Goal: Task Accomplishment & Management: Complete application form

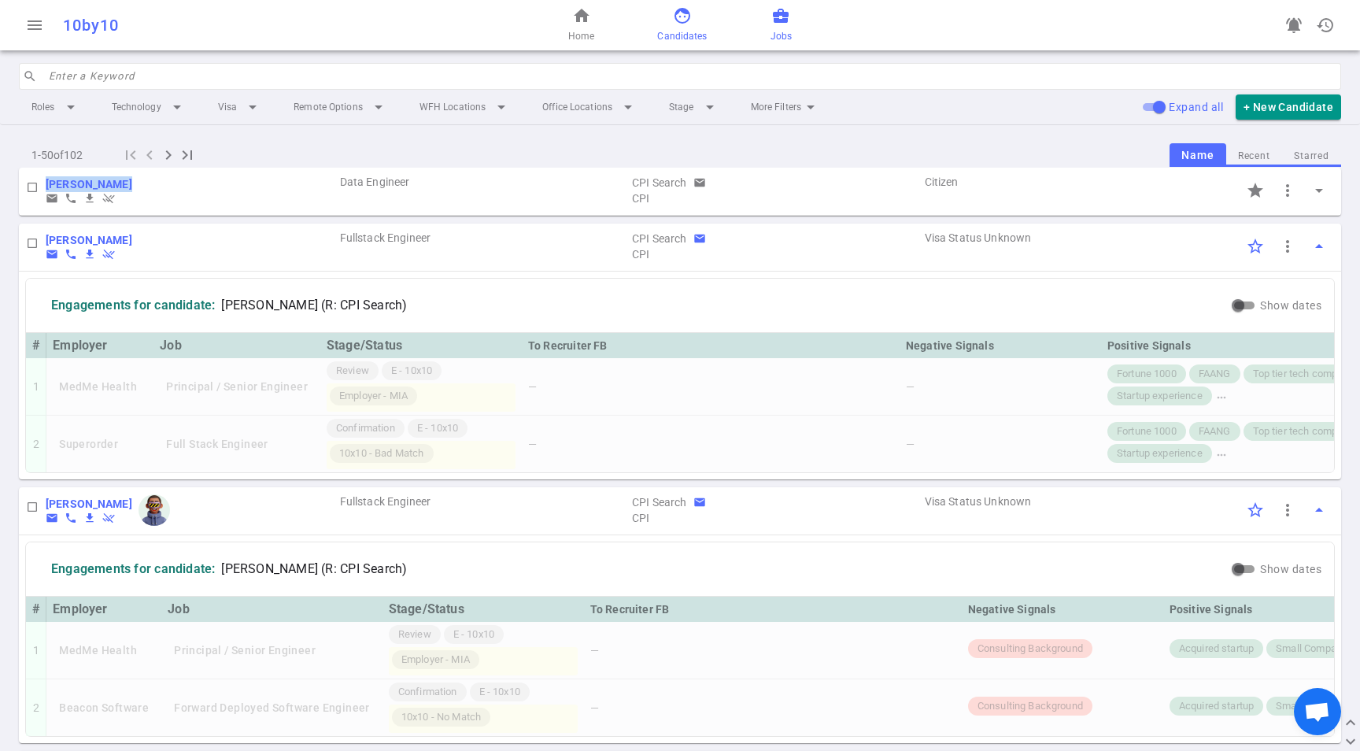
click at [782, 27] on link "business_center Jobs" at bounding box center [781, 25] width 21 height 38
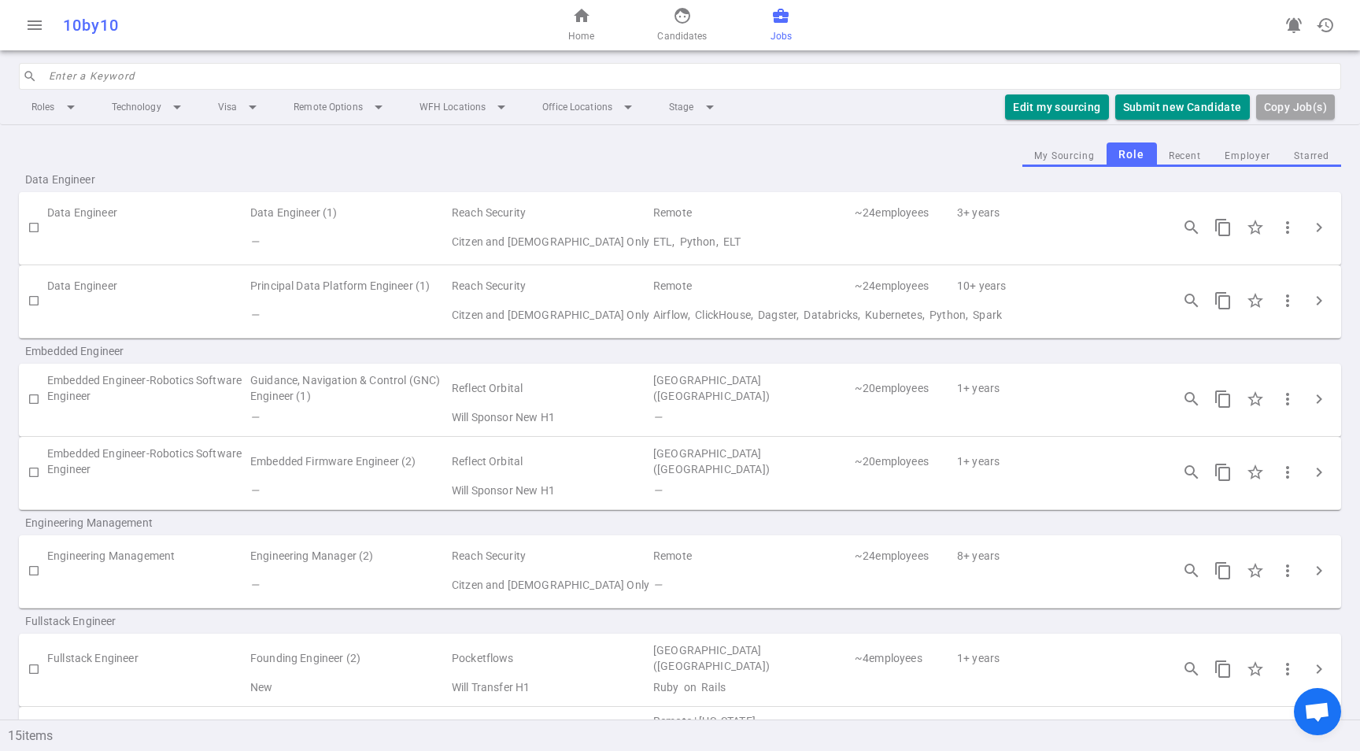
click at [513, 305] on td "Citzen and [DEMOGRAPHIC_DATA] Only" at bounding box center [551, 315] width 202 height 29
drag, startPoint x: 211, startPoint y: 296, endPoint x: 1105, endPoint y: 290, distance: 894.4
click at [211, 296] on td "Data Engineer" at bounding box center [148, 286] width 202 height 29
click at [1310, 299] on span "chevron_right" at bounding box center [1319, 300] width 19 height 19
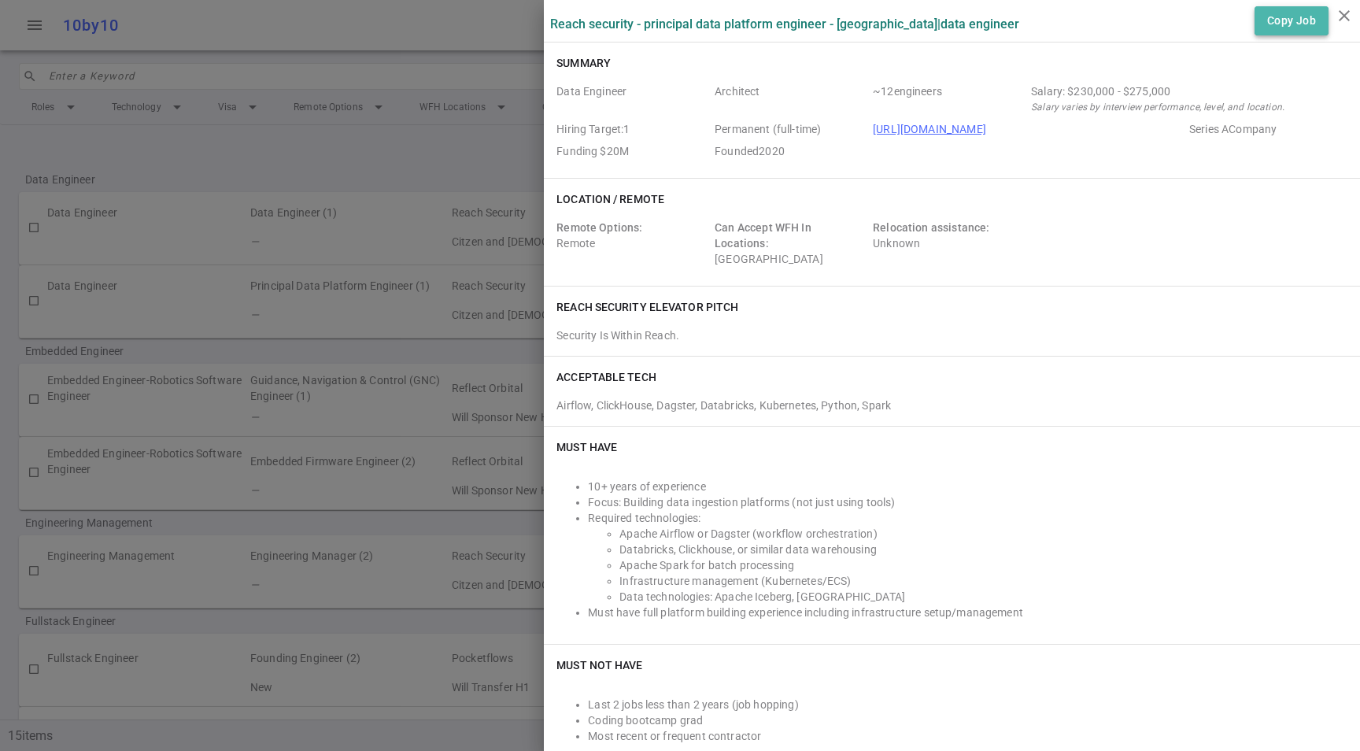
click at [1282, 20] on button "Copy Job" at bounding box center [1292, 20] width 74 height 29
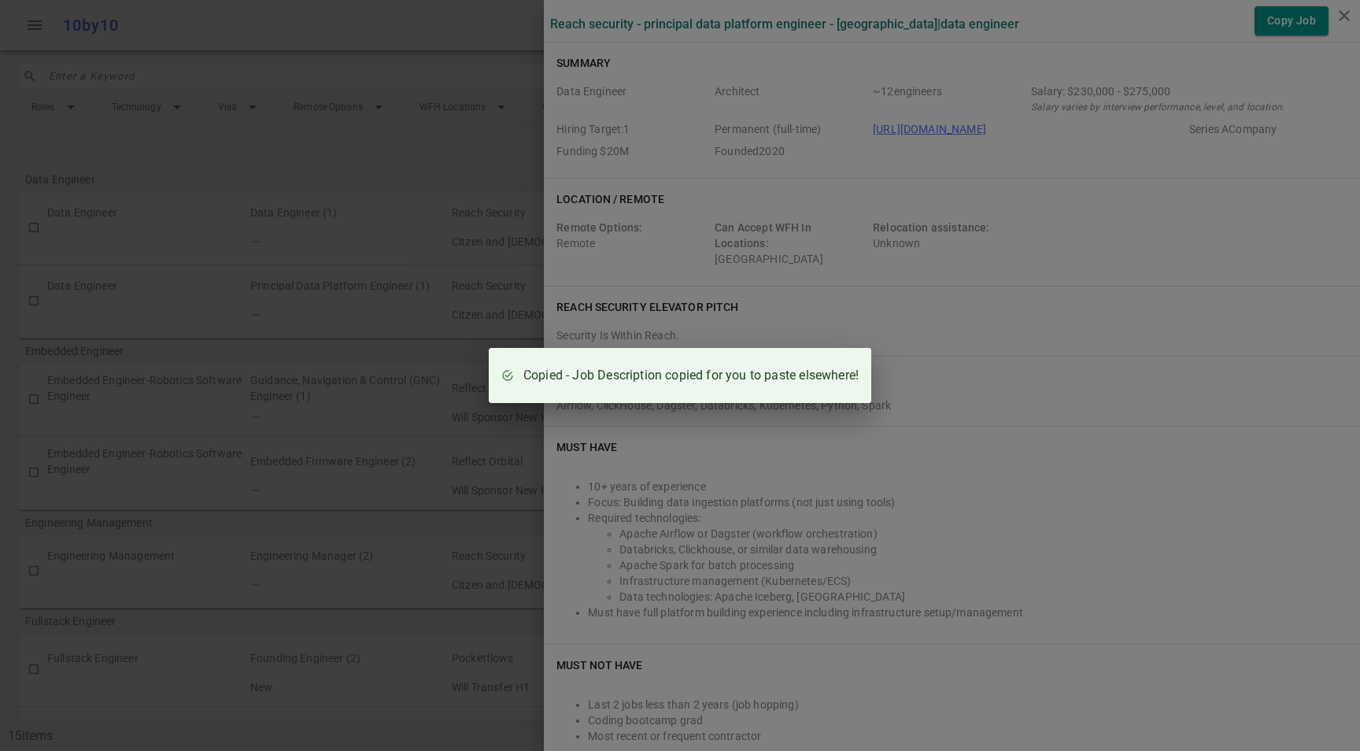
drag, startPoint x: 333, startPoint y: 265, endPoint x: 377, endPoint y: 265, distance: 44.1
click at [334, 265] on div "Copied - Job Description copied for you to paste elsewhere!" at bounding box center [680, 375] width 1360 height 751
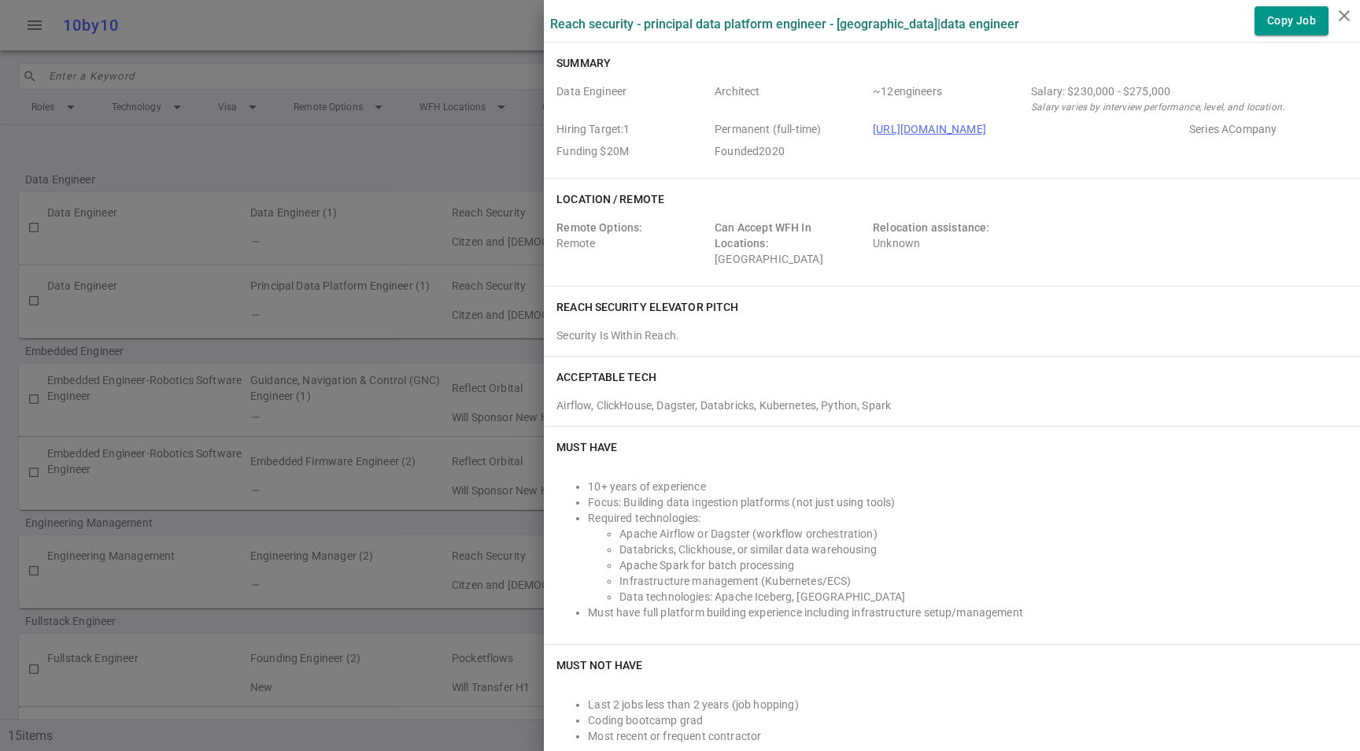
drag, startPoint x: 1208, startPoint y: 87, endPoint x: 1127, endPoint y: 302, distance: 229.7
click at [1208, 87] on div "Salary: $230,000 - $275,000" at bounding box center [1186, 91] width 310 height 16
click at [1272, 17] on button "Copy Job" at bounding box center [1292, 20] width 74 height 29
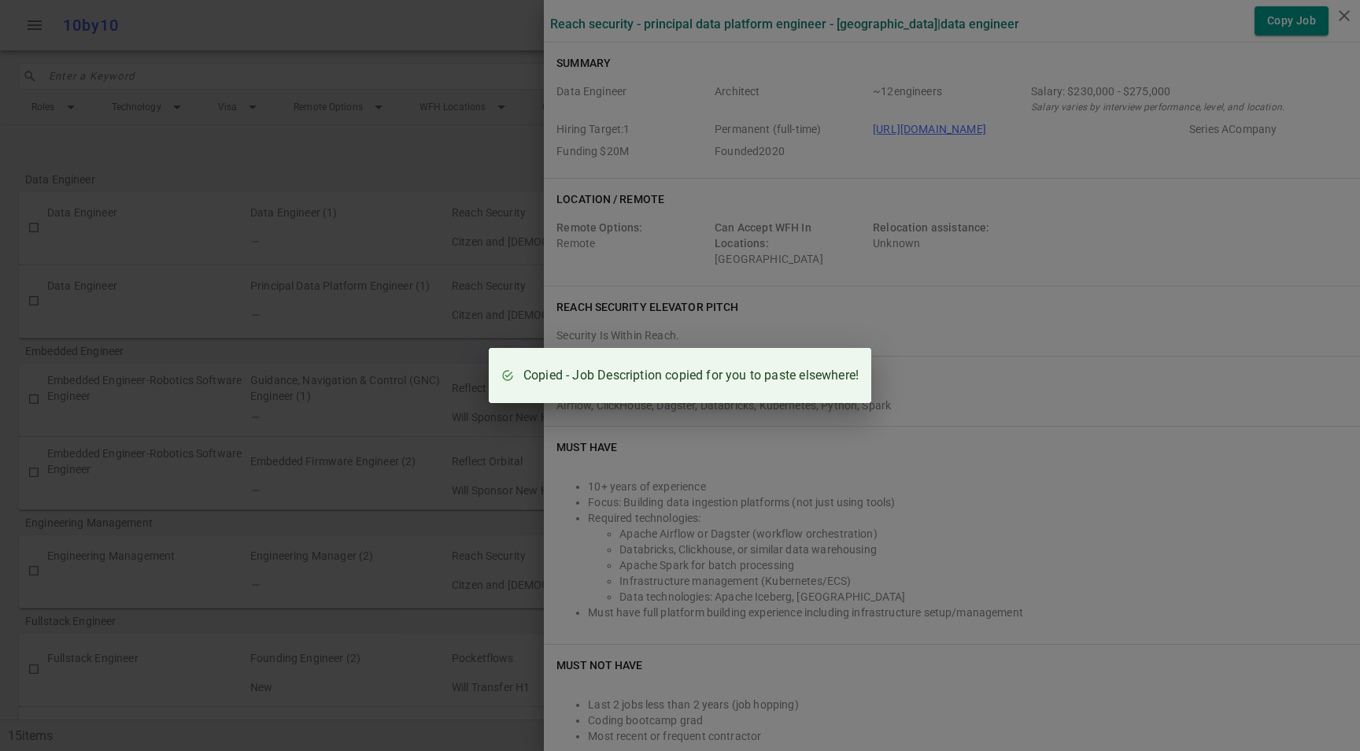
click at [1038, 458] on div "Copied - Job Description copied for you to paste elsewhere!" at bounding box center [680, 375] width 1360 height 751
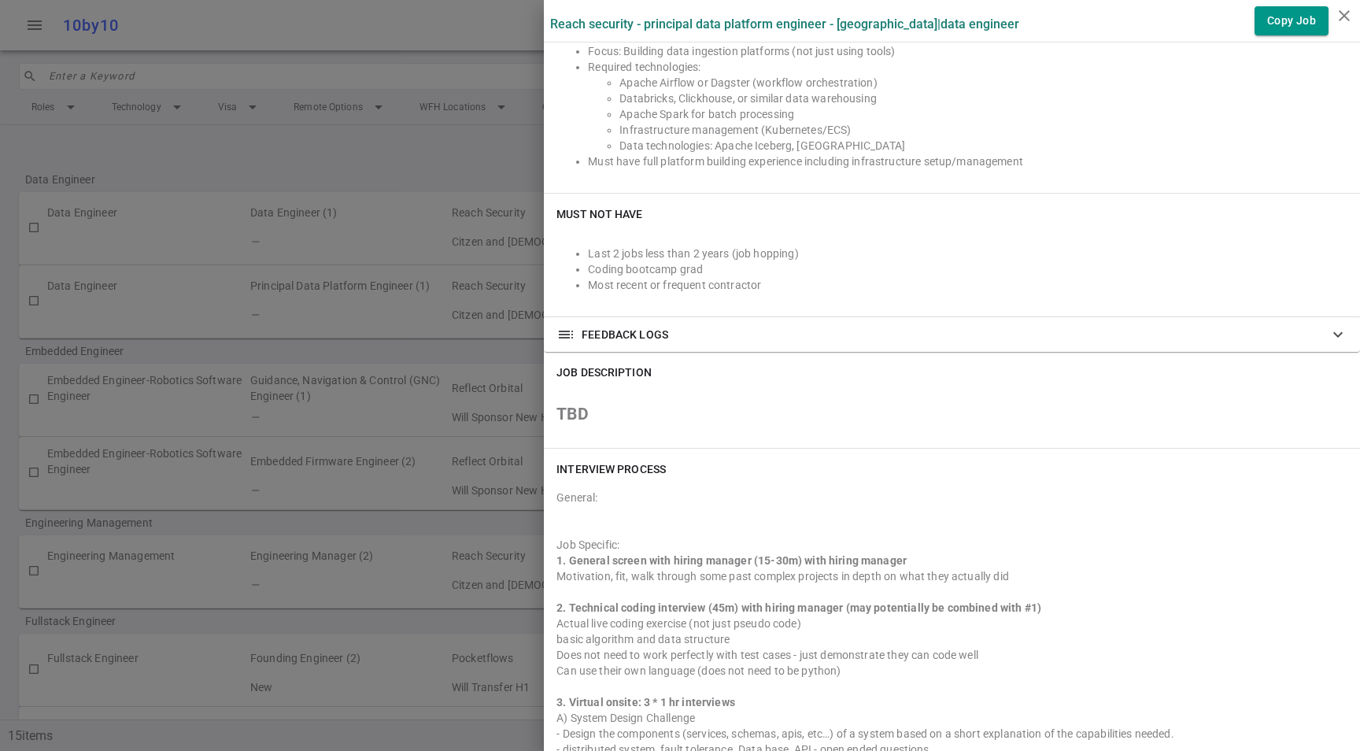
scroll to position [461, 0]
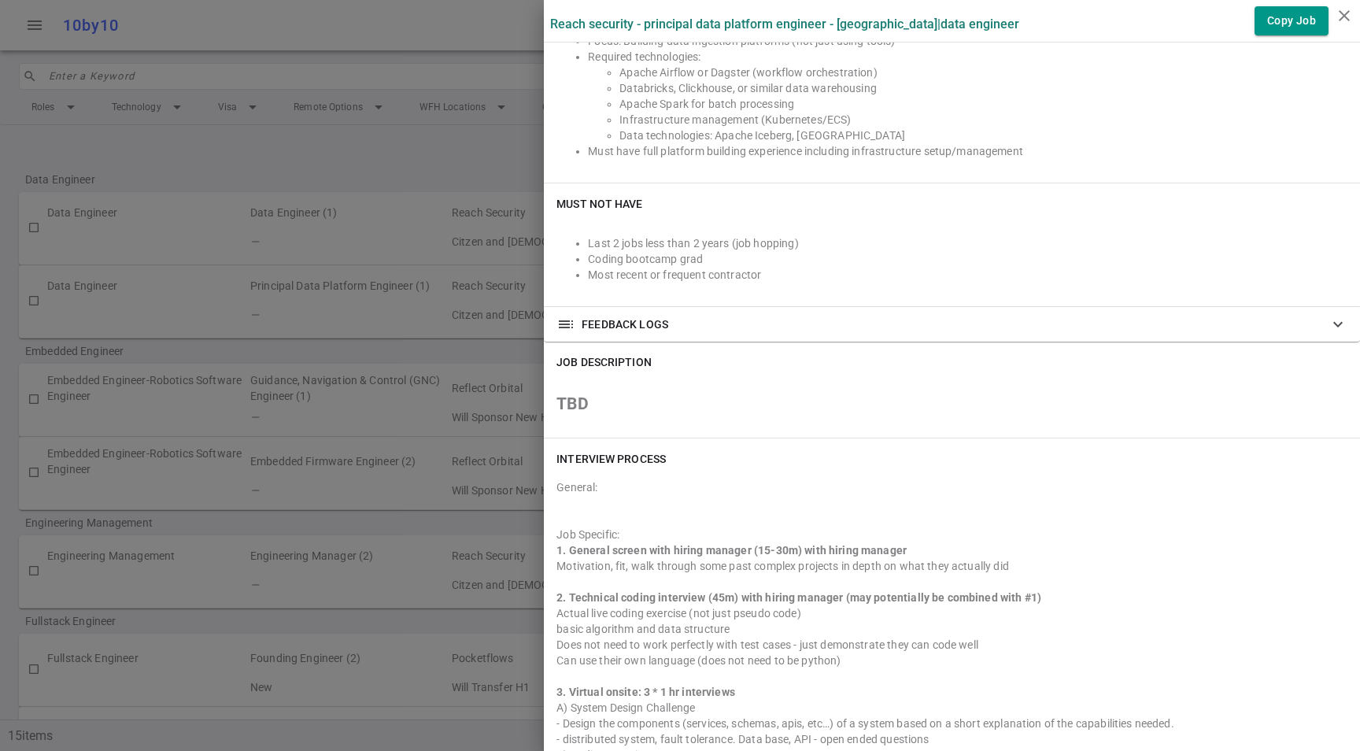
click at [401, 313] on div at bounding box center [680, 375] width 1360 height 751
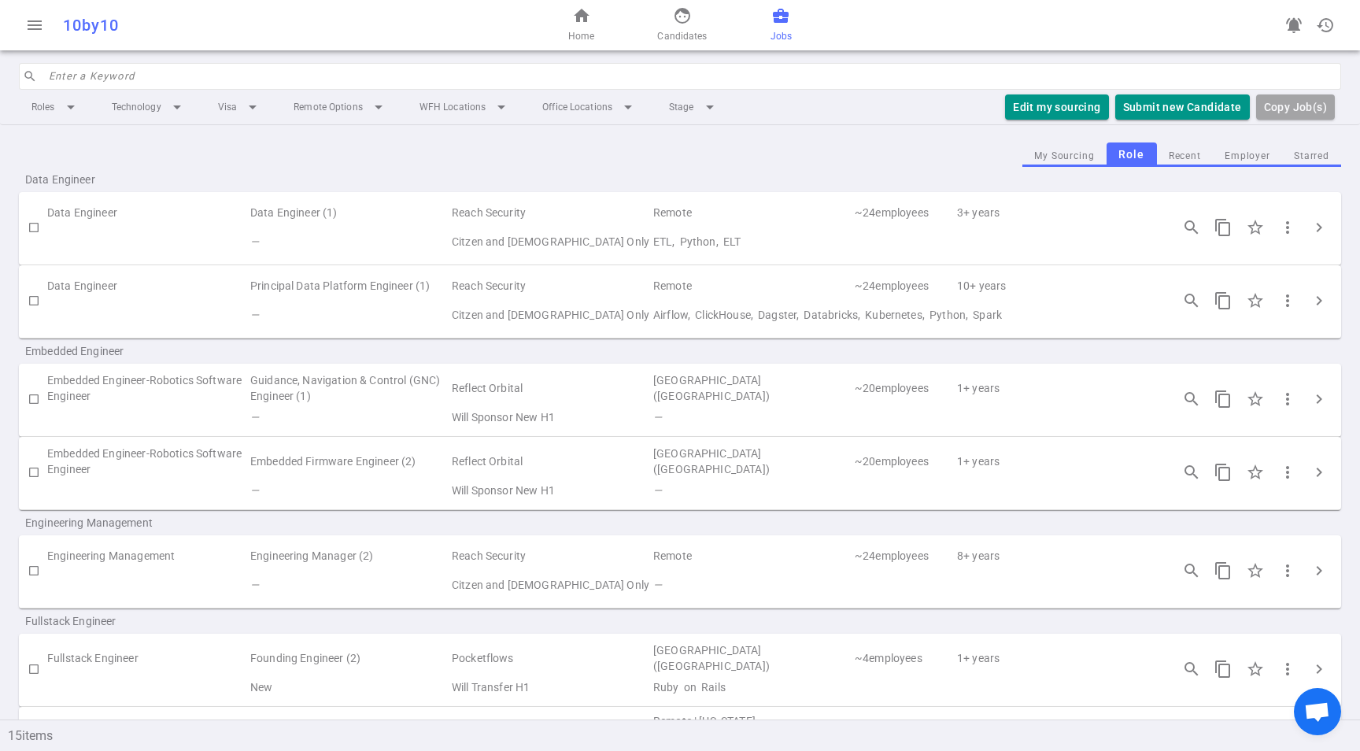
click at [403, 277] on td "Principal Data Platform Engineer (1)" at bounding box center [350, 286] width 202 height 29
click at [400, 282] on td "Principal Data Platform Engineer (1)" at bounding box center [350, 286] width 202 height 29
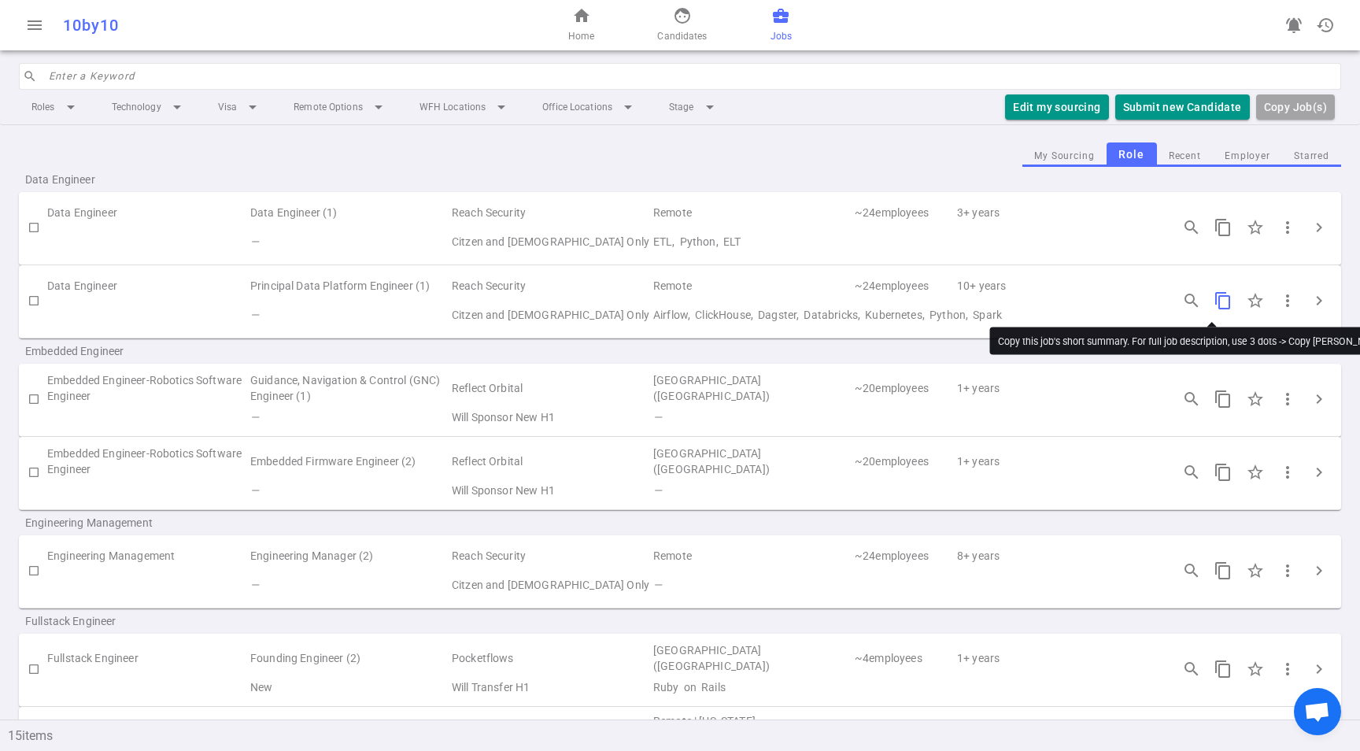
click at [1214, 301] on span "content_copy" at bounding box center [1223, 300] width 19 height 19
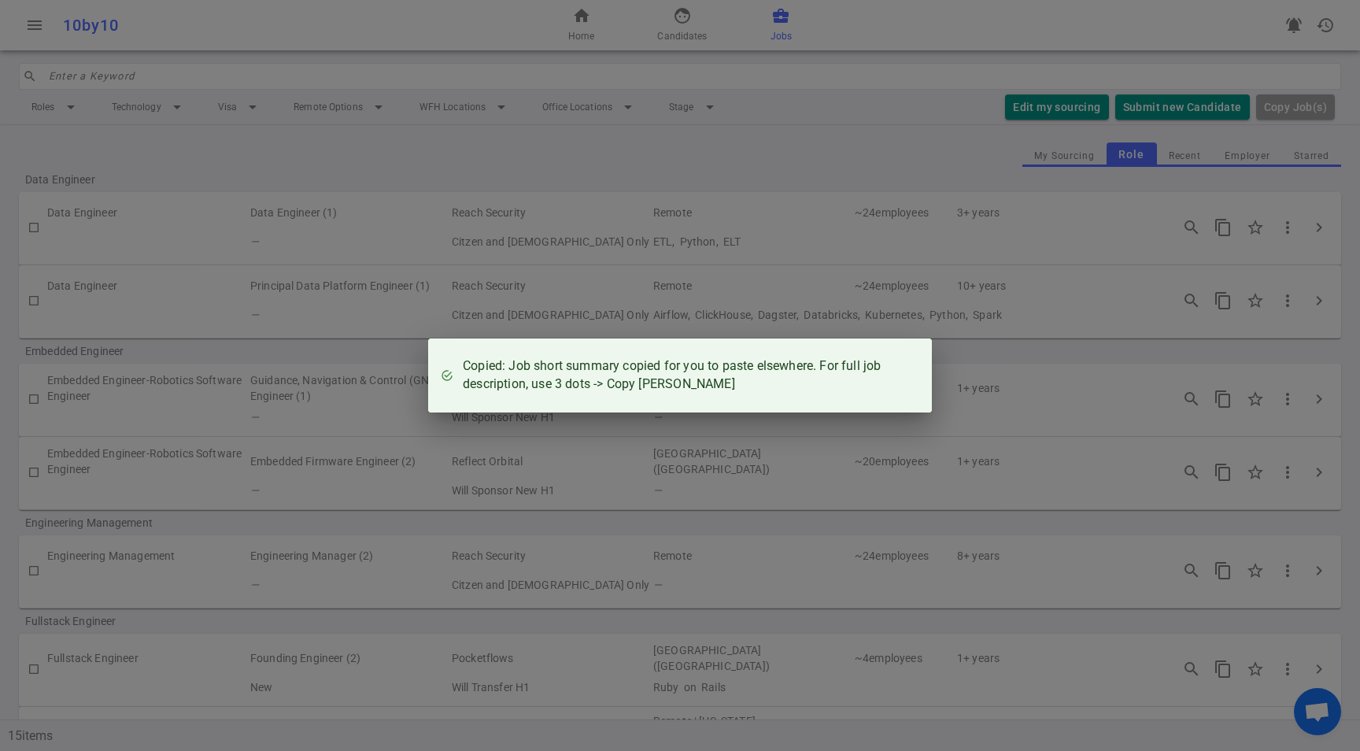
click at [1292, 303] on div "Copied: Job short summary copied for you to paste elsewhere. For full job descr…" at bounding box center [680, 375] width 1360 height 751
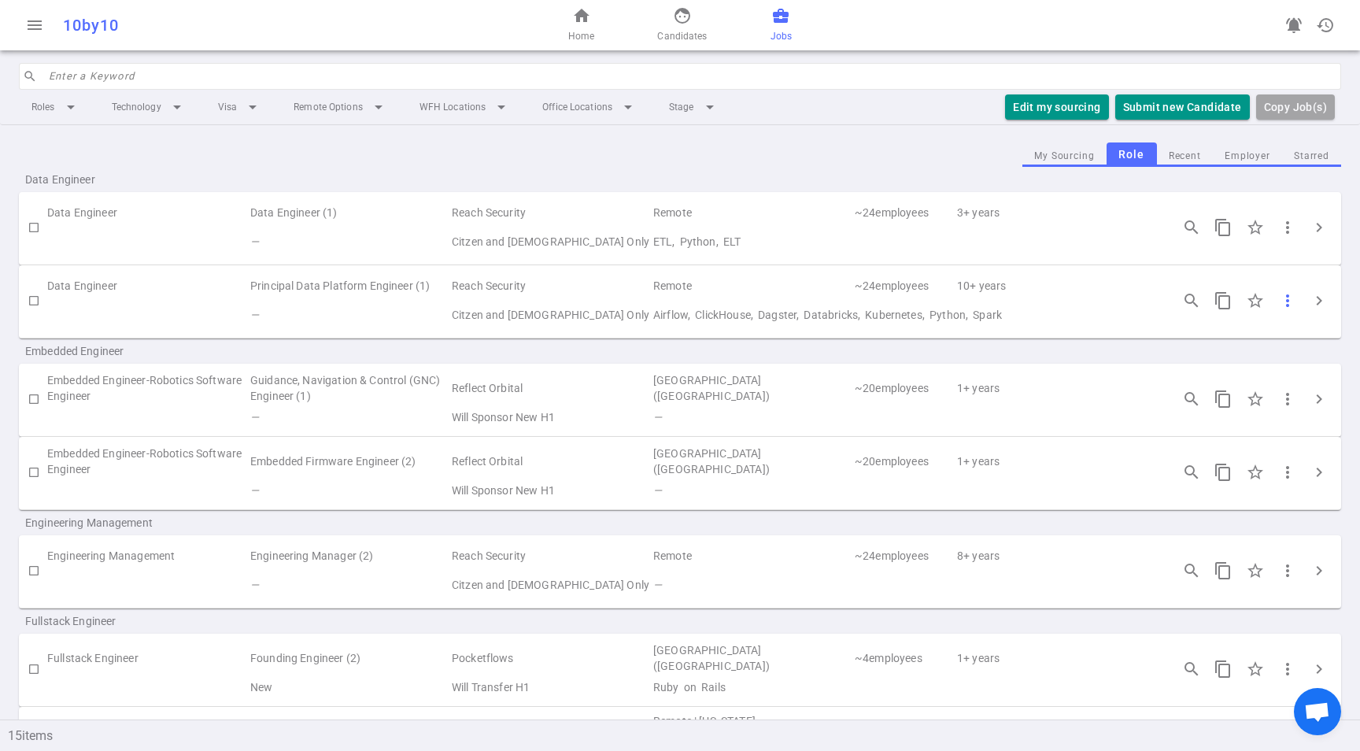
click at [1283, 301] on span "more_vert" at bounding box center [1288, 300] width 19 height 19
click at [1282, 302] on div at bounding box center [680, 375] width 1360 height 751
click at [1282, 302] on span "more_vert" at bounding box center [1288, 300] width 19 height 19
click at [1157, 329] on li "Copy JD - long" at bounding box center [1205, 333] width 283 height 26
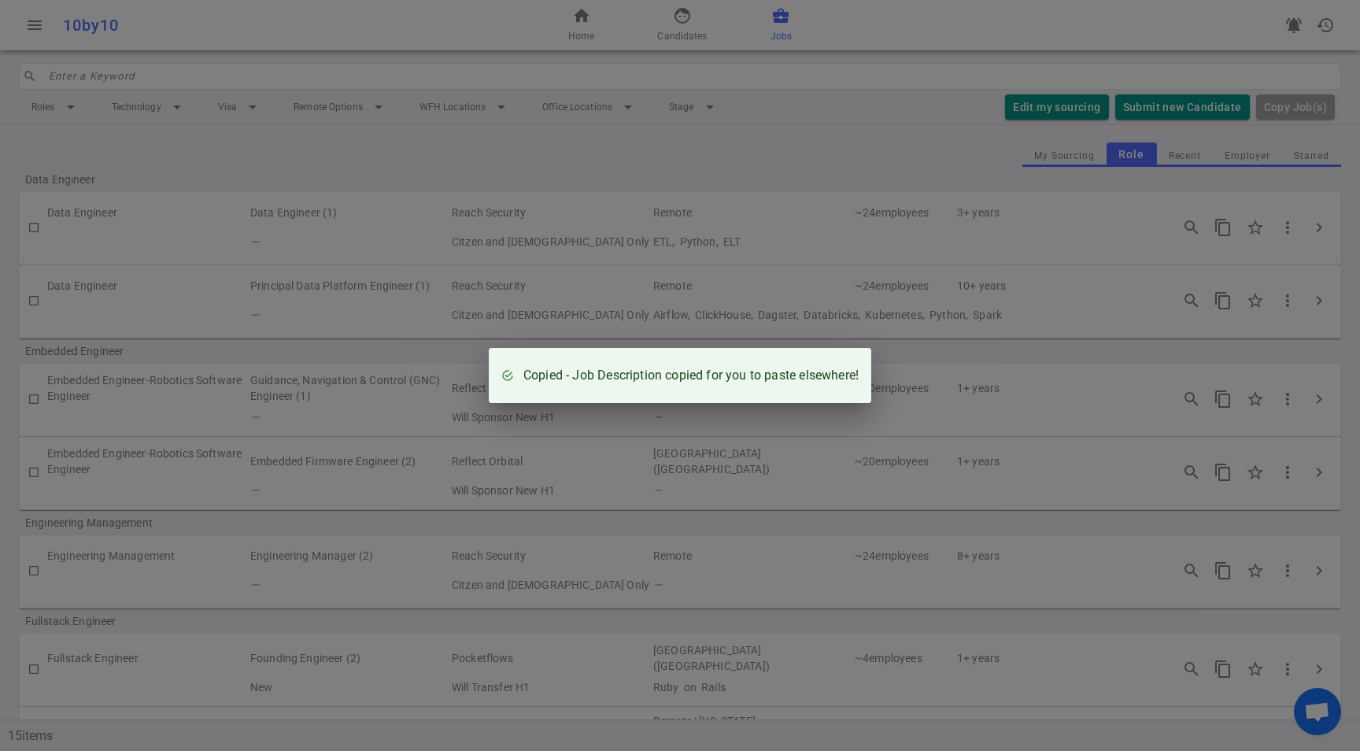
click at [1285, 305] on div "Copied - Job Description copied for you to paste elsewhere!" at bounding box center [680, 375] width 1360 height 751
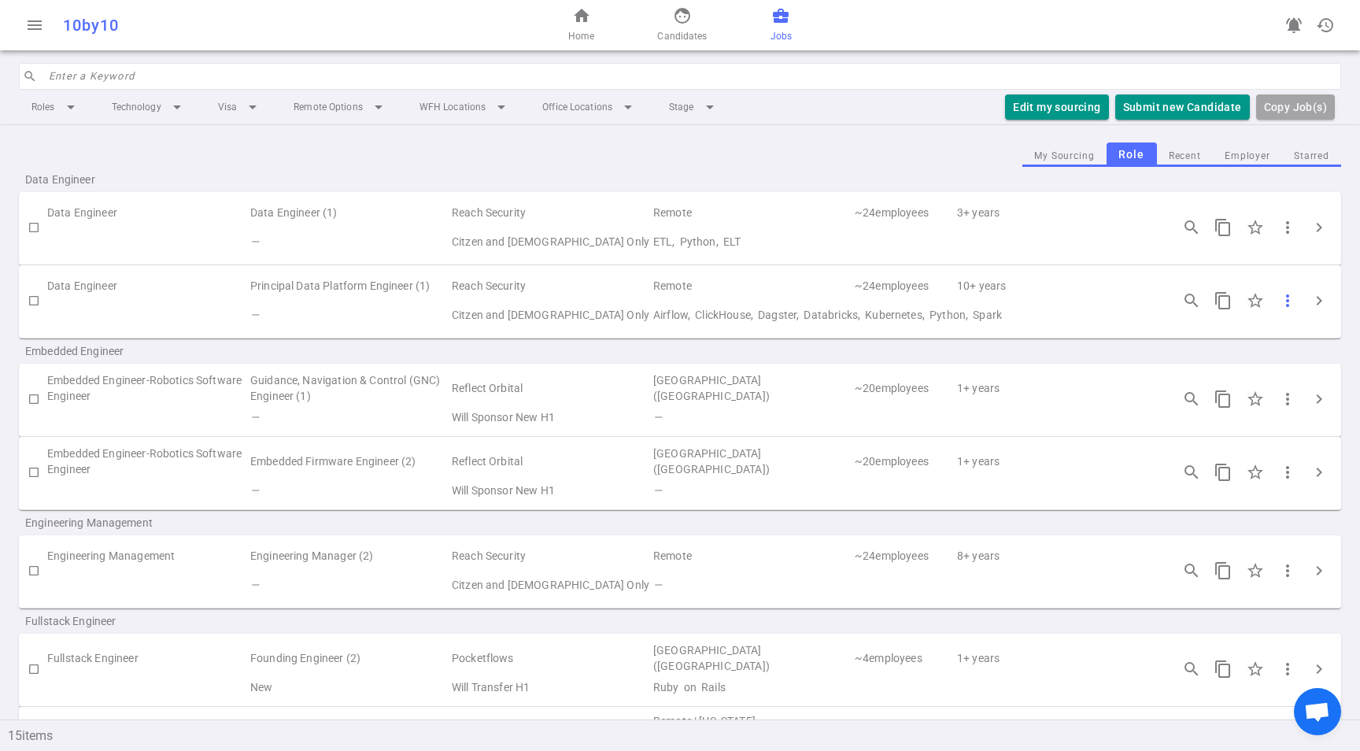
click at [1284, 307] on span "more_vert" at bounding box center [1288, 300] width 19 height 19
click at [1304, 304] on div at bounding box center [680, 375] width 1360 height 751
click at [1310, 303] on span "chevron_right" at bounding box center [1319, 300] width 19 height 19
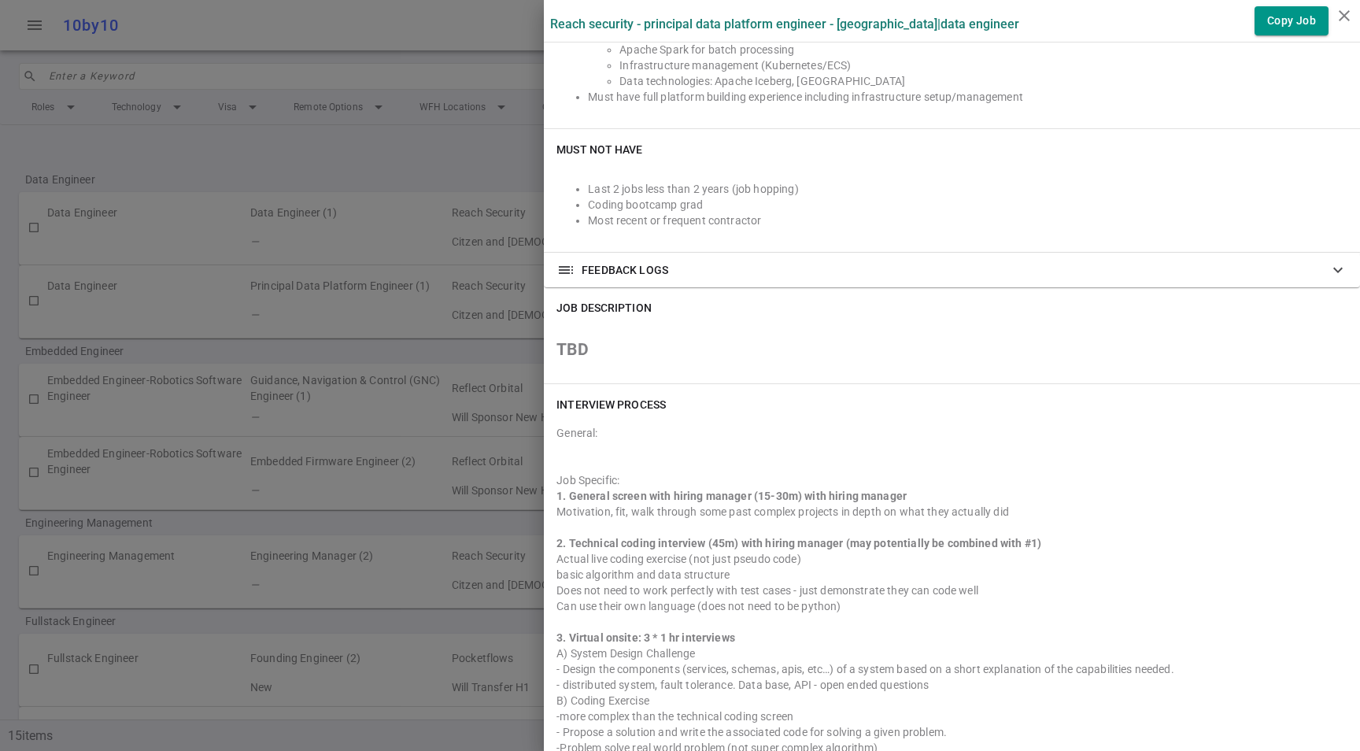
scroll to position [1112, 0]
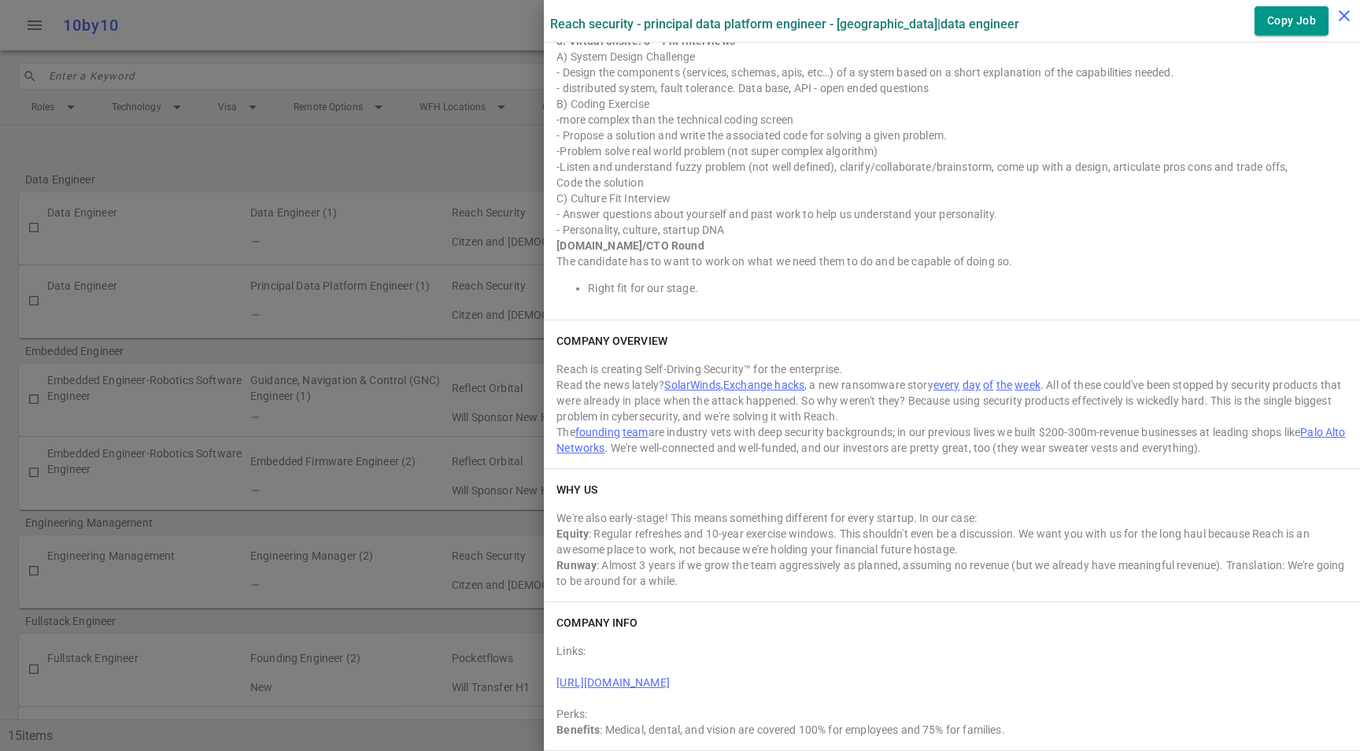
click at [1345, 19] on button "close" at bounding box center [1344, 15] width 31 height 31
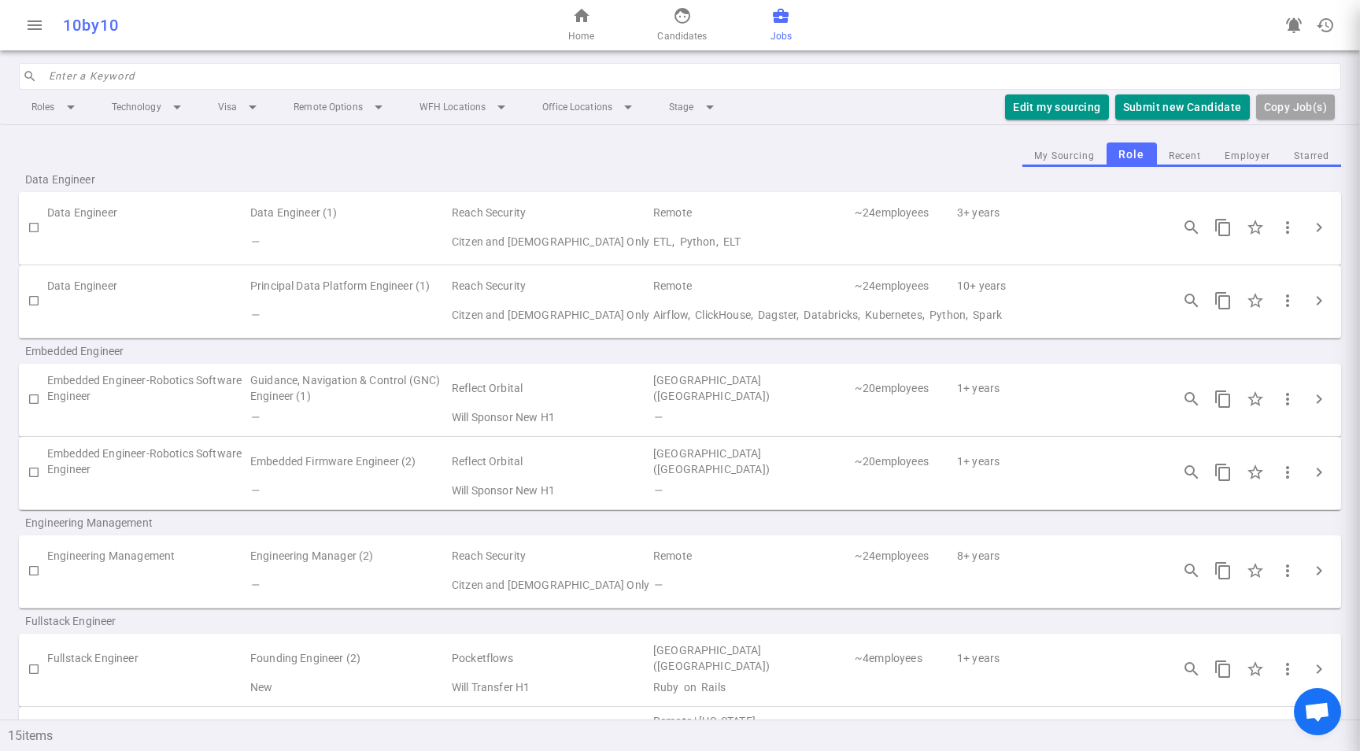
scroll to position [0, 0]
click at [1282, 302] on span "more_vert" at bounding box center [1288, 300] width 19 height 19
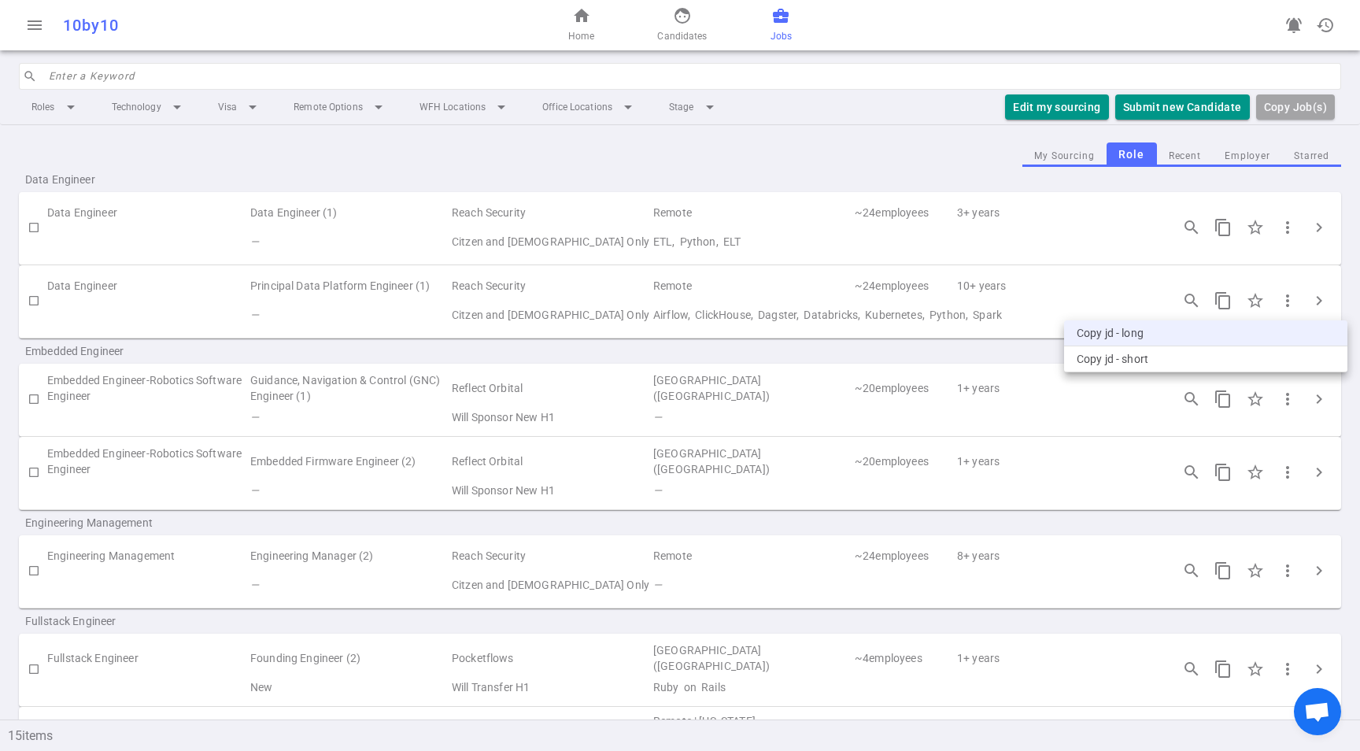
click at [1124, 333] on li "Copy JD - long" at bounding box center [1205, 333] width 283 height 26
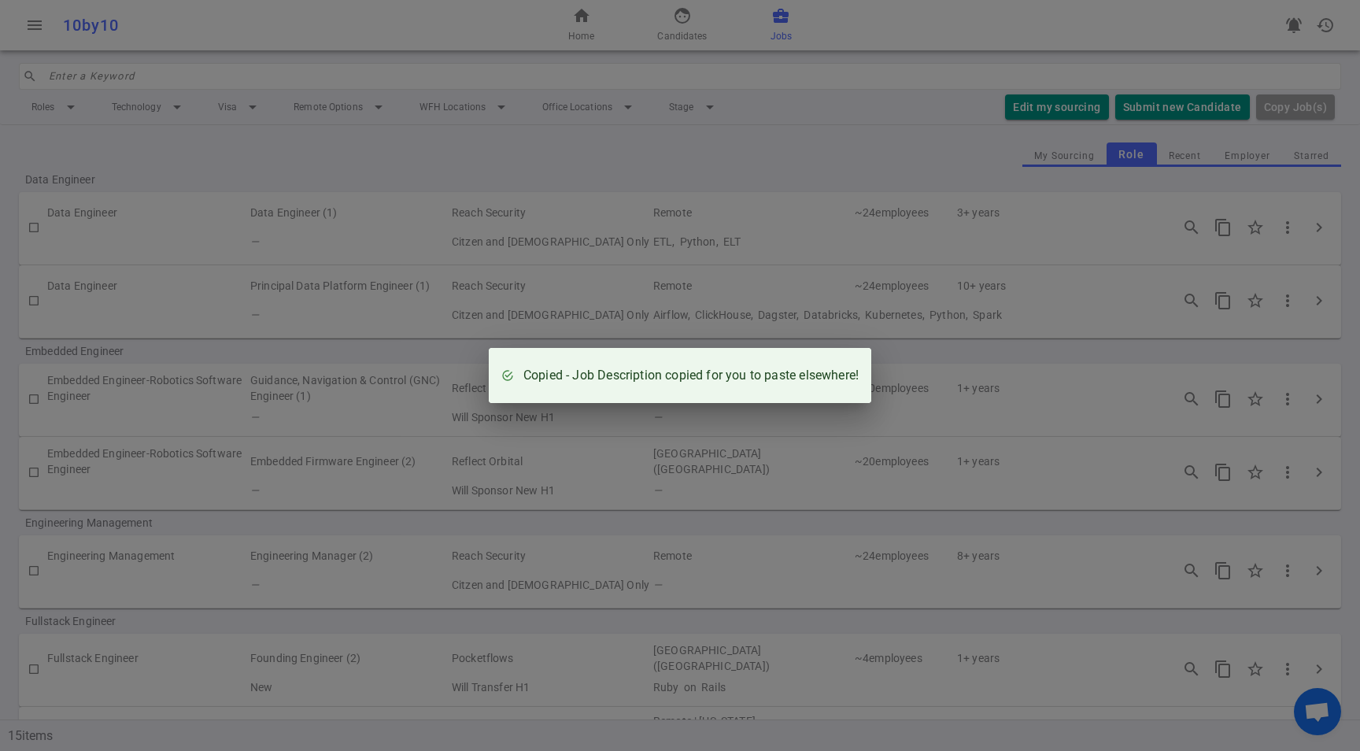
drag, startPoint x: 627, startPoint y: 307, endPoint x: 705, endPoint y: 317, distance: 78.5
click at [627, 307] on div "Copied - Job Description copied for you to paste elsewhere!" at bounding box center [680, 375] width 1360 height 751
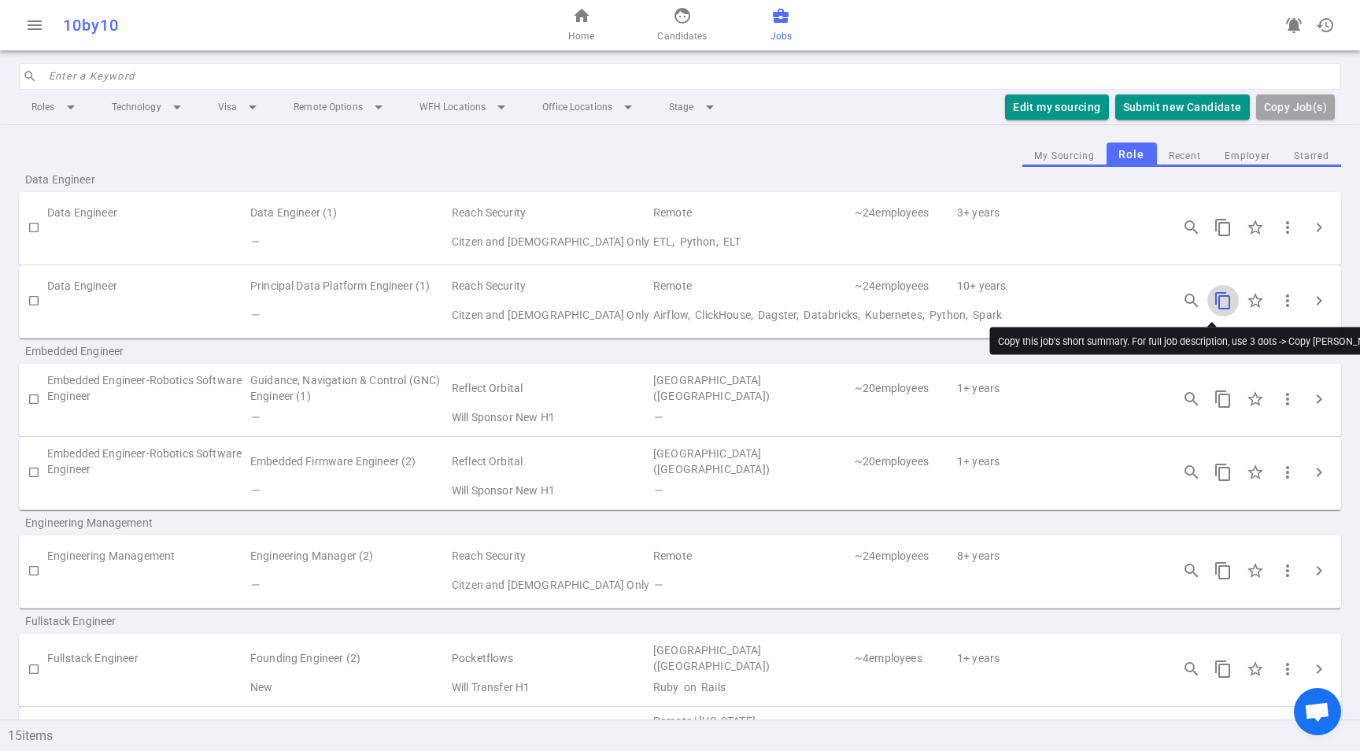
click at [1214, 300] on span "content_copy" at bounding box center [1223, 300] width 19 height 19
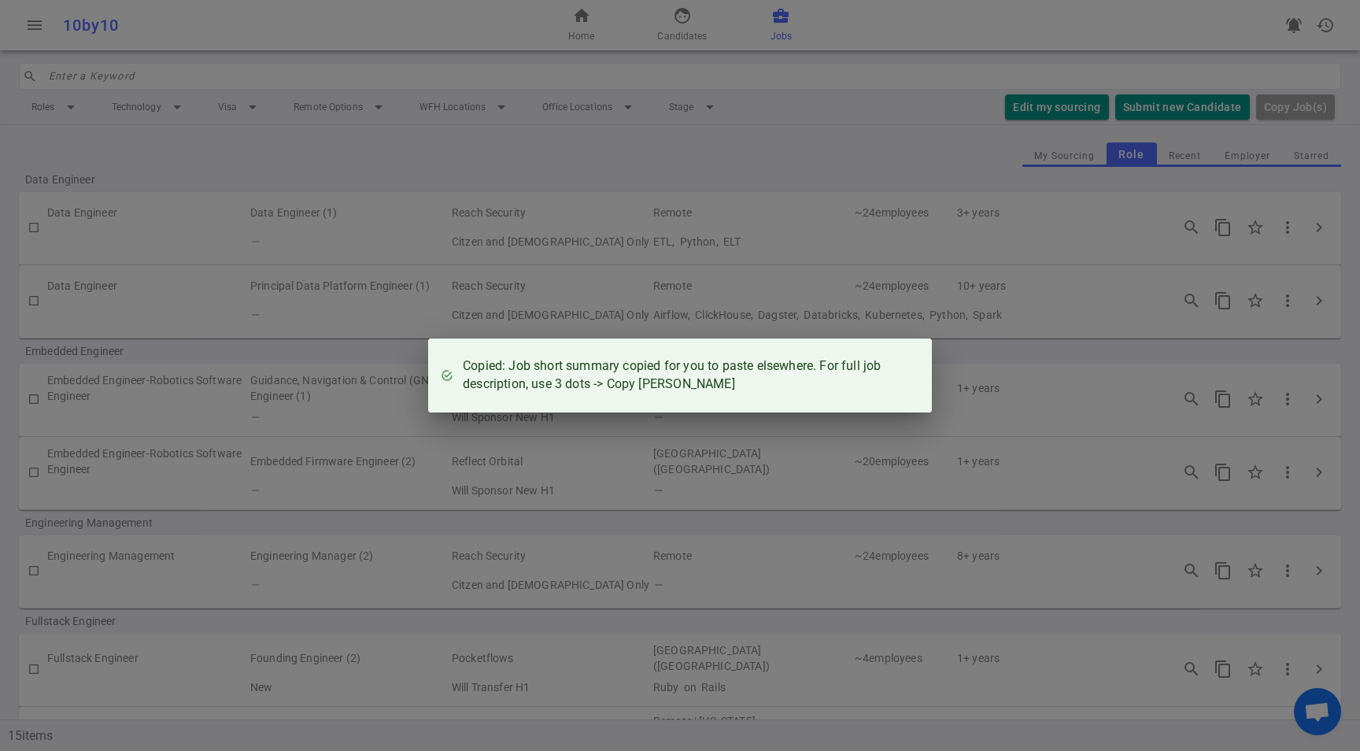
drag, startPoint x: 1051, startPoint y: 320, endPoint x: 1036, endPoint y: 325, distance: 15.9
click at [1050, 320] on div "Copied: Job short summary copied for you to paste elsewhere. For full job descr…" at bounding box center [680, 375] width 1360 height 751
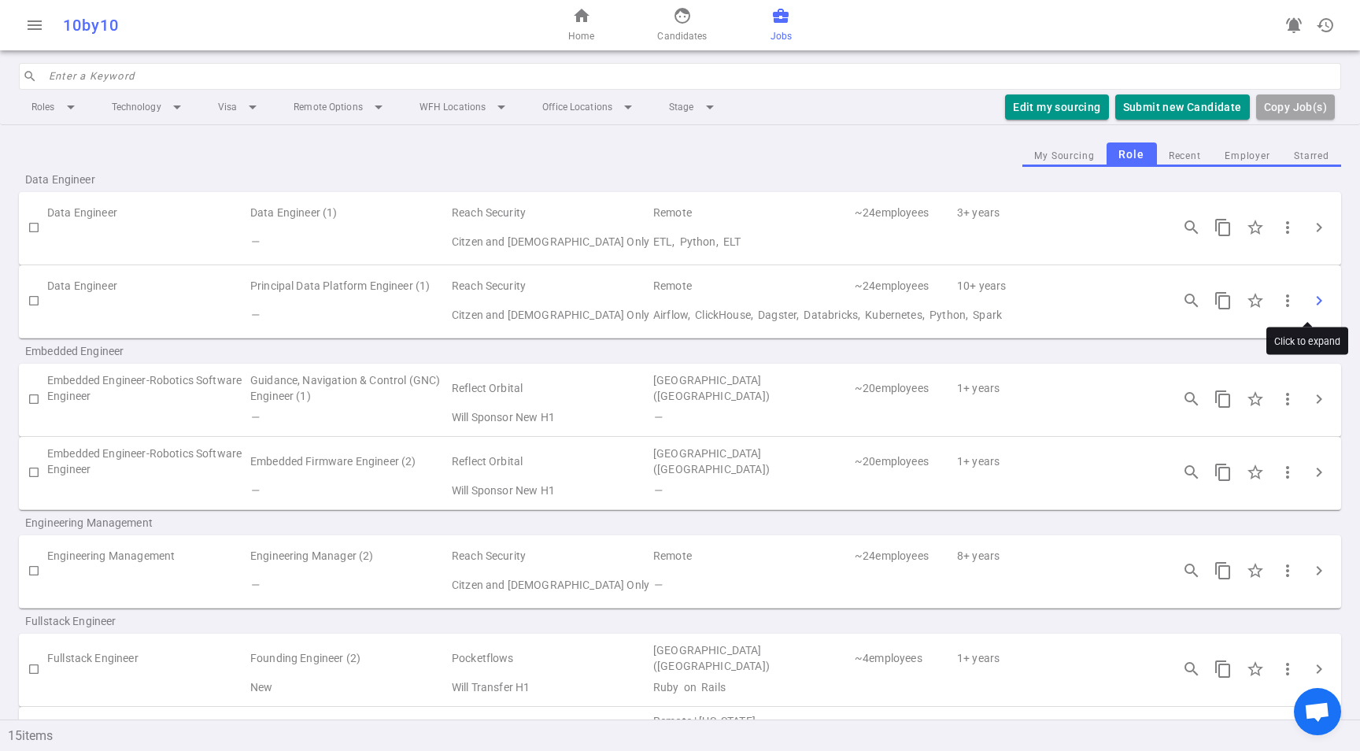
click at [1310, 295] on span "chevron_right" at bounding box center [1319, 300] width 19 height 19
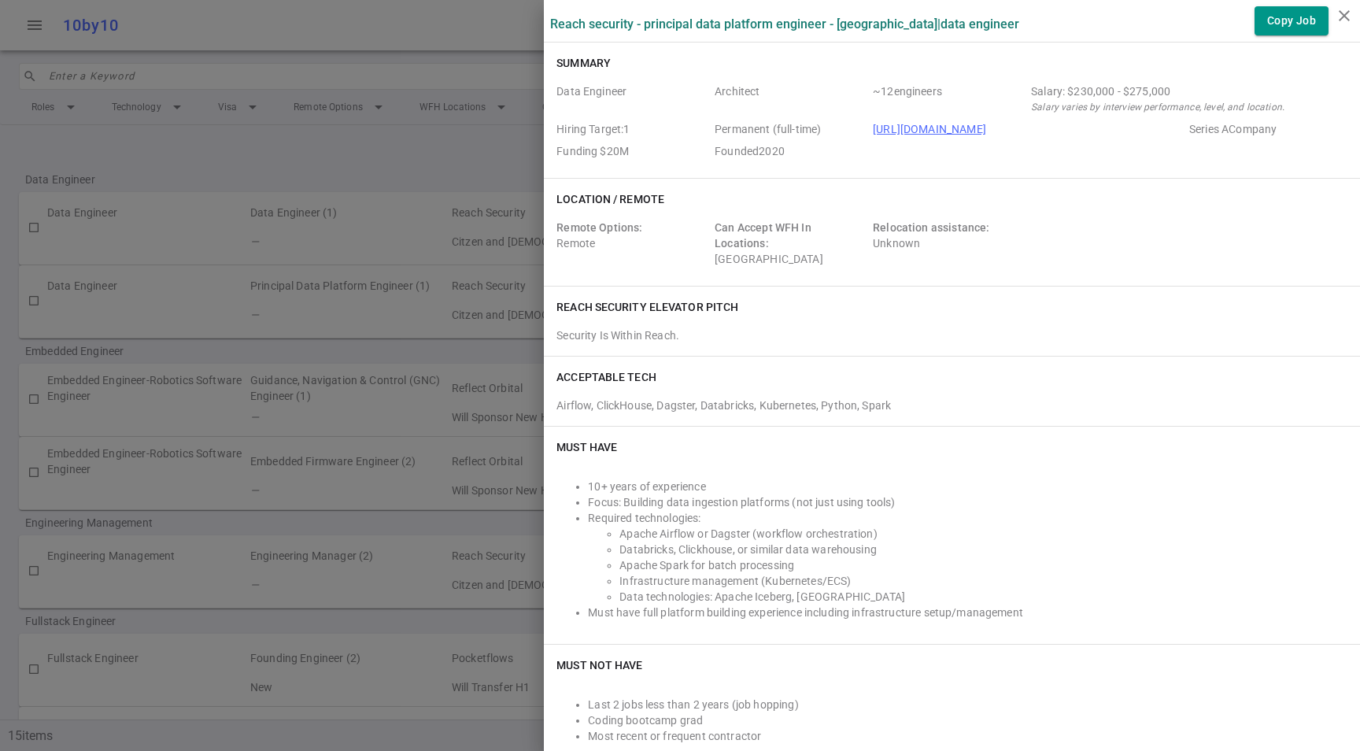
drag, startPoint x: 531, startPoint y: 21, endPoint x: 721, endPoint y: 173, distance: 243.1
drag, startPoint x: 543, startPoint y: 60, endPoint x: 1194, endPoint y: 162, distance: 659.1
click at [1194, 162] on div "Summary Data Engineer Architect ~ 12 engineers Salary: $230,000 - $275,000 Sala…" at bounding box center [952, 110] width 816 height 135
drag, startPoint x: 1089, startPoint y: 231, endPoint x: 735, endPoint y: 222, distance: 353.6
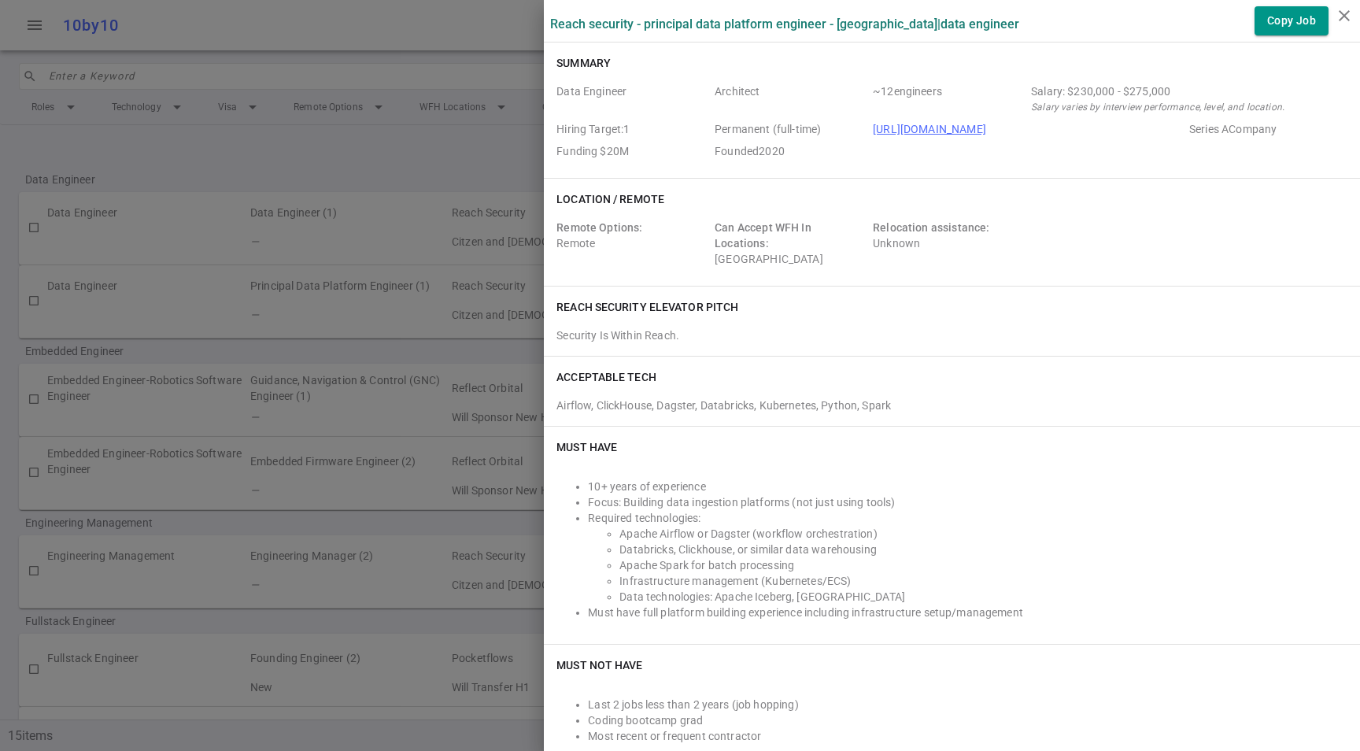
click at [1089, 231] on div "Remote Options: Remote Can Accept WFH In Locations: United States Relocation as…" at bounding box center [952, 247] width 791 height 54
drag, startPoint x: 526, startPoint y: 188, endPoint x: 1042, endPoint y: 252, distance: 520.4
click at [1042, 252] on div "Reach Security - Principal Data Platform Engineer - Sunnyvale | Data Engineer C…" at bounding box center [680, 375] width 1360 height 751
drag, startPoint x: 551, startPoint y: 309, endPoint x: 745, endPoint y: 379, distance: 206.2
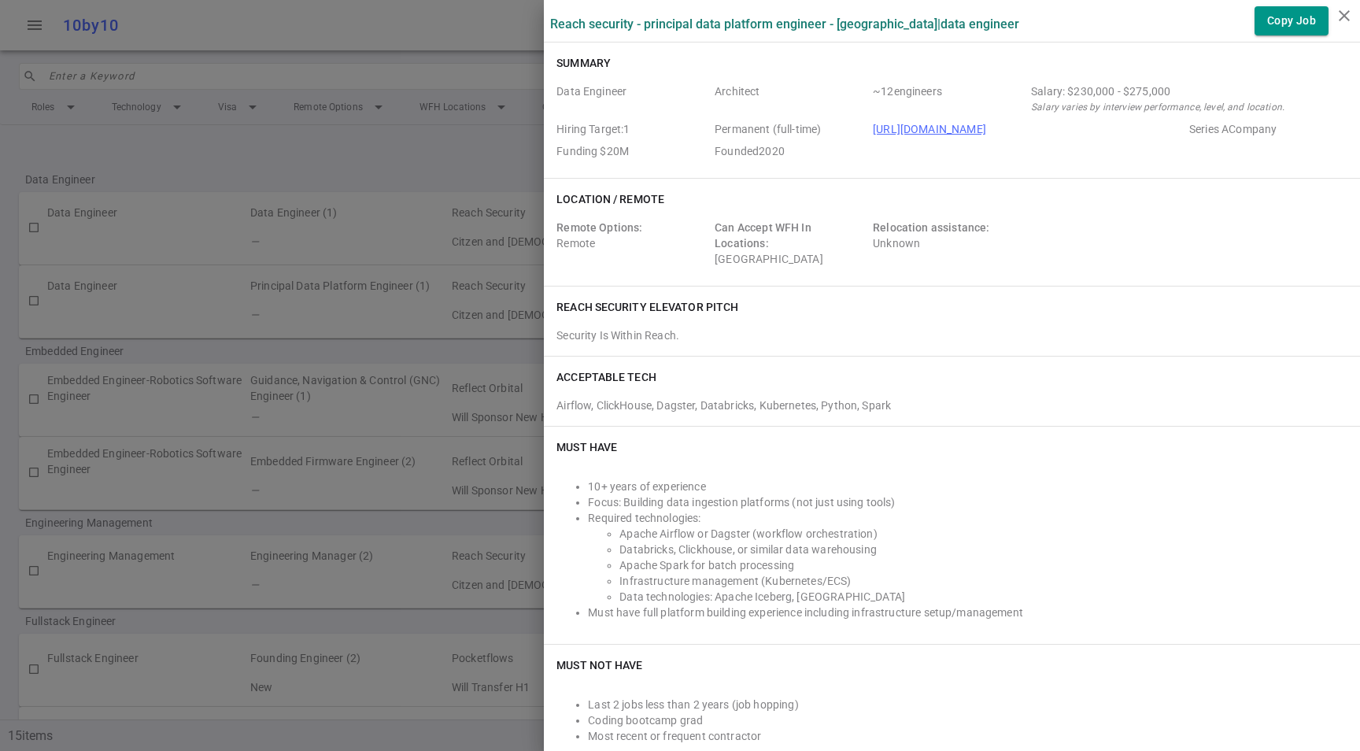
click at [731, 391] on div "Airflow, ClickHouse, Dagster, Databricks, Kubernetes, Python, Spark" at bounding box center [952, 402] width 791 height 22
click at [663, 409] on div "Airflow, ClickHouse, Dagster, Databricks, Kubernetes, Python, Spark" at bounding box center [952, 402] width 791 height 22
click at [849, 379] on div "ACCEPTABLE TECH" at bounding box center [952, 377] width 791 height 16
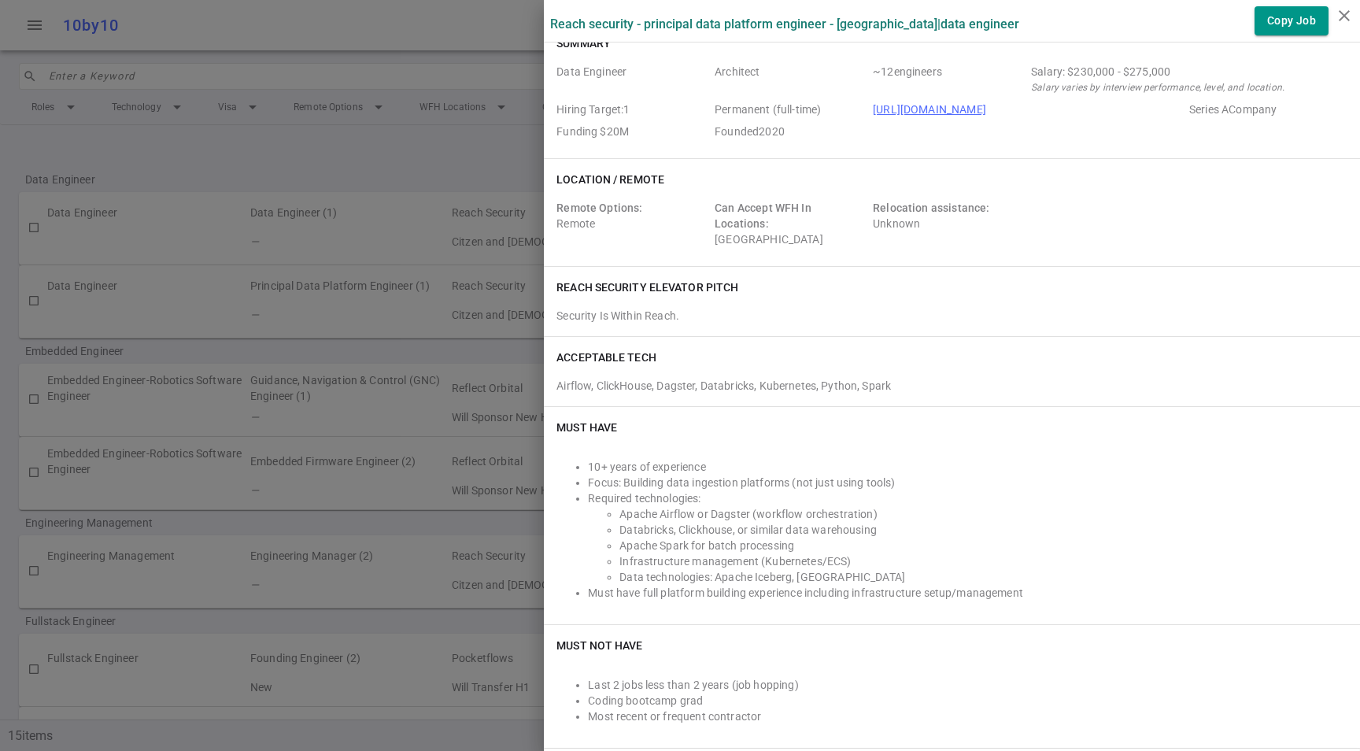
scroll to position [37, 0]
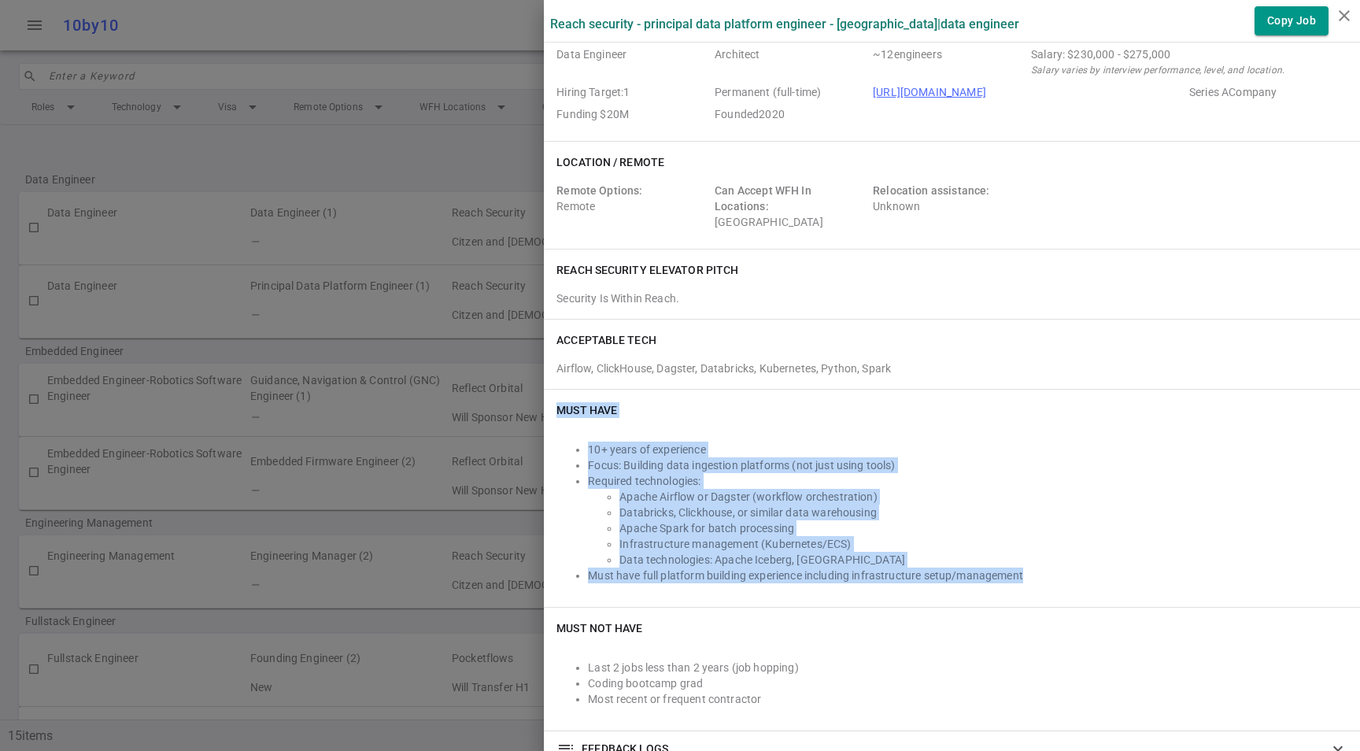
drag, startPoint x: 535, startPoint y: 410, endPoint x: 1045, endPoint y: 574, distance: 535.1
click at [1051, 570] on div "Must Have 10+ years of experience Focus: Building data ingestion platforms (not…" at bounding box center [952, 498] width 816 height 217
copy div "Must Have 10+ years of experience Focus: Building data ingestion platforms (not…"
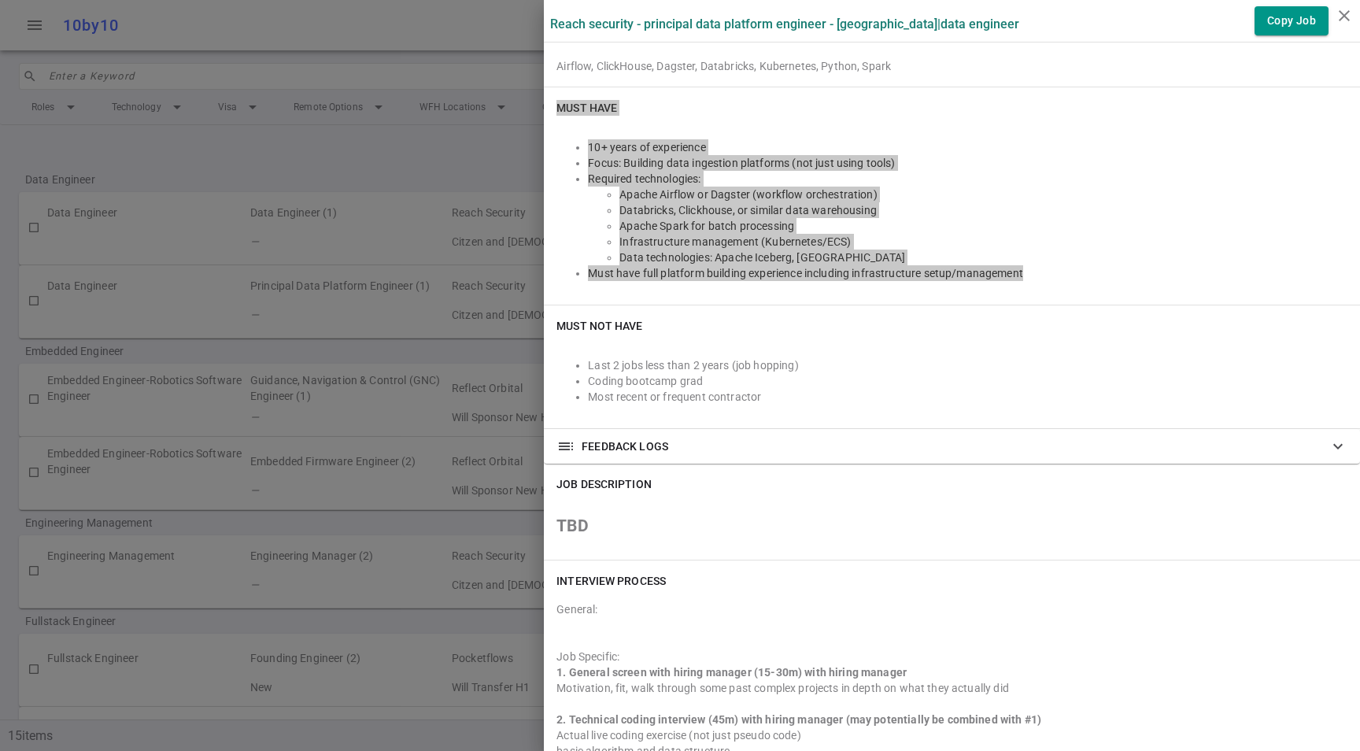
scroll to position [418, 0]
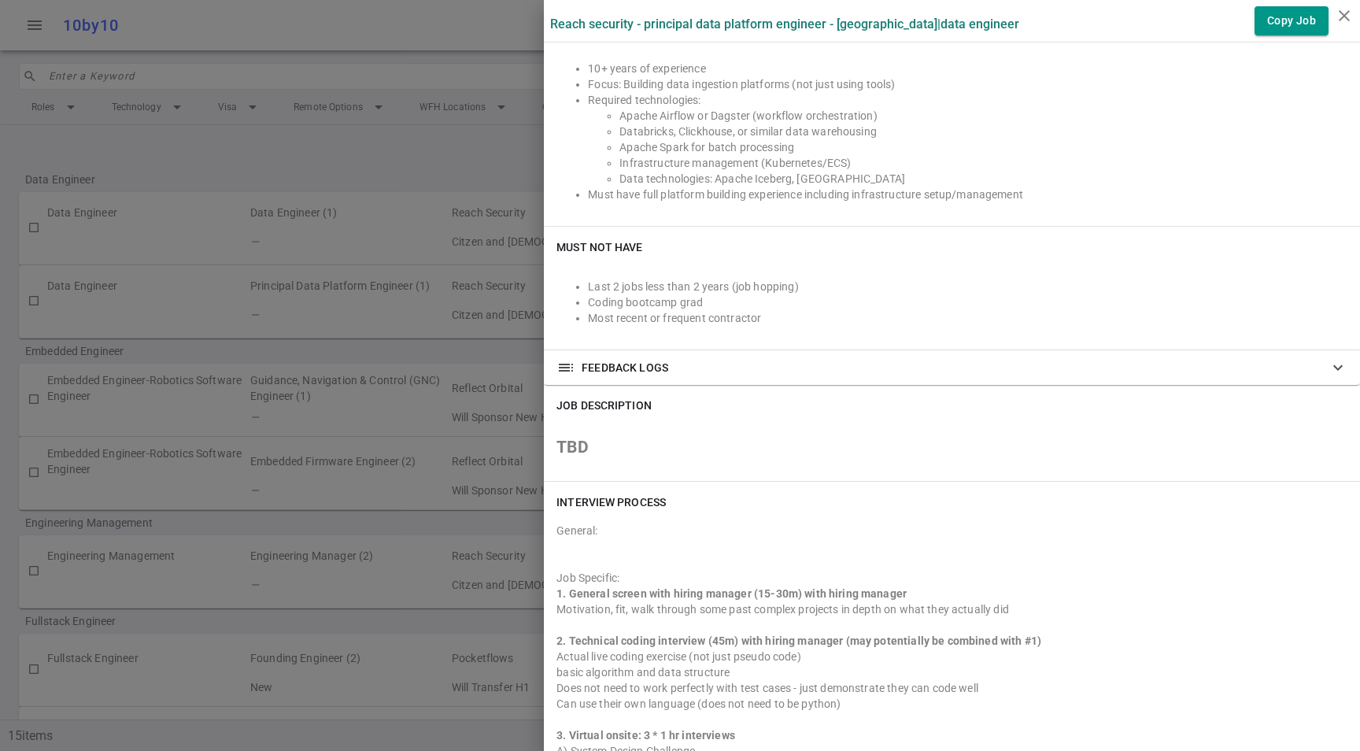
click at [580, 473] on div "JOB DESCRIPTION TBD" at bounding box center [952, 433] width 816 height 97
click at [544, 504] on div "INTERVIEW PROCESS General: Job Specific: 1. General screen with hiring manager …" at bounding box center [952, 748] width 816 height 532
drag, startPoint x: 550, startPoint y: 392, endPoint x: 842, endPoint y: 468, distance: 301.0
click at [730, 441] on div "JOB DESCRIPTION TBD" at bounding box center [952, 433] width 816 height 97
click at [943, 482] on div "INTERVIEW PROCESS General: Job Specific: 1. General screen with hiring manager …" at bounding box center [952, 748] width 816 height 532
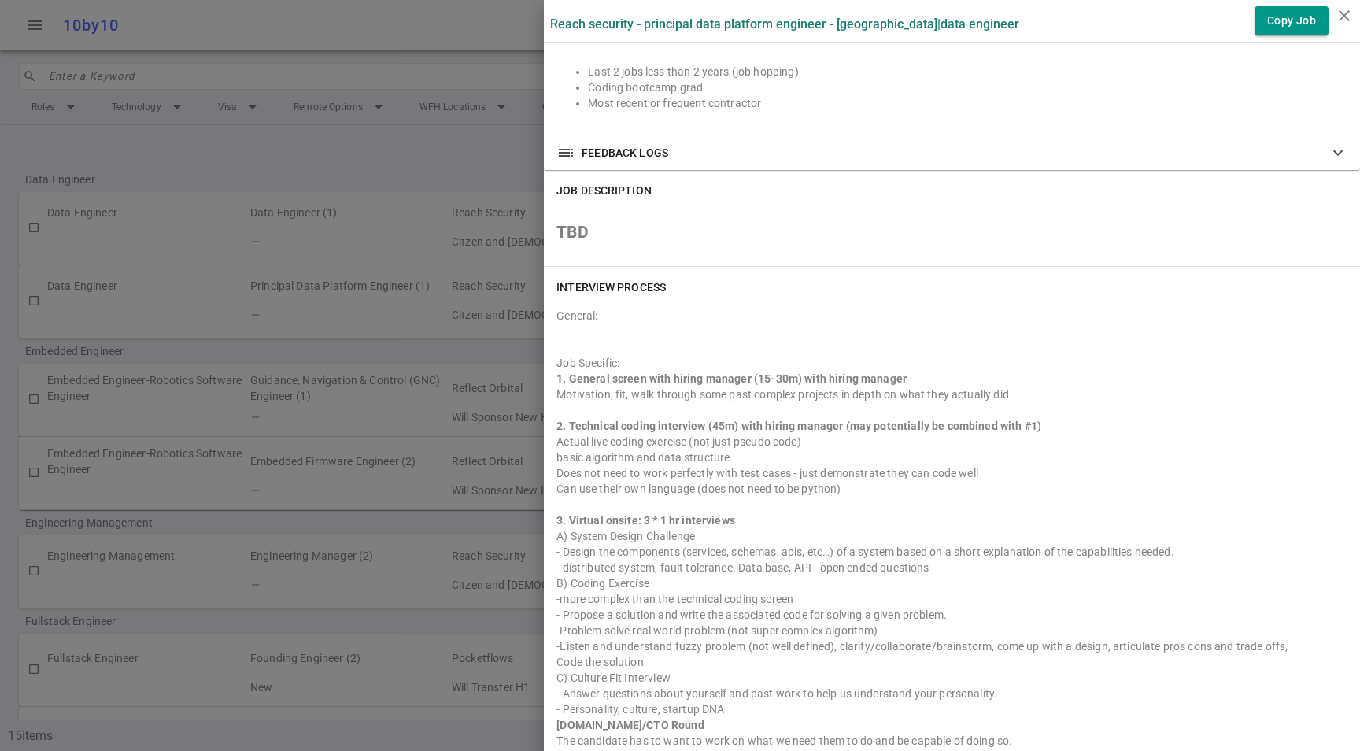
scroll to position [714, 0]
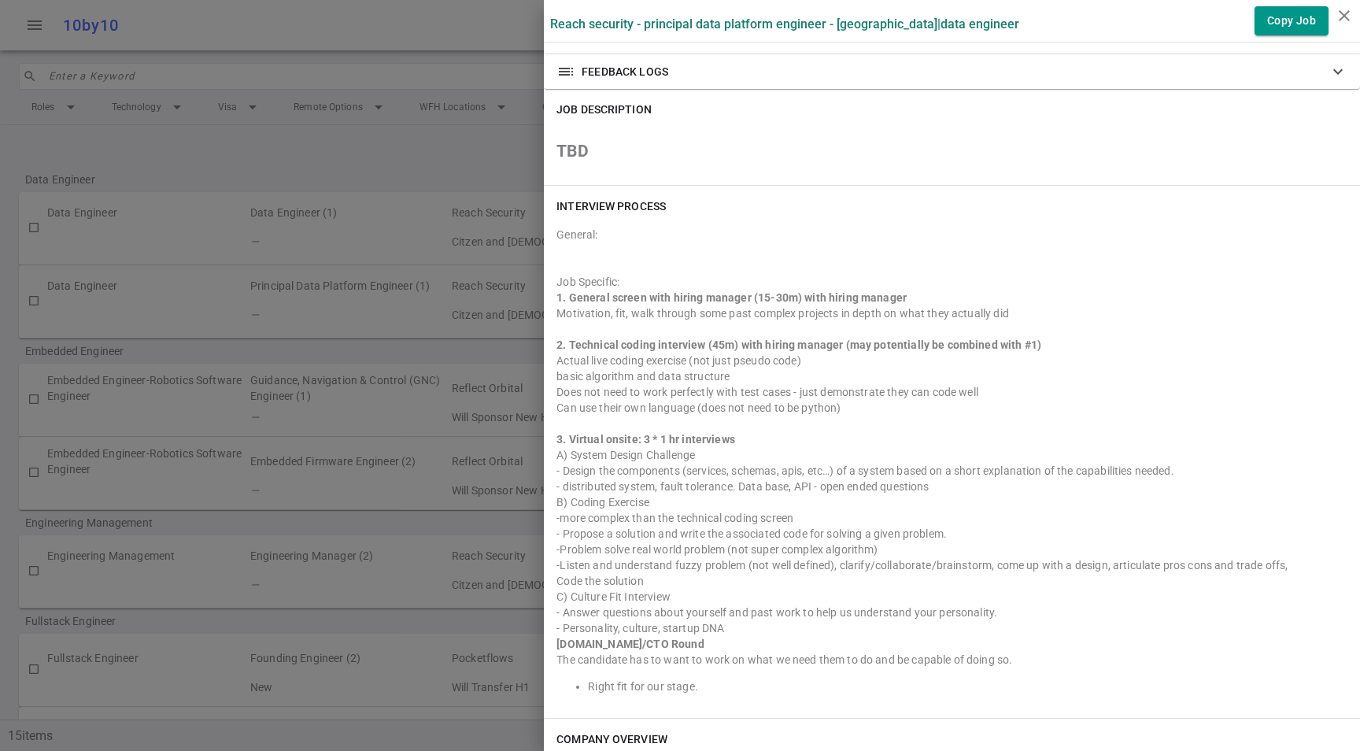
click at [680, 525] on div "-more complex than the technical coding screen" at bounding box center [952, 518] width 791 height 16
drag, startPoint x: 528, startPoint y: 282, endPoint x: 1001, endPoint y: 433, distance: 497.5
click at [999, 429] on div "Reach Security - Principal Data Platform Engineer - Sunnyvale | Data Engineer C…" at bounding box center [680, 375] width 1360 height 751
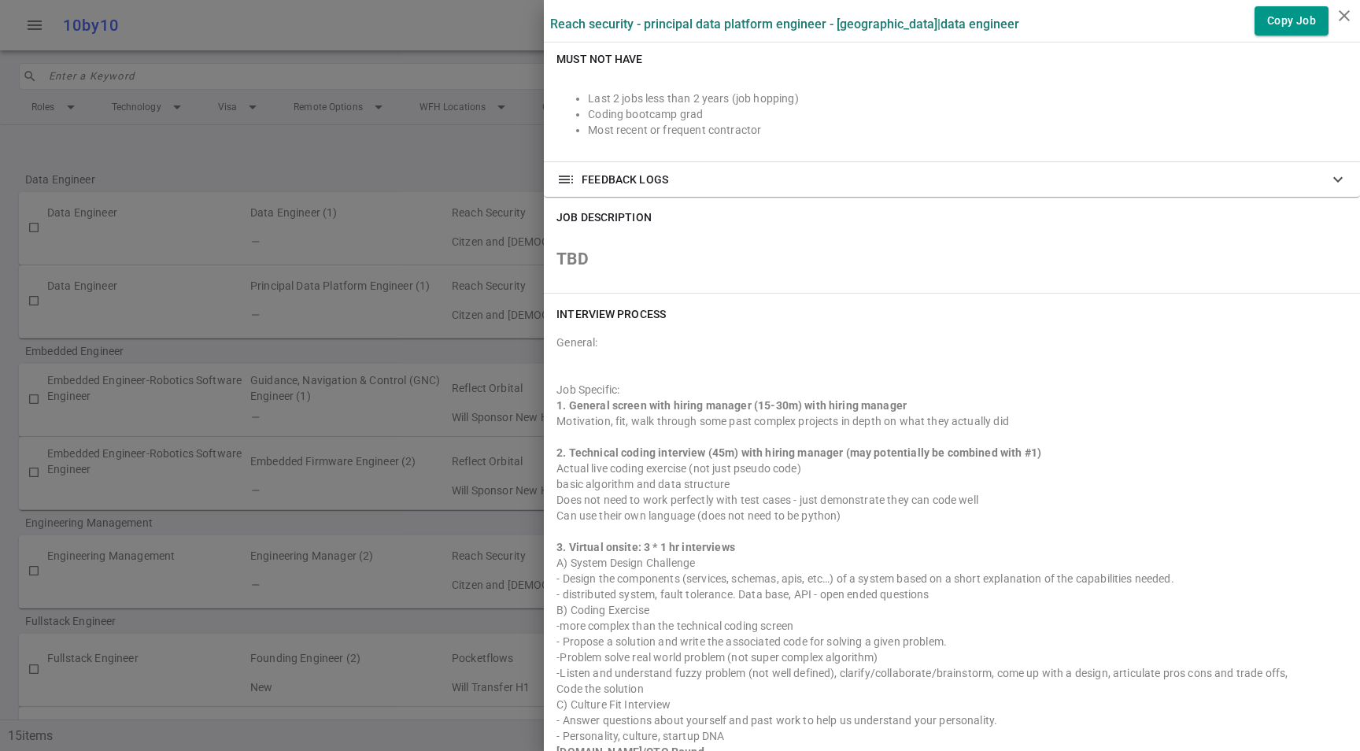
scroll to position [328, 0]
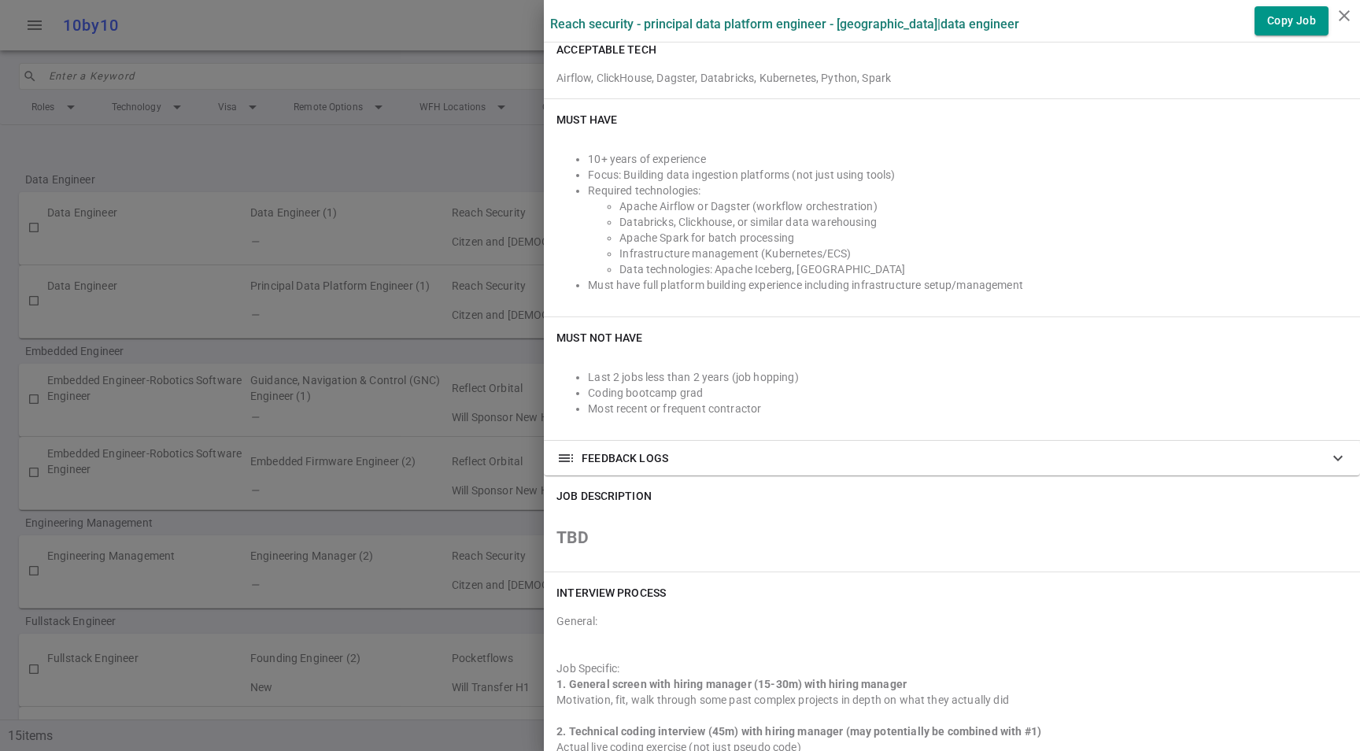
click at [557, 466] on span "toc" at bounding box center [566, 458] width 19 height 19
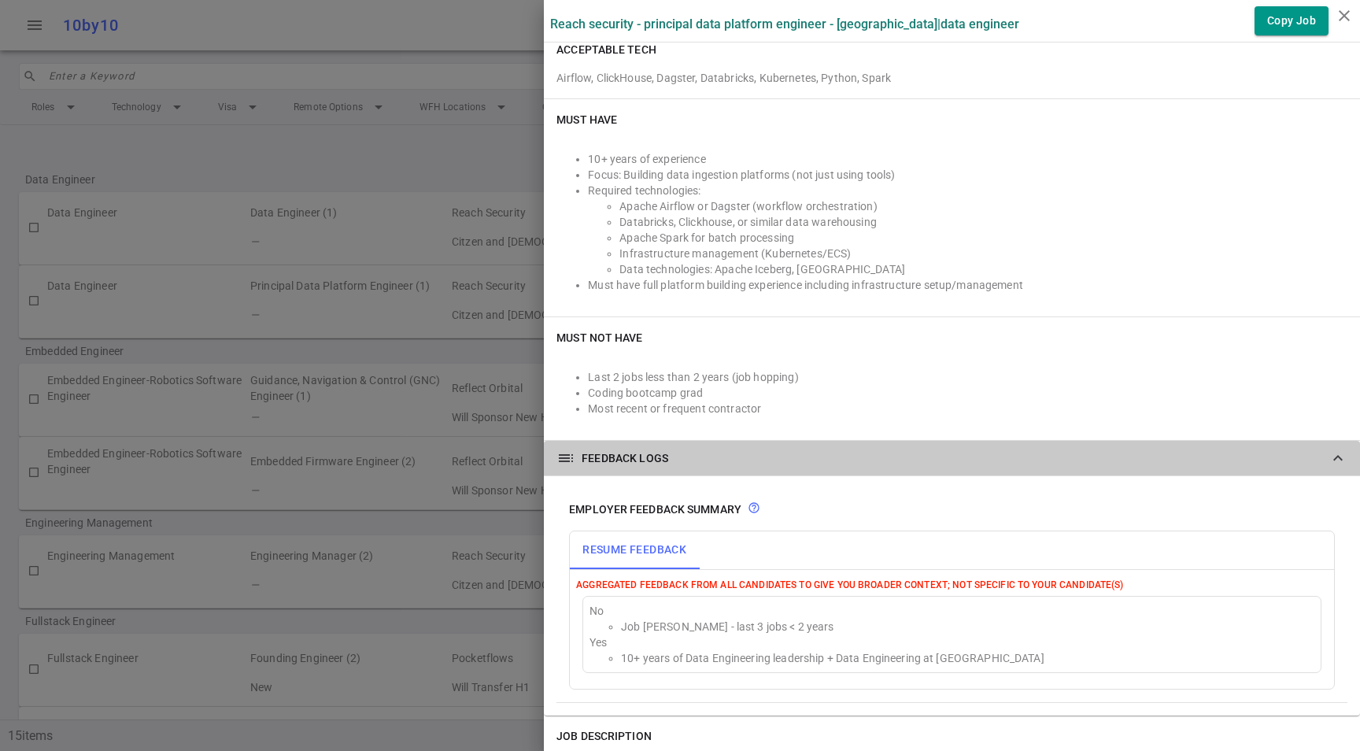
click at [557, 466] on span "toc" at bounding box center [566, 458] width 19 height 19
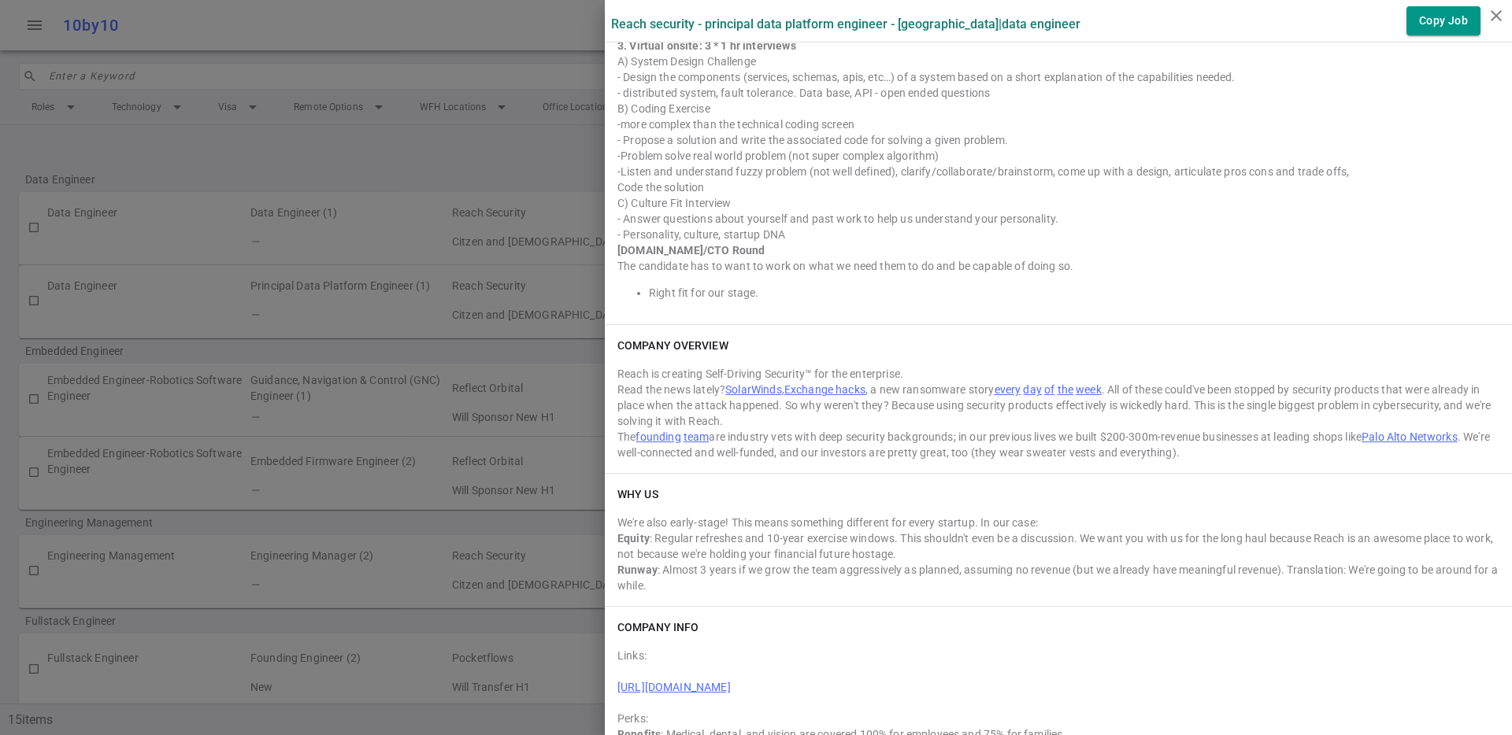
scroll to position [1353, 0]
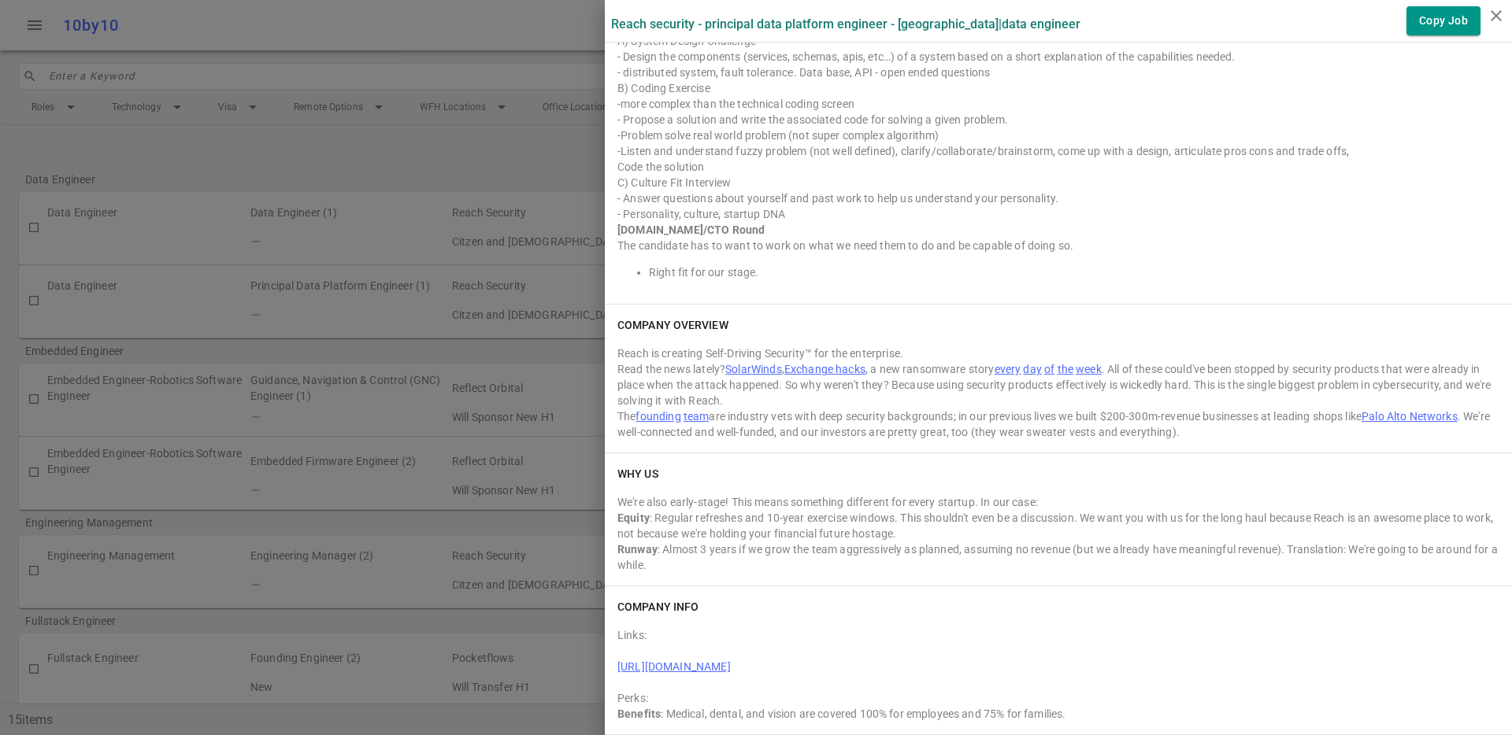
click at [1040, 695] on div "Links: https://www.crunchbase.com/organization/reach-security Perks: Benefits :…" at bounding box center [1058, 671] width 882 height 101
click at [1091, 710] on div "Benefits : Medical, dental, and vision are covered 100% for employees and 75% f…" at bounding box center [1058, 714] width 882 height 16
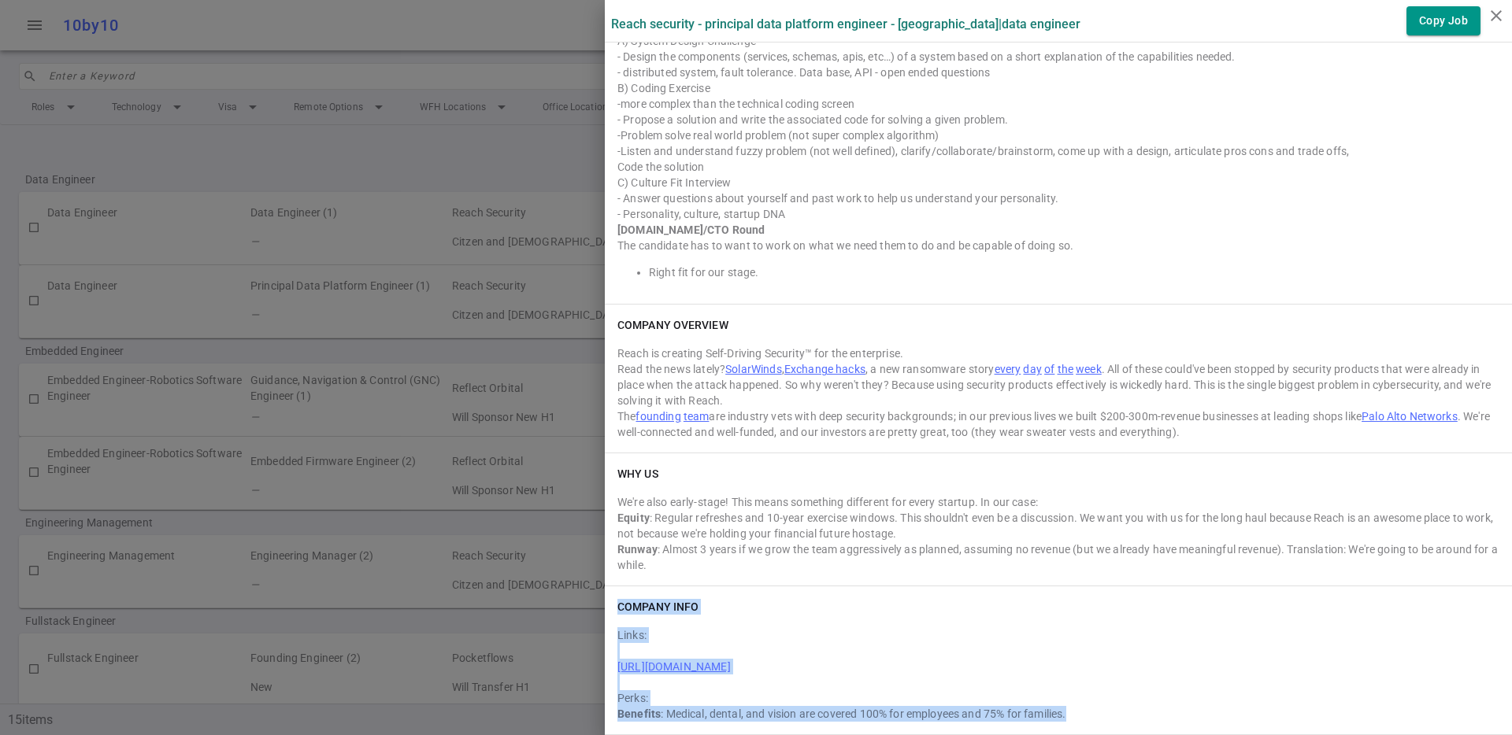
click at [1091, 710] on div "Benefits : Medical, dental, and vision are covered 100% for employees and 75% f…" at bounding box center [1058, 714] width 882 height 16
click at [1090, 710] on div "Benefits : Medical, dental, and vision are covered 100% for employees and 75% f…" at bounding box center [1058, 714] width 882 height 16
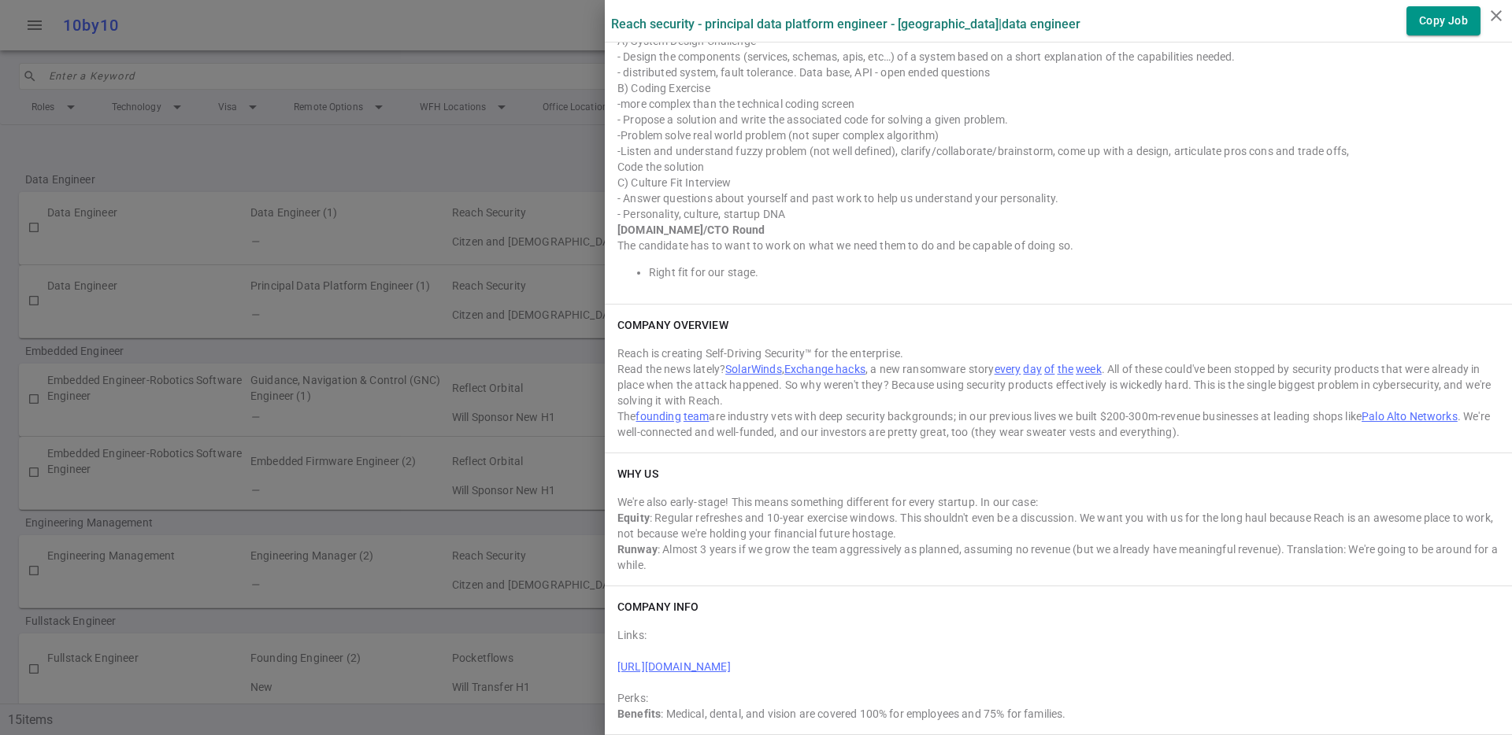
scroll to position [0, 0]
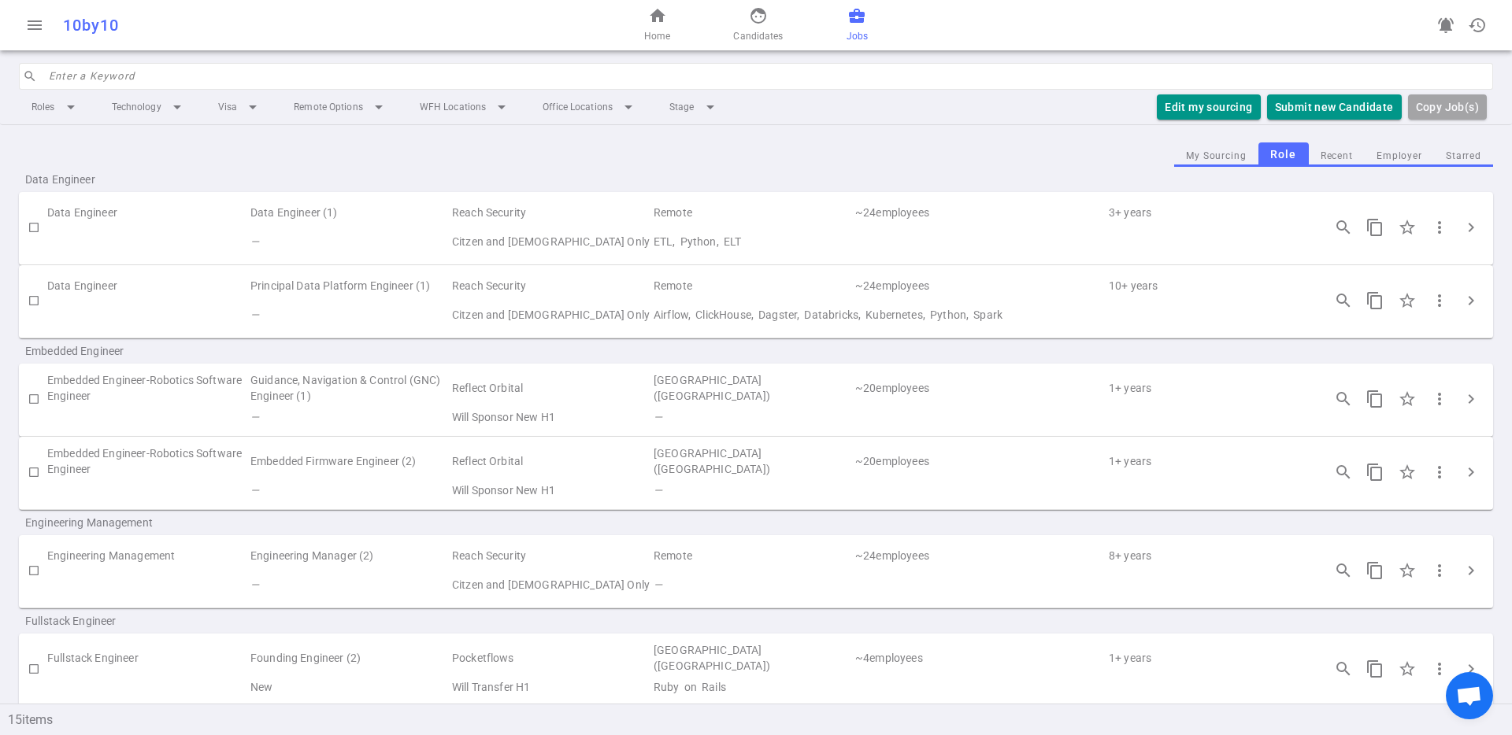
click at [329, 304] on td "—" at bounding box center [350, 315] width 202 height 29
click at [838, 313] on td "Airflow, ClickHouse, Dagster, Databricks, Kubernetes, Python, Spark" at bounding box center [980, 315] width 657 height 29
click at [839, 315] on td "Airflow, ClickHouse, Dagster, Databricks, Kubernetes, Python, Spark" at bounding box center [980, 315] width 657 height 29
click at [860, 313] on td "Airflow, ClickHouse, Dagster, Databricks, Kubernetes, Python, Spark" at bounding box center [980, 315] width 657 height 29
click at [1400, 302] on input "Click to Starred" at bounding box center [1406, 300] width 33 height 33
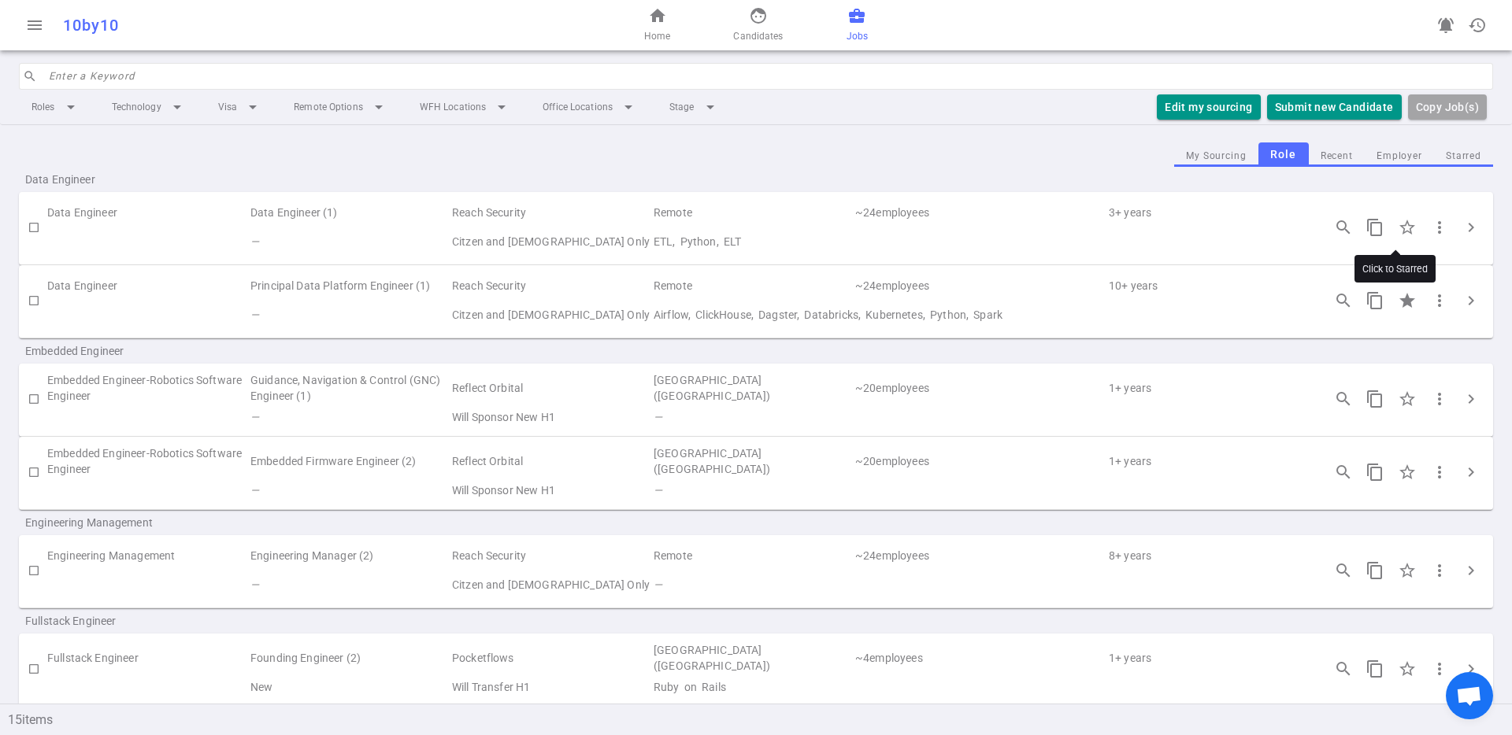
click at [1392, 227] on input "Click to Starred" at bounding box center [1406, 227] width 33 height 33
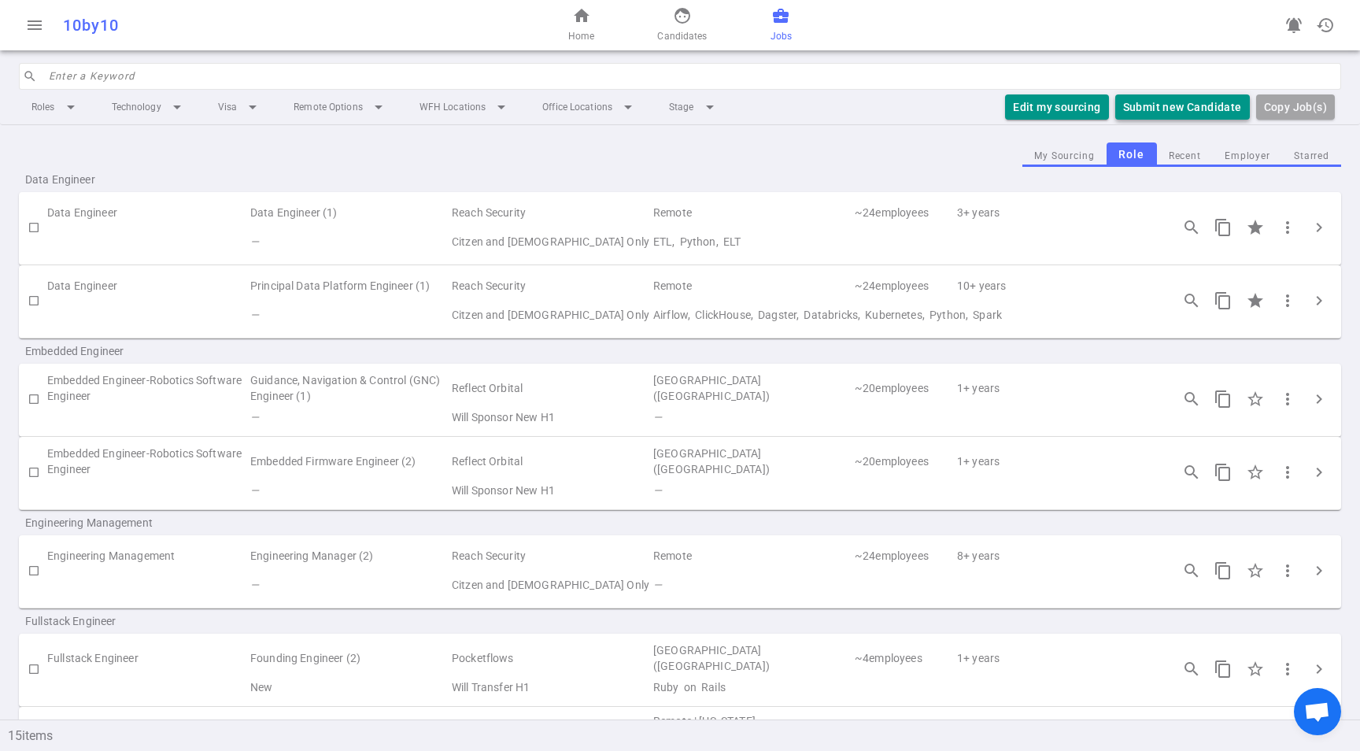
click at [1153, 100] on button "Submit new Candidate" at bounding box center [1183, 107] width 135 height 26
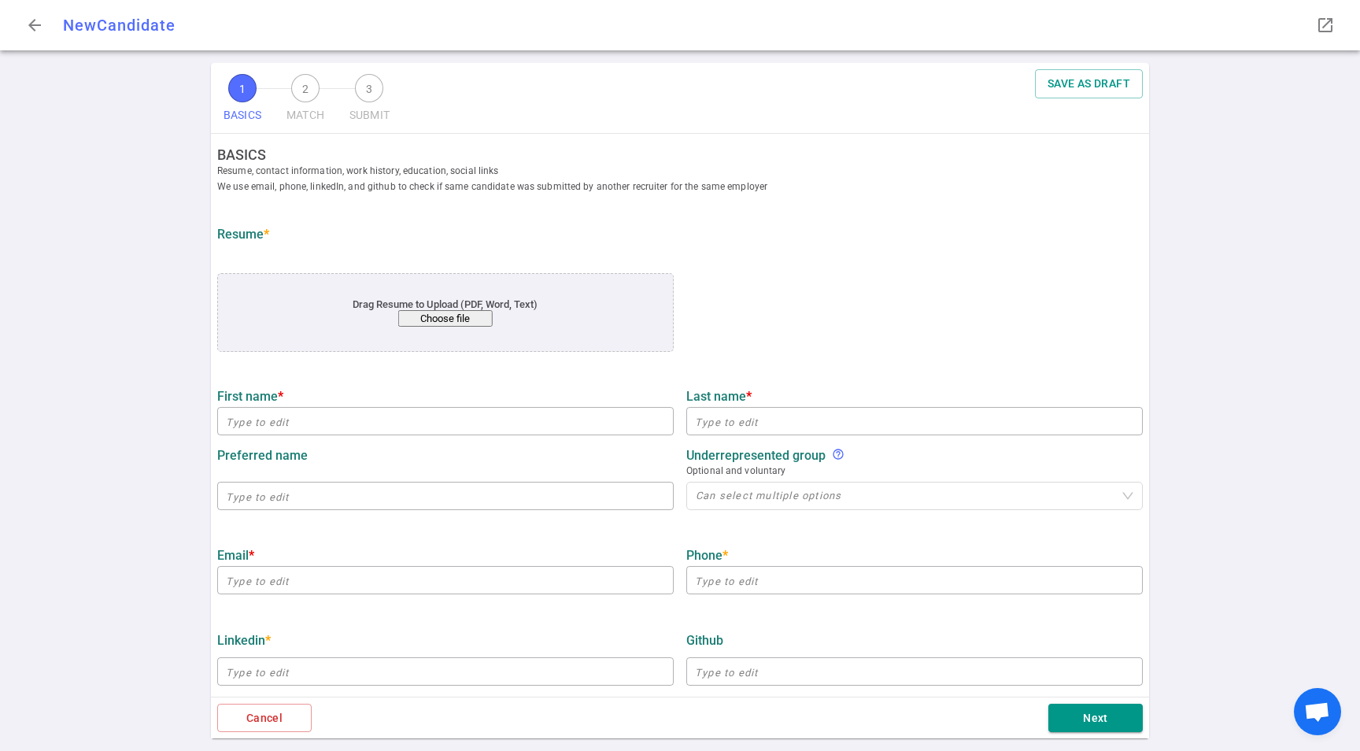
click at [450, 316] on button "Choose file" at bounding box center [445, 318] width 94 height 17
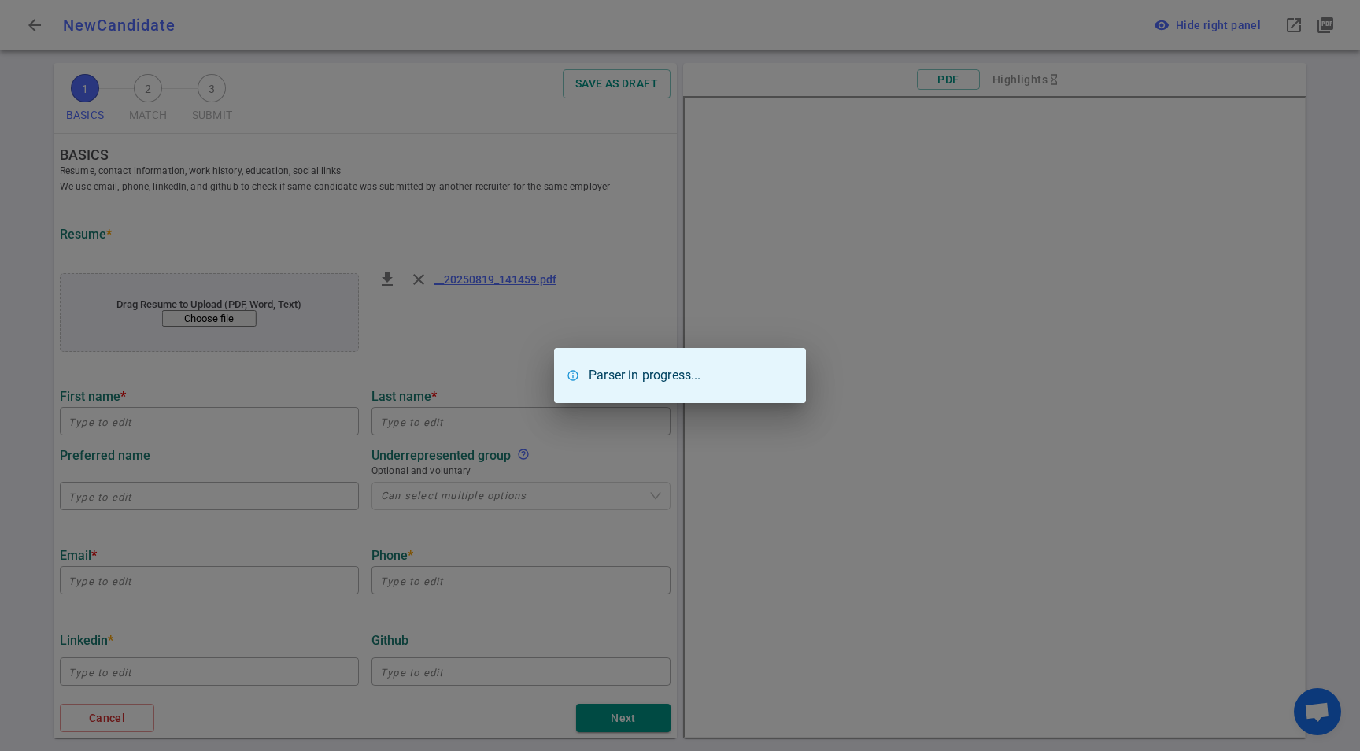
type input "Abhishek"
type input "Gupta"
type input "abhishekgupta0627@gmail.com"
type input "+1 408-368-5188"
type textarea "strudel.ai"
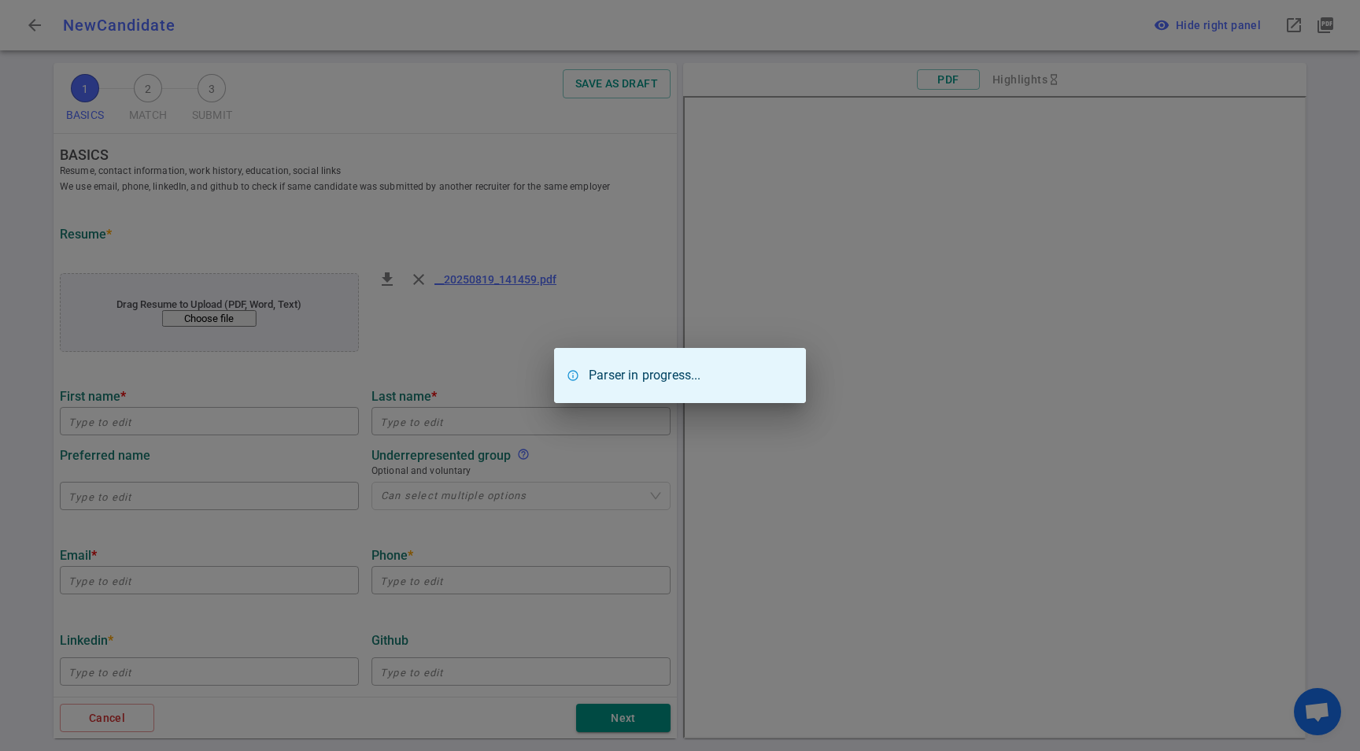
type input "Strudel.ai"
type textarea "Founding Engineer"
type input "9.3"
type input "Purdue University"
type input "Computer Science and Statistics"
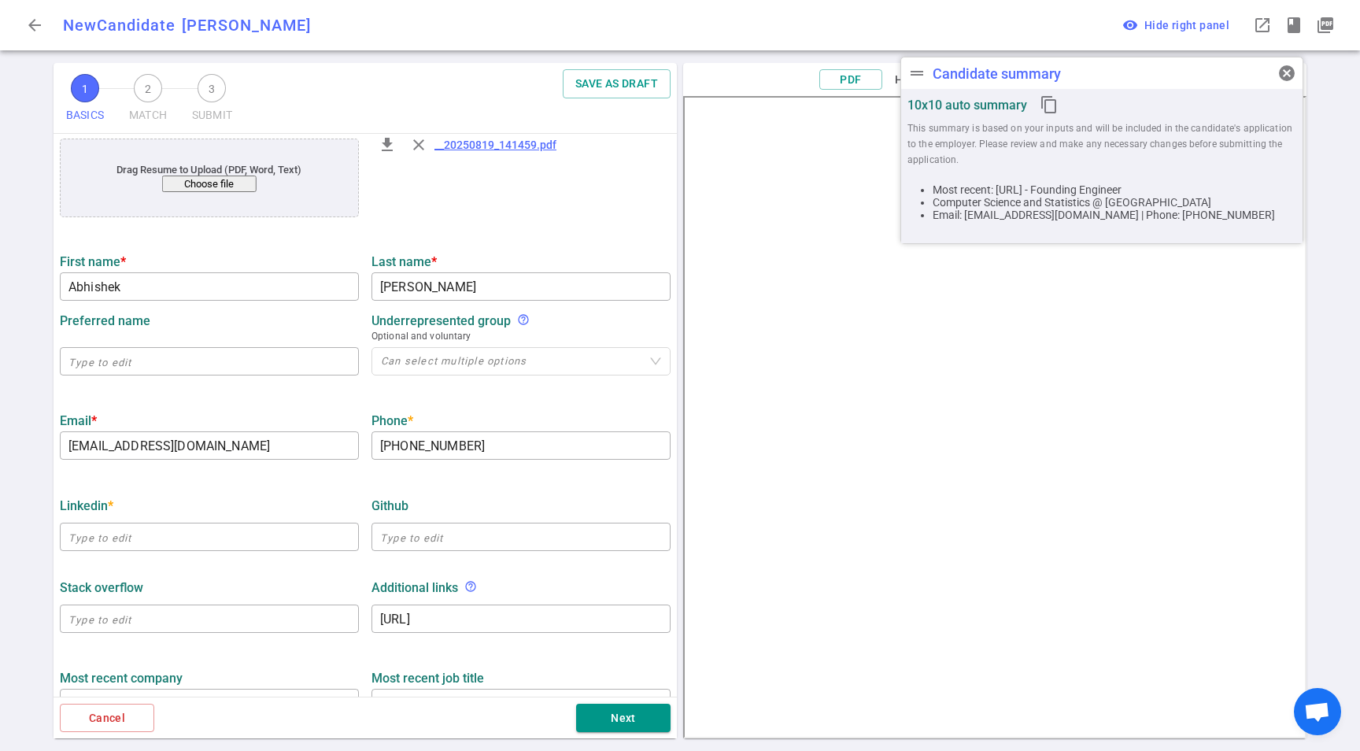
scroll to position [215, 0]
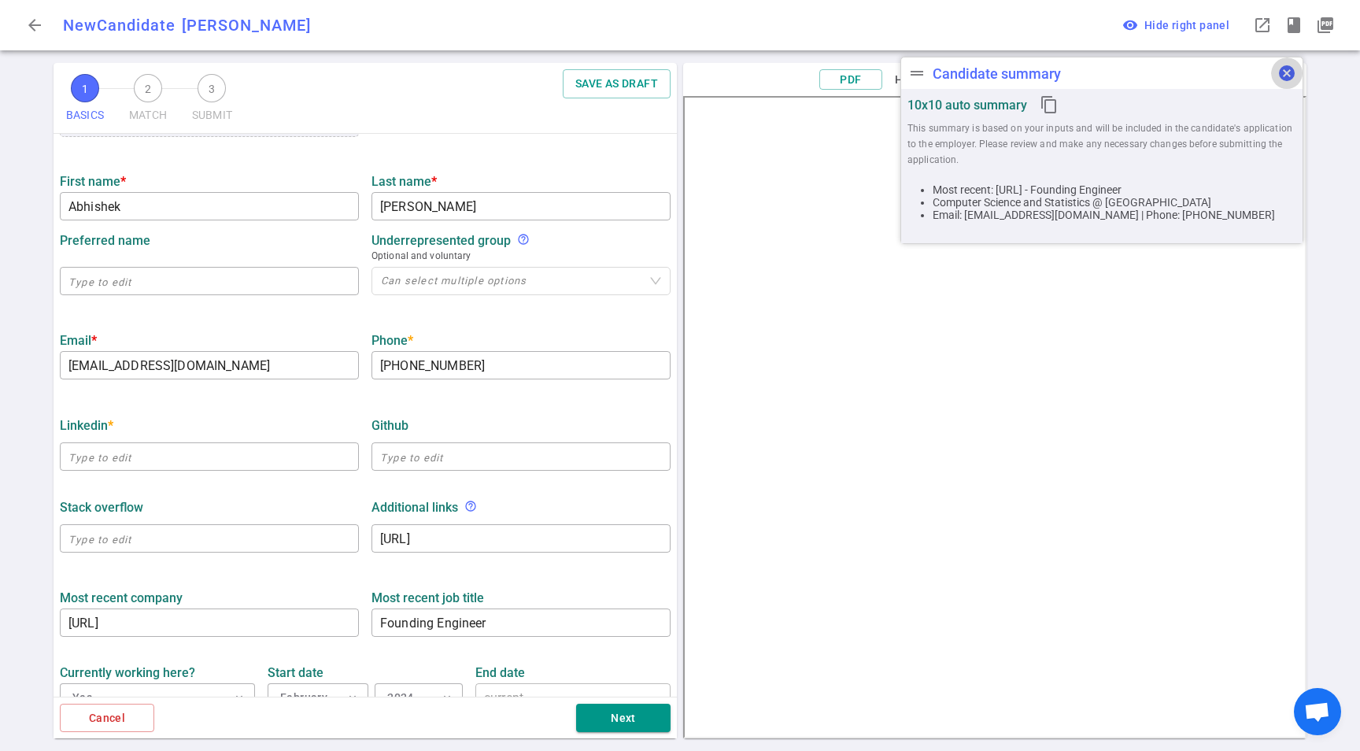
click at [1282, 68] on span "cancel" at bounding box center [1287, 73] width 19 height 19
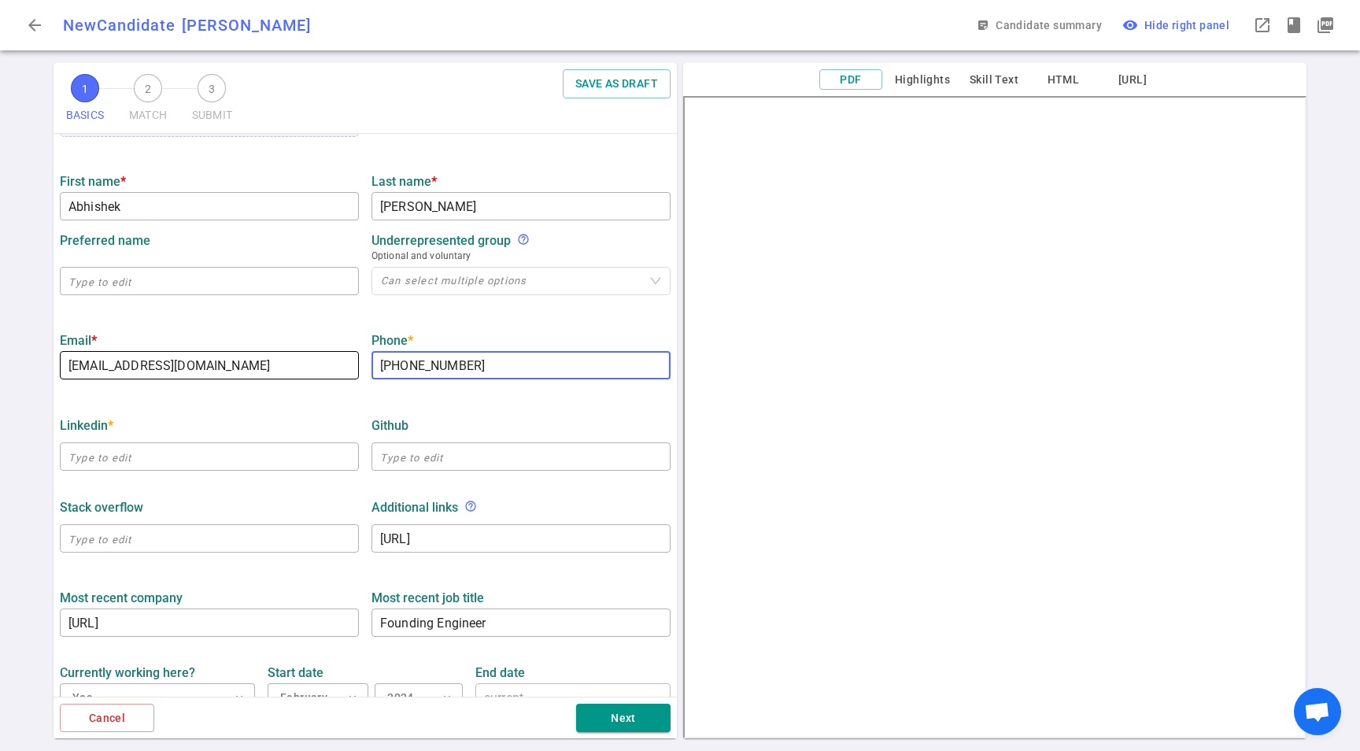
drag, startPoint x: 392, startPoint y: 367, endPoint x: 287, endPoint y: 357, distance: 105.9
click at [287, 357] on div "Email * abhishekgupta0627@gmail.com ​ Phone * +1 408-368-5188 ​" at bounding box center [366, 352] width 624 height 56
type input "408-368-5188"
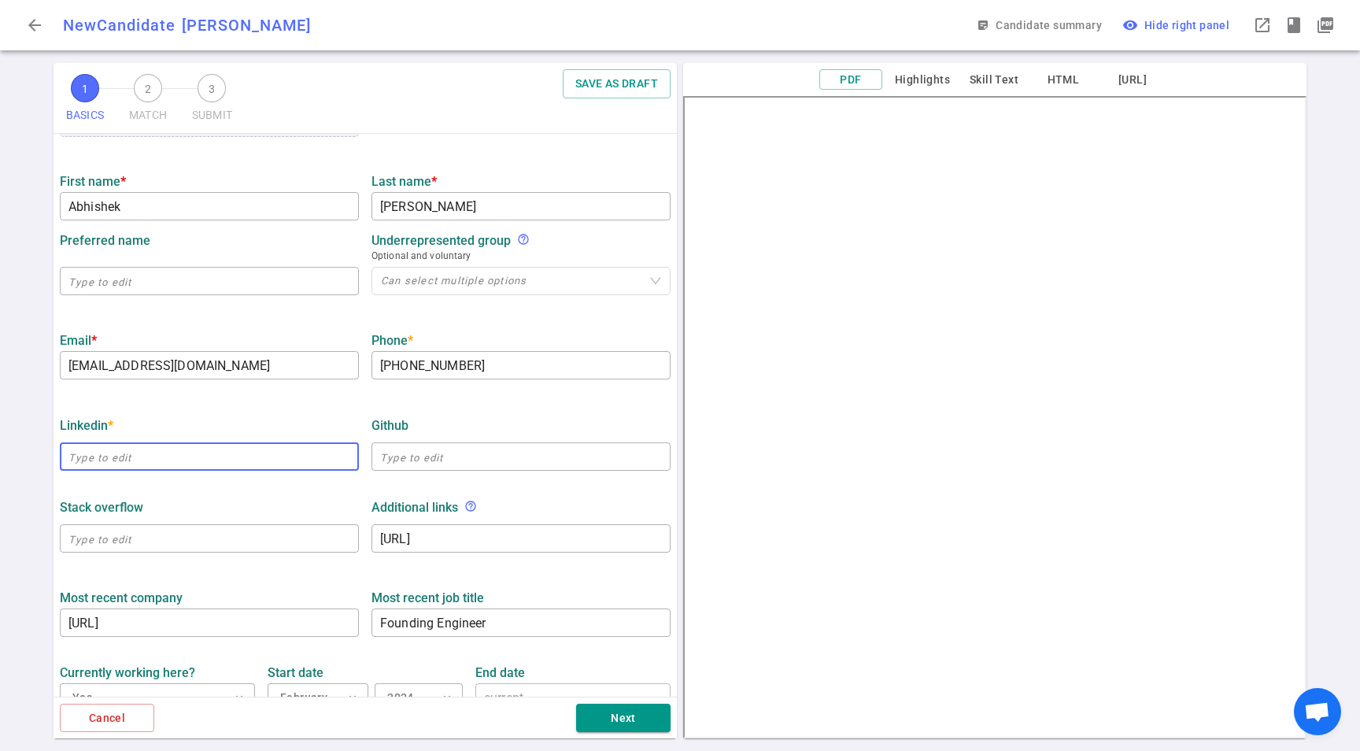
click at [255, 452] on input "text" at bounding box center [209, 456] width 299 height 25
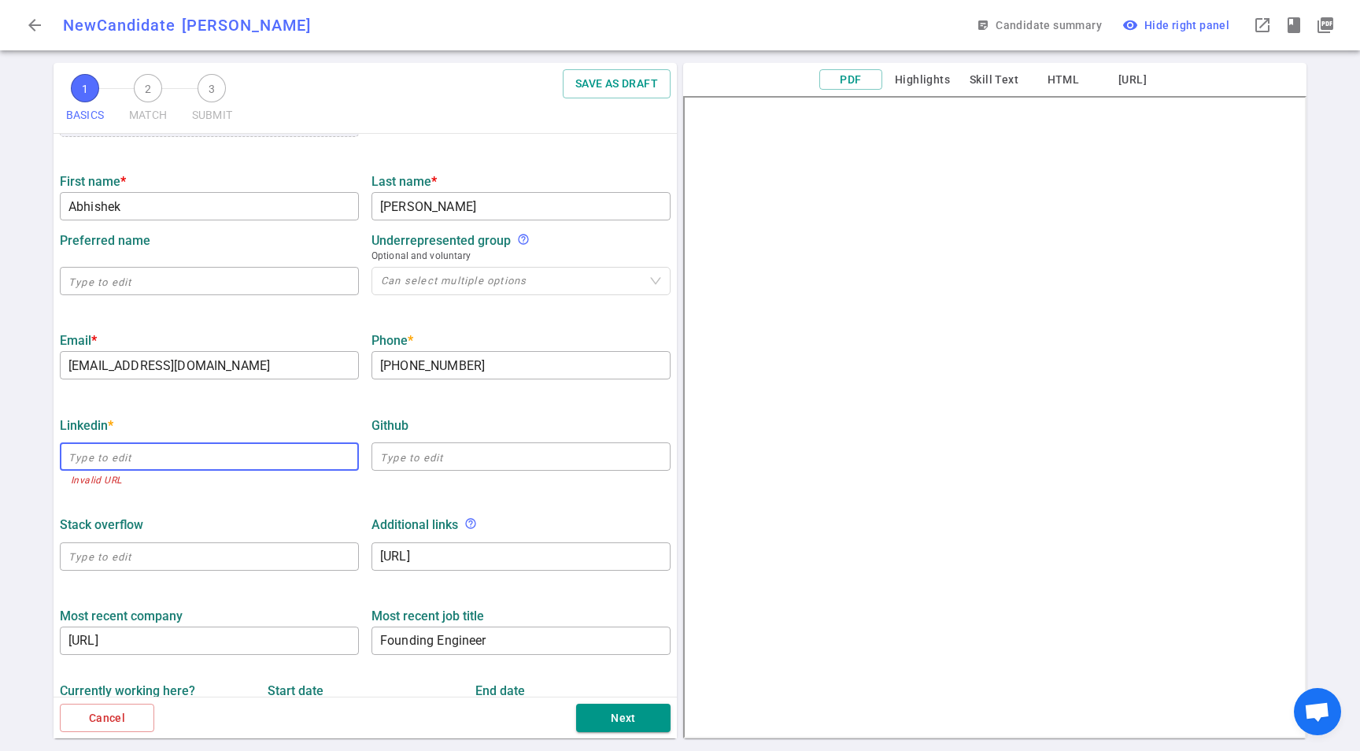
click at [196, 451] on input "text" at bounding box center [209, 456] width 299 height 25
paste input "https://www.linkedin.com/in/abzgupta/"
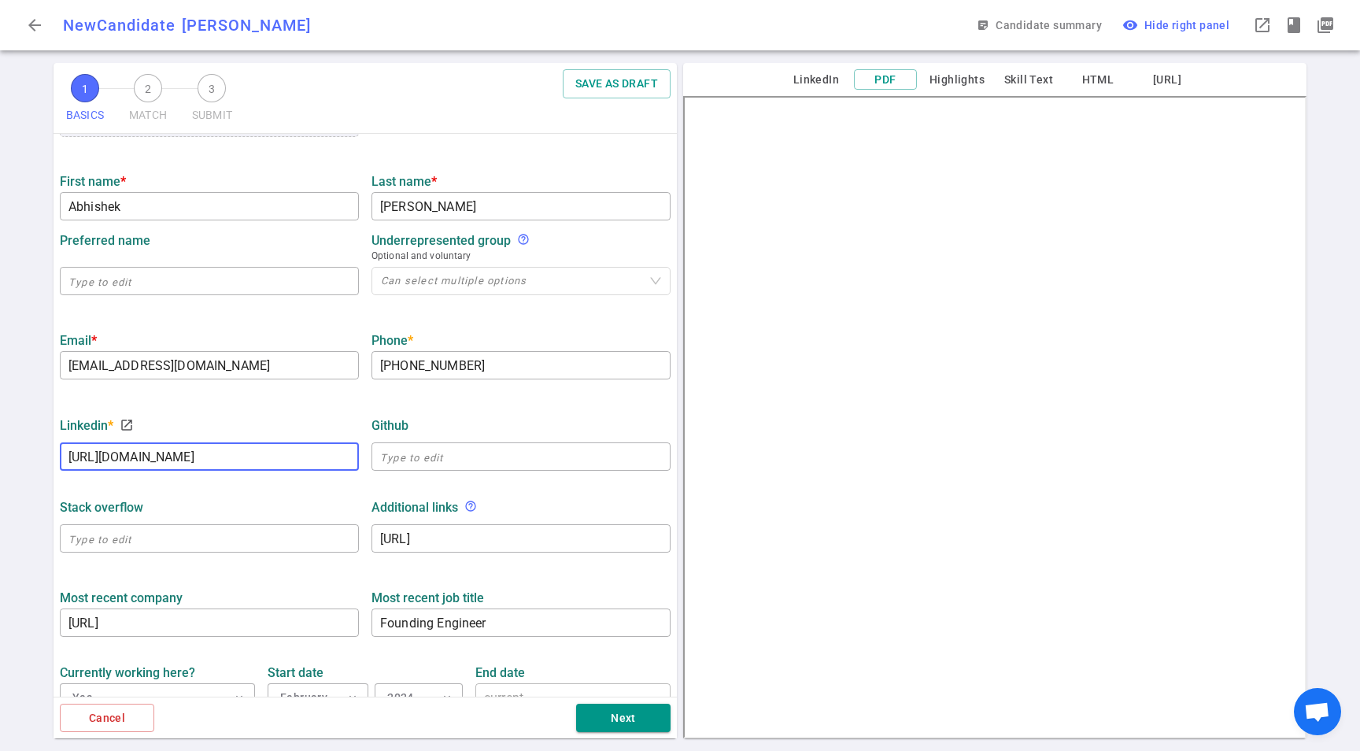
type input "https://www.linkedin.com/in/abzgupta"
click at [217, 500] on div "Stack Overflow" at bounding box center [209, 507] width 299 height 15
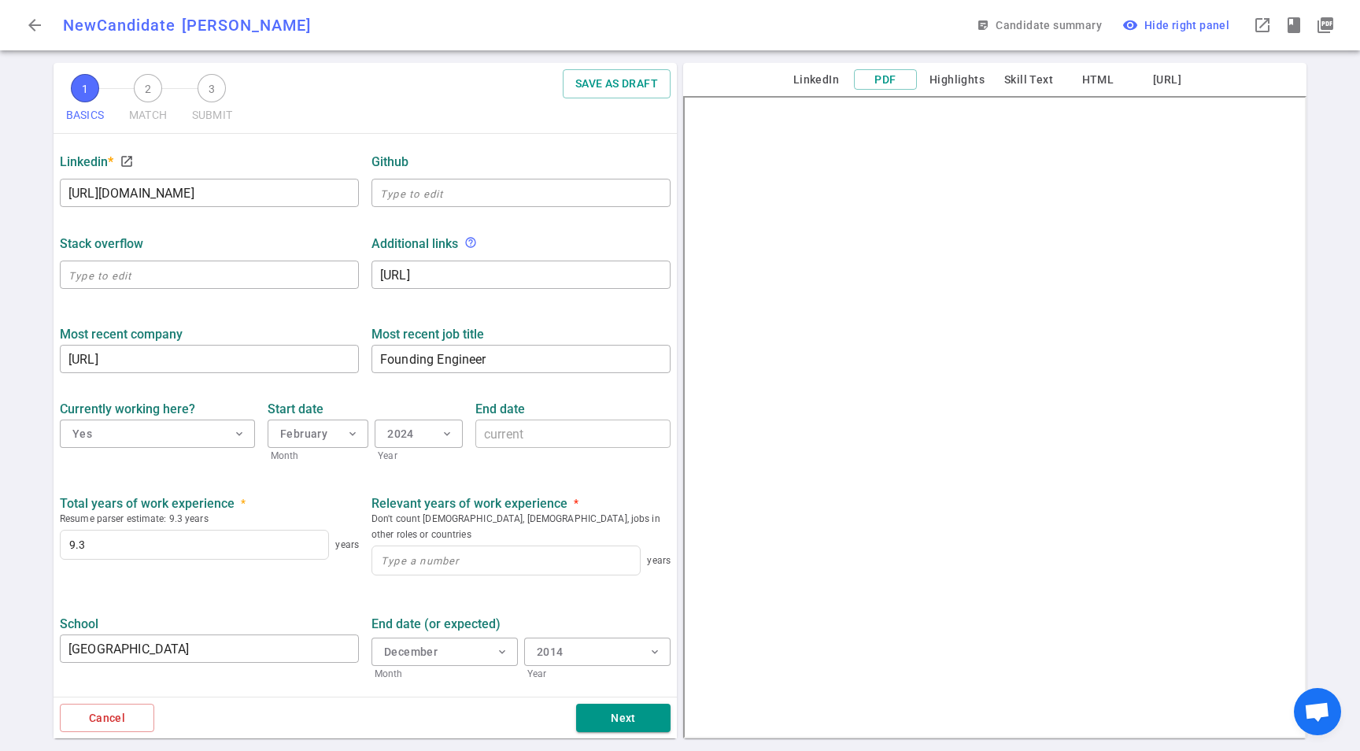
scroll to position [531, 0]
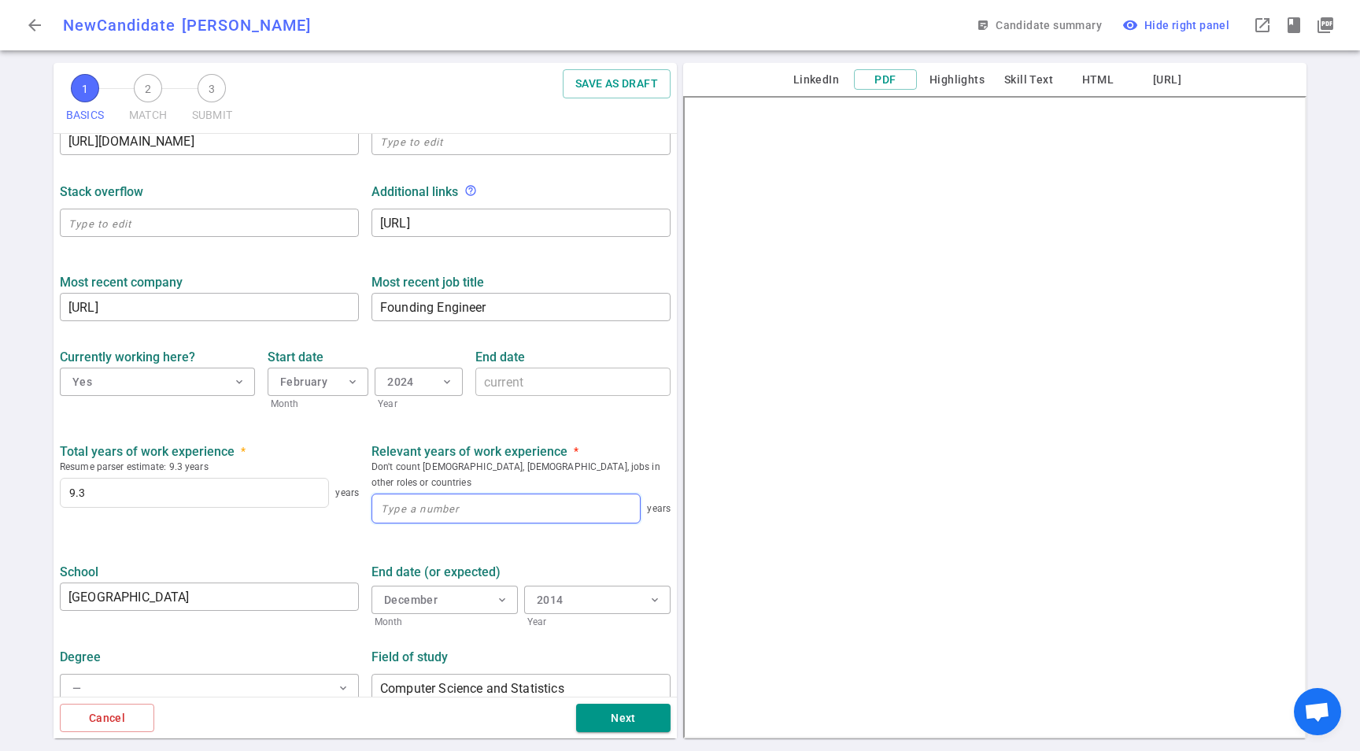
click at [480, 494] on input at bounding box center [506, 508] width 268 height 28
type input "9.3"
click at [319, 452] on div "Total years of work experience *" at bounding box center [209, 451] width 299 height 16
click at [635, 724] on button "Next" at bounding box center [623, 718] width 94 height 29
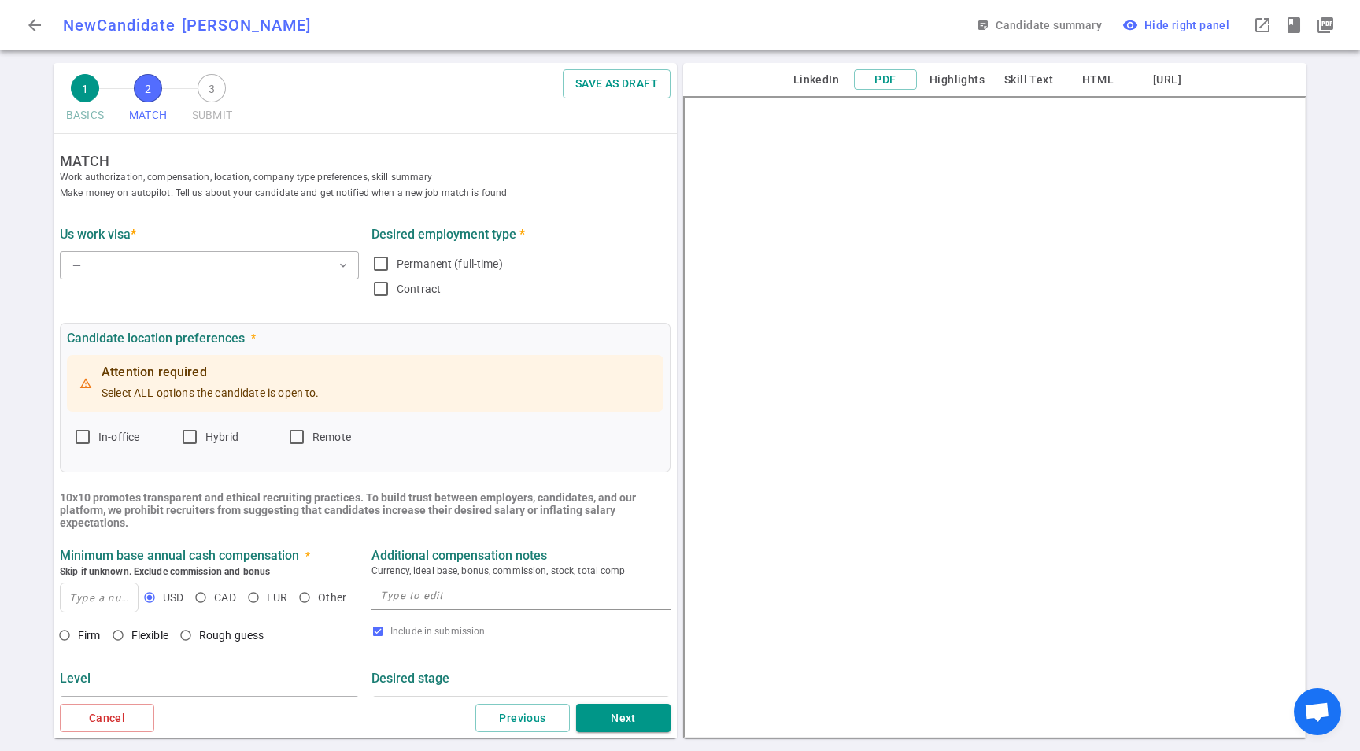
scroll to position [0, 0]
click at [164, 245] on div "US work visa *" at bounding box center [209, 234] width 299 height 28
click at [196, 263] on button "— expand_more" at bounding box center [209, 265] width 299 height 28
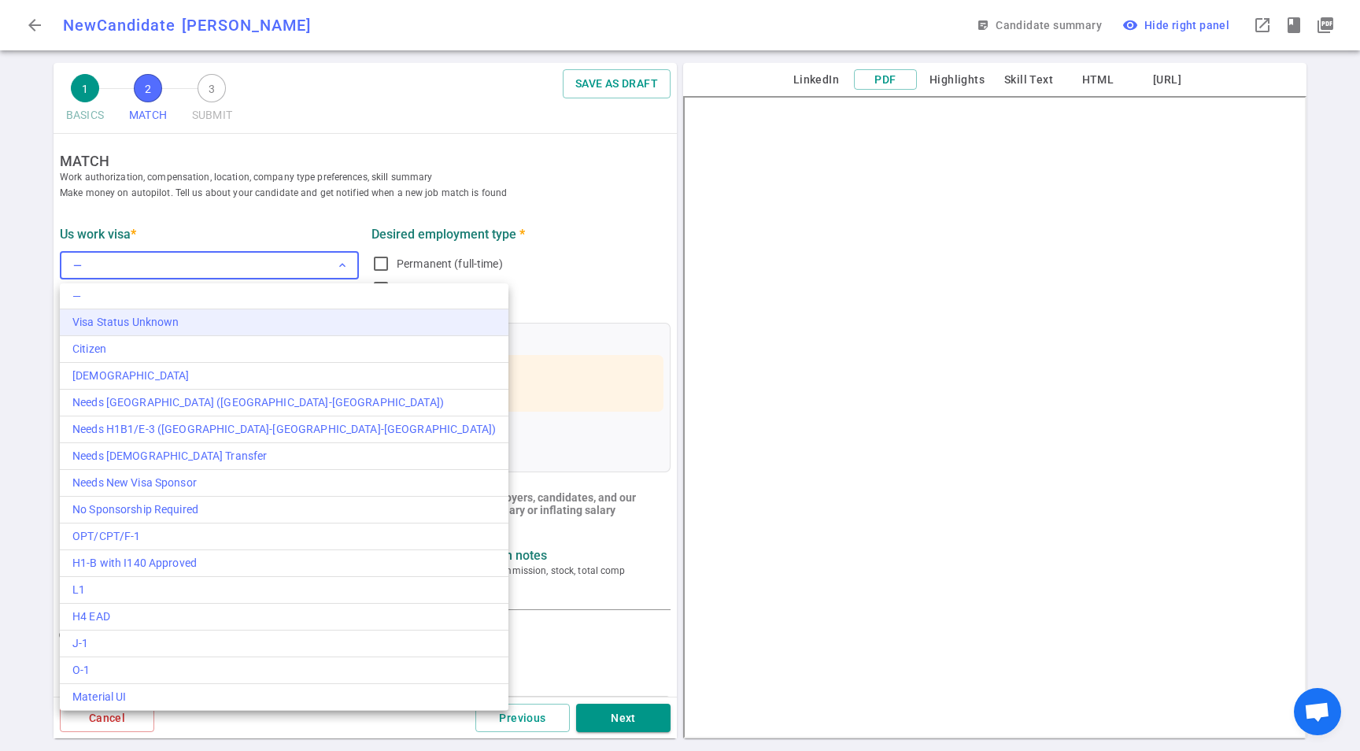
click at [87, 345] on div "Citizen" at bounding box center [284, 349] width 424 height 17
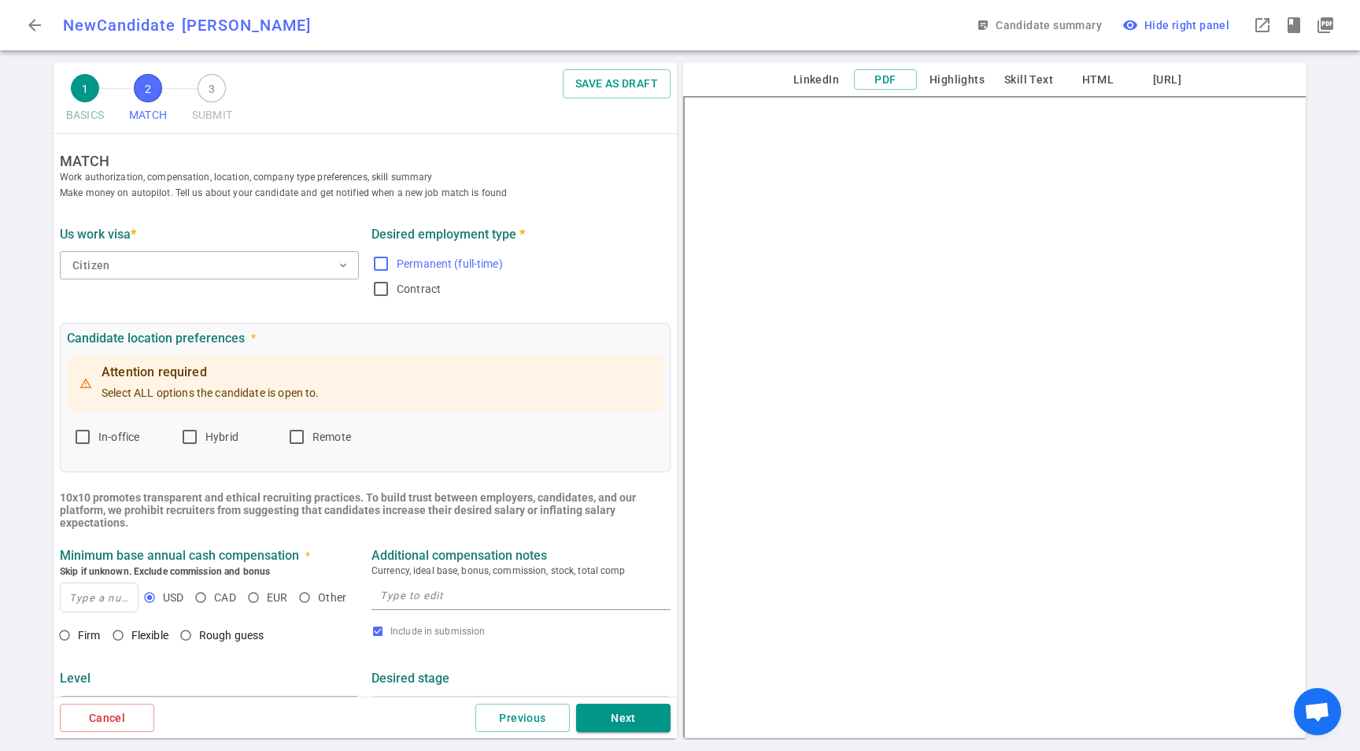
click at [466, 251] on label "Permanent (full-time)" at bounding box center [518, 263] width 293 height 25
click at [391, 254] on input "Permanent (full-time)" at bounding box center [381, 263] width 19 height 19
click at [463, 257] on span "Permanent (full-time)" at bounding box center [450, 263] width 106 height 13
click at [391, 257] on input "Permanent (full-time)" at bounding box center [381, 263] width 19 height 19
click at [465, 257] on span "Permanent (full-time)" at bounding box center [450, 263] width 106 height 13
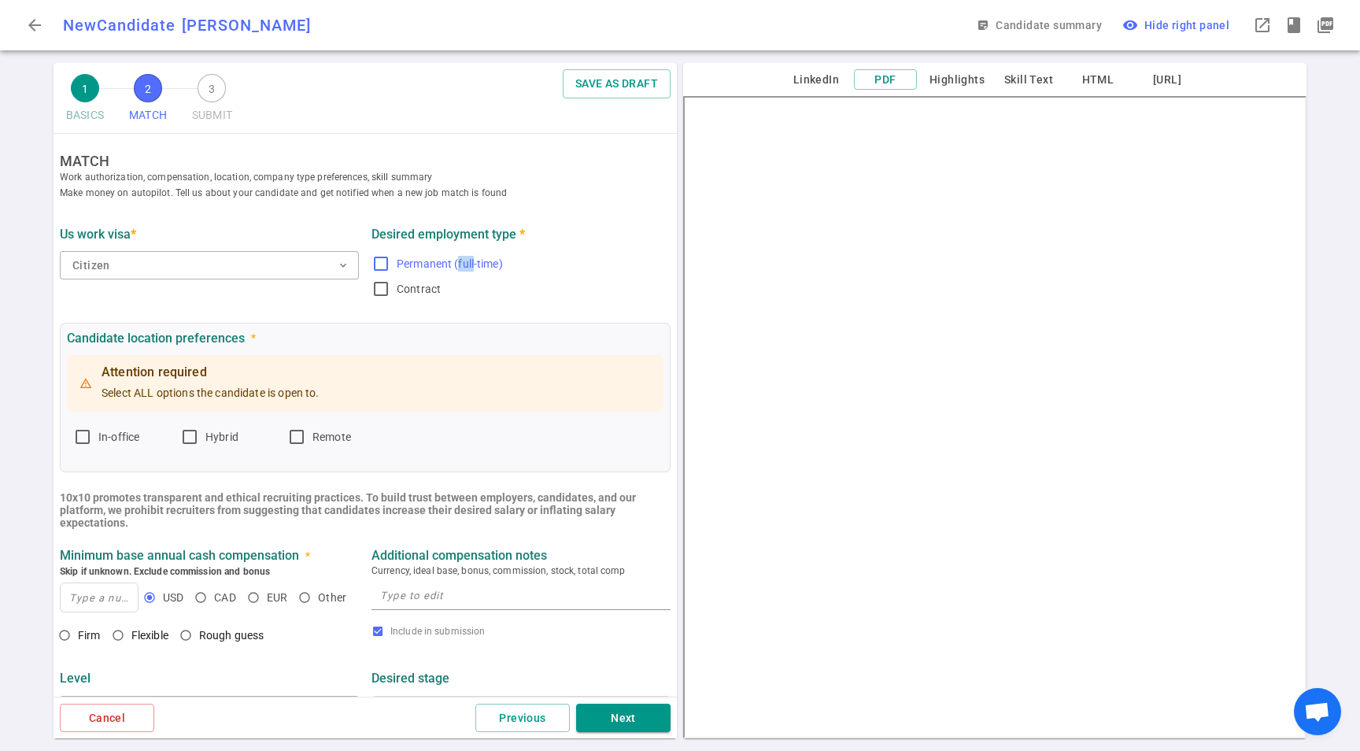
click at [391, 257] on input "Permanent (full-time)" at bounding box center [381, 263] width 19 height 19
checkbox input "true"
click at [368, 423] on div "Attention required Select ALL options the candidate is open to. In-office Hybri…" at bounding box center [365, 402] width 597 height 101
click at [343, 431] on span "Remote" at bounding box center [332, 437] width 39 height 13
click at [306, 430] on input "Remote" at bounding box center [296, 437] width 19 height 19
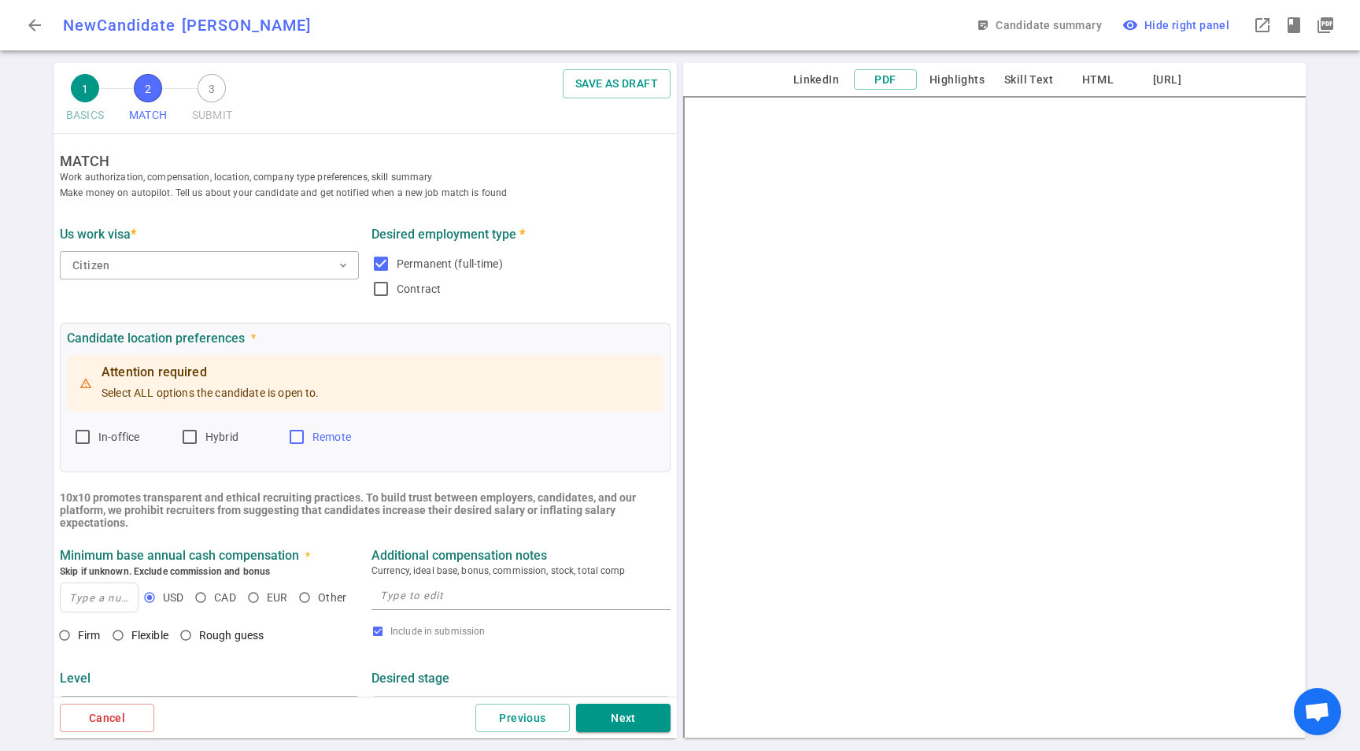
checkbox input "true"
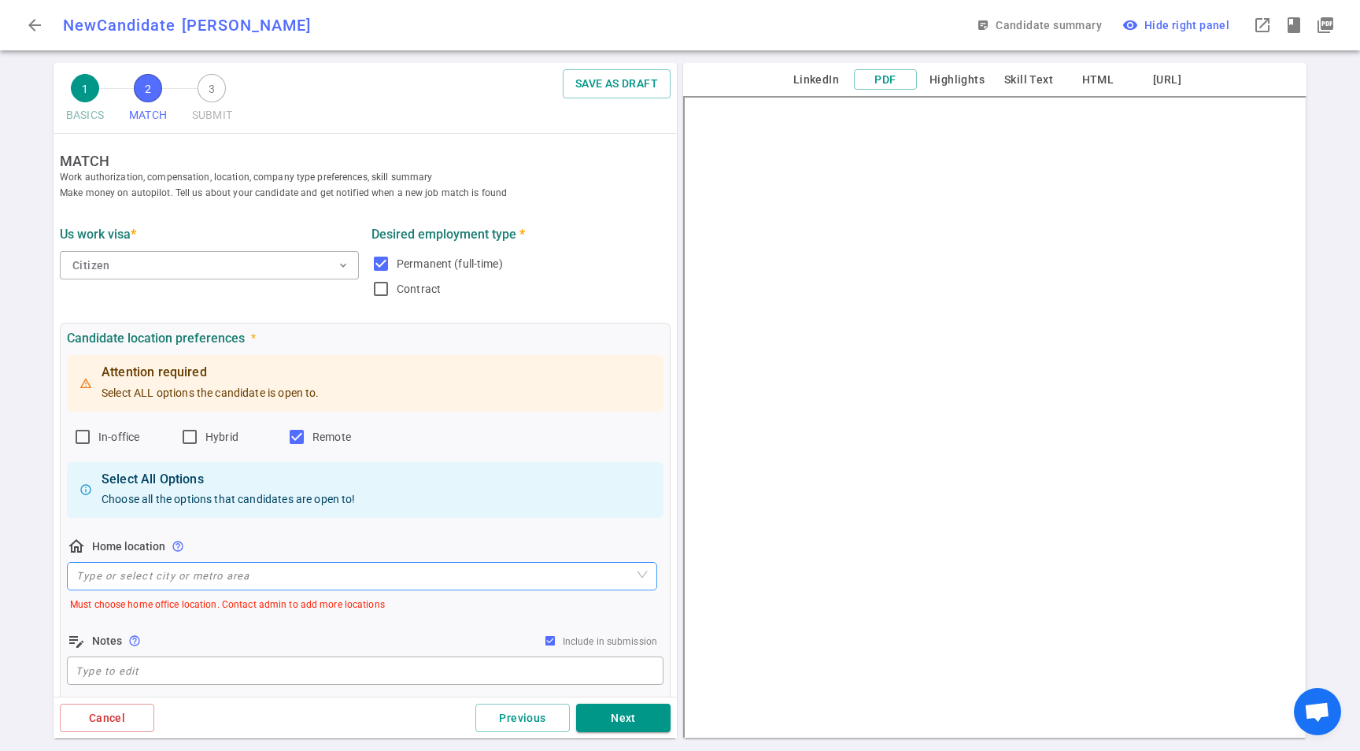
click at [183, 576] on input "search" at bounding box center [362, 576] width 572 height 27
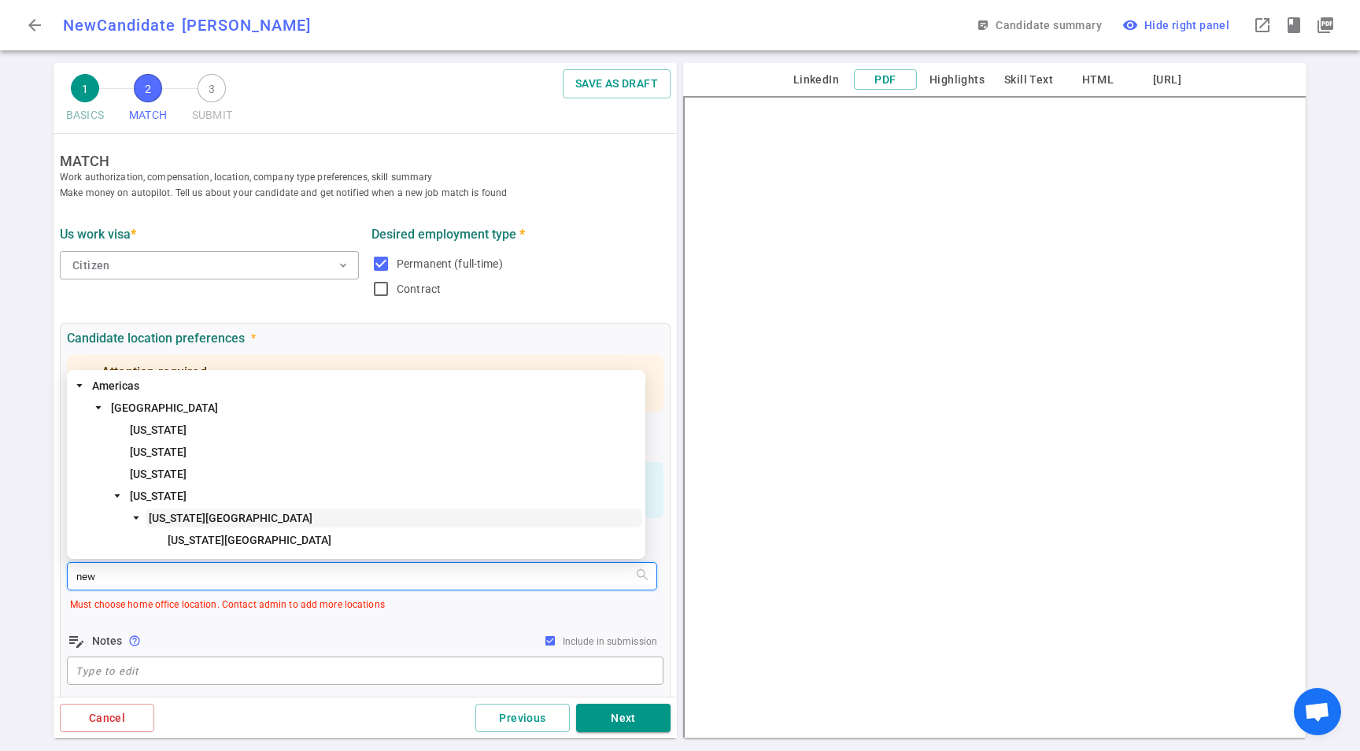
type input "new"
click at [224, 537] on span "New York City" at bounding box center [404, 540] width 478 height 19
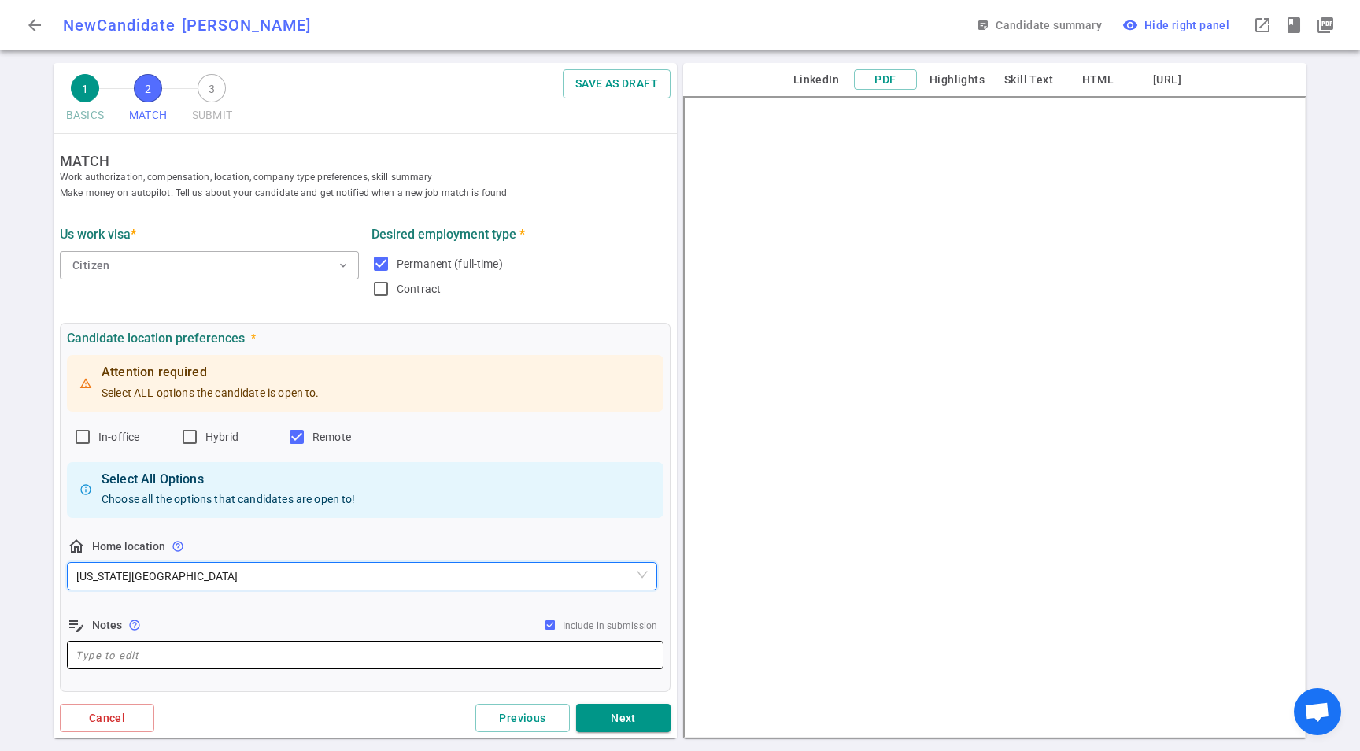
click at [250, 657] on textarea at bounding box center [365, 655] width 579 height 18
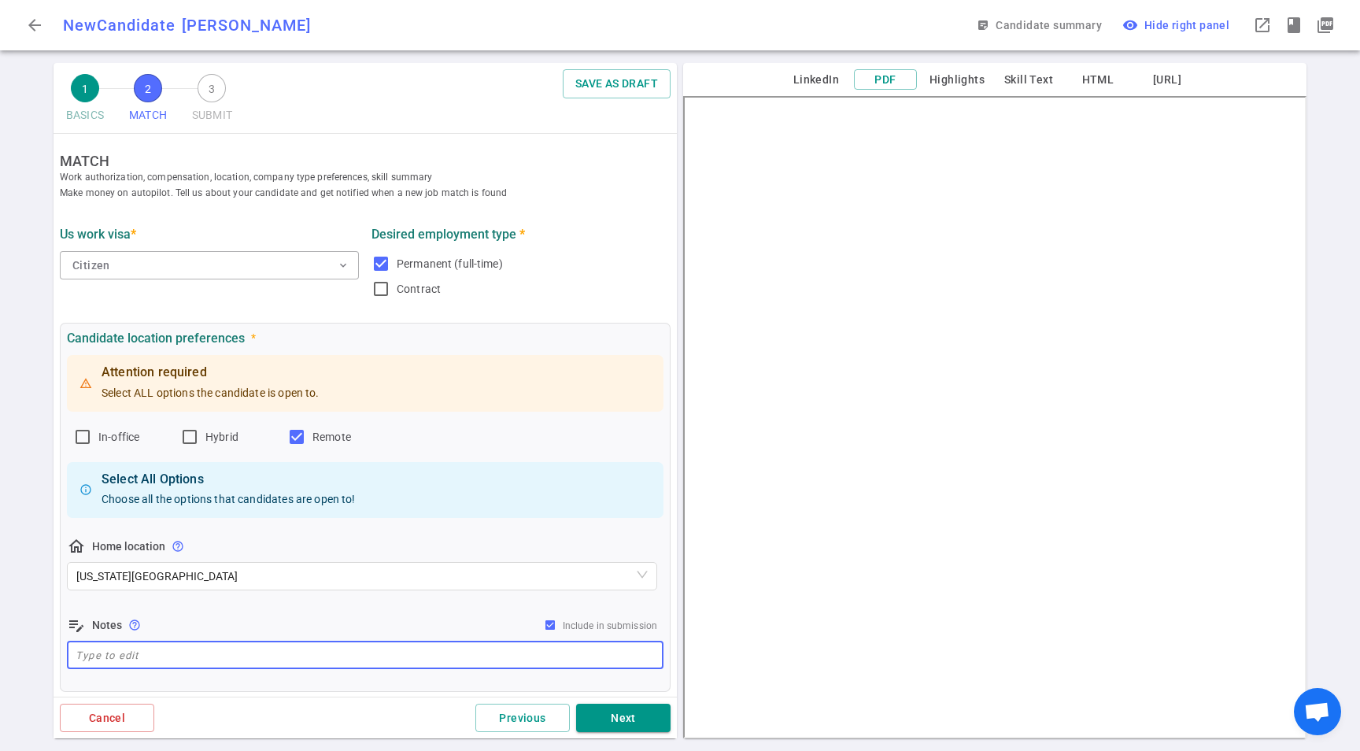
click at [285, 627] on div "edit_note Notes help_outline Include in submission" at bounding box center [365, 625] width 597 height 19
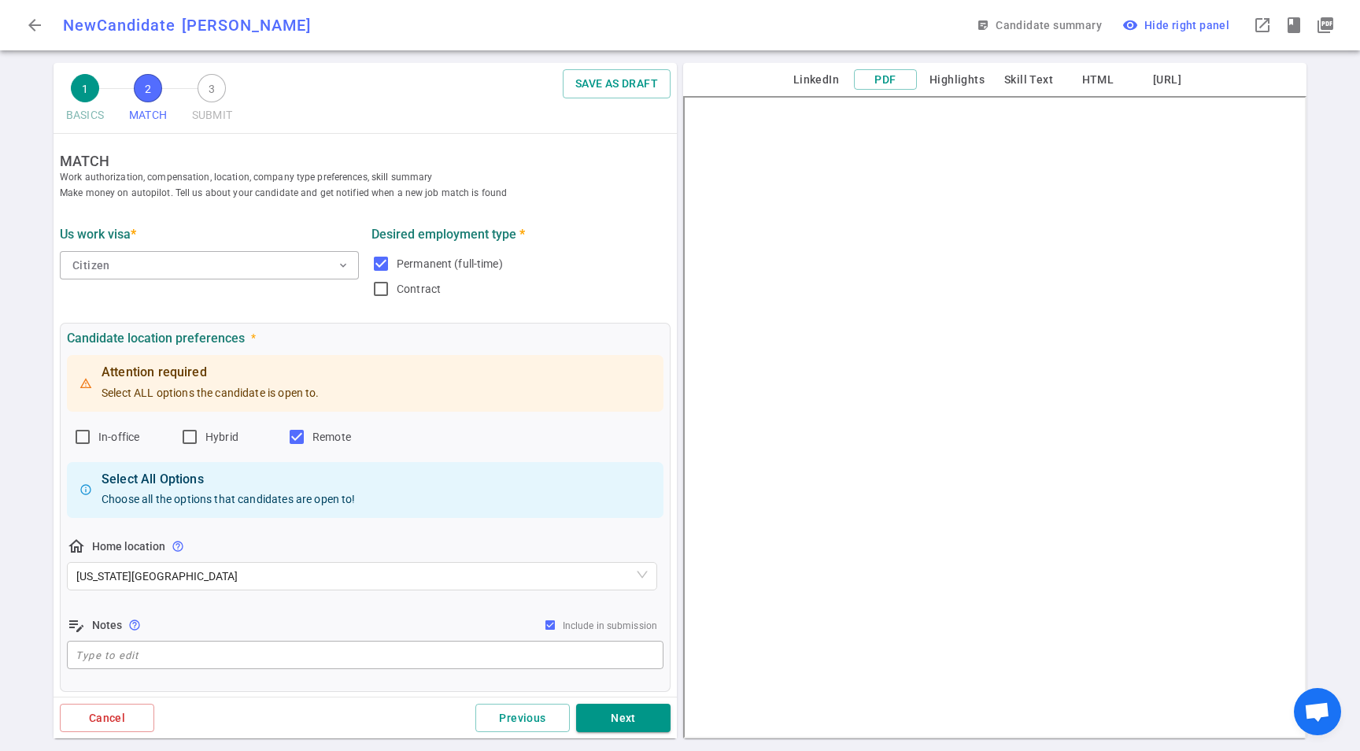
scroll to position [218, 0]
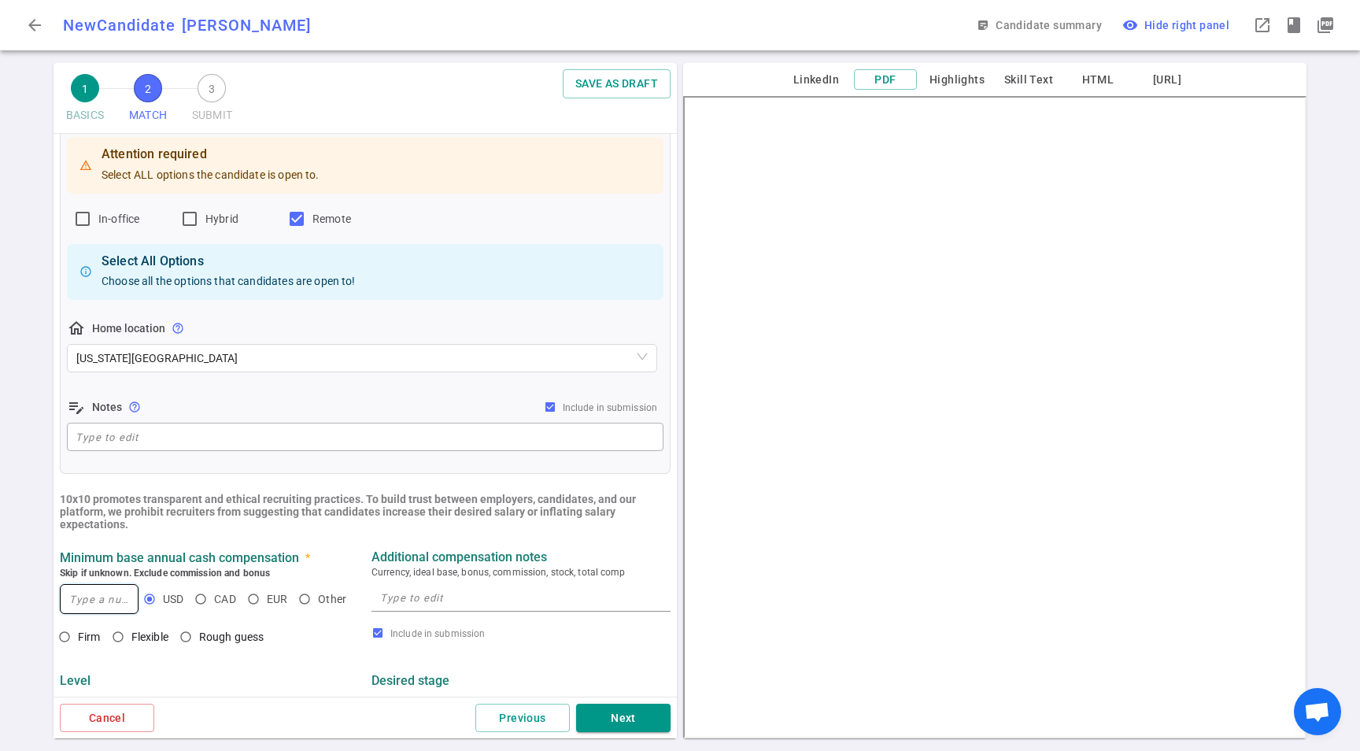
click at [120, 601] on input at bounding box center [99, 599] width 77 height 28
click at [90, 643] on span "Firm" at bounding box center [89, 637] width 23 height 13
click at [78, 644] on input "Firm" at bounding box center [64, 637] width 27 height 27
radio input "true"
click at [94, 602] on input at bounding box center [99, 599] width 77 height 28
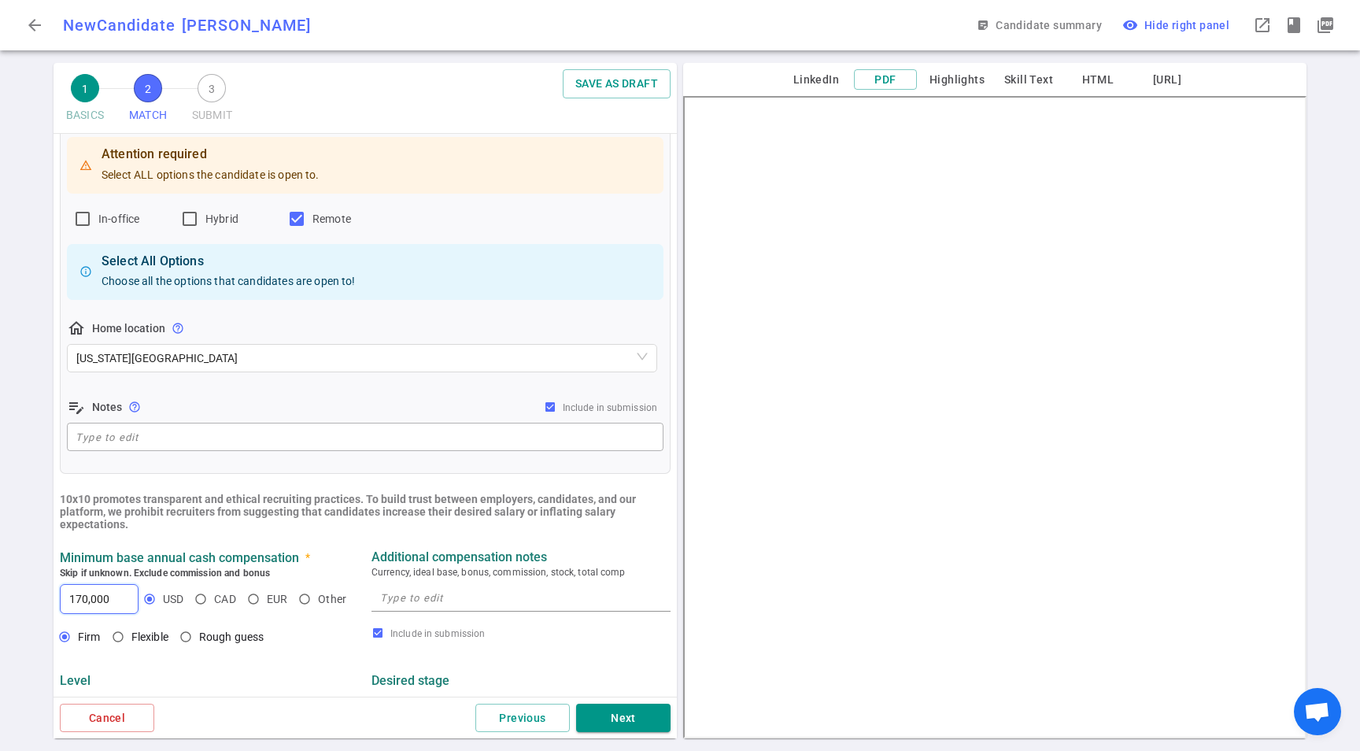
type input "170,000"
click at [488, 605] on textarea at bounding box center [521, 598] width 282 height 18
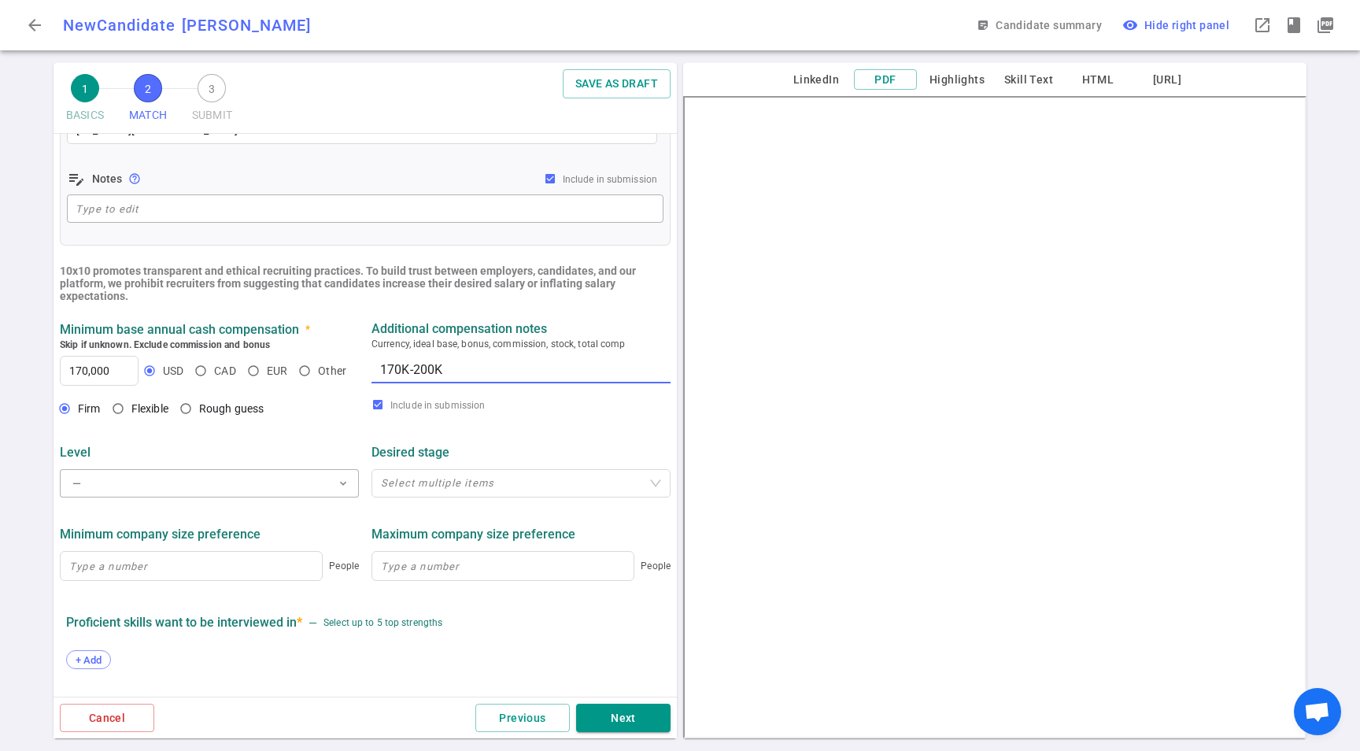
scroll to position [528, 0]
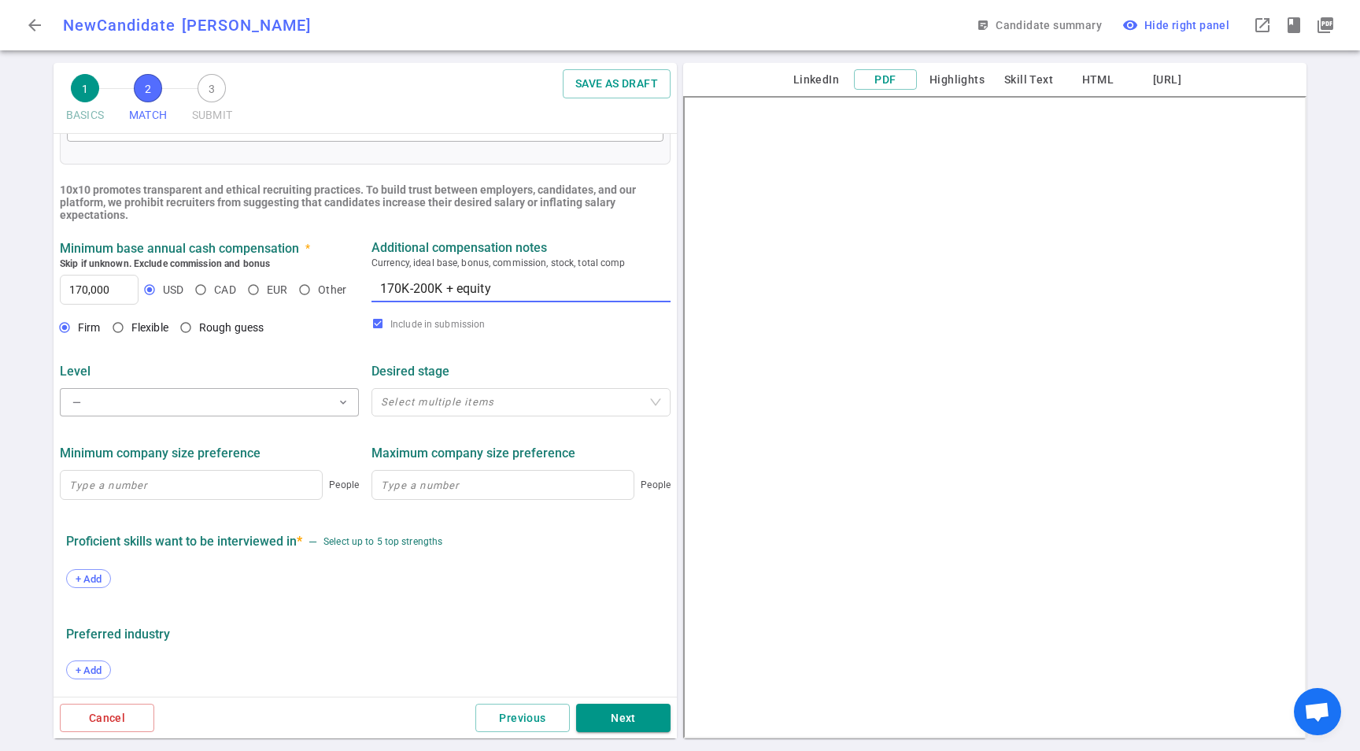
type textarea "170K-200K + equity"
click at [229, 350] on div "Level — expand_more Desired stage Select multiple items" at bounding box center [366, 385] width 624 height 82
drag, startPoint x: 66, startPoint y: 420, endPoint x: 83, endPoint y: 408, distance: 21.4
click at [67, 420] on div "Level — expand_more Desired stage Select multiple items" at bounding box center [366, 385] width 624 height 82
click at [98, 401] on button "— expand_more" at bounding box center [209, 402] width 299 height 28
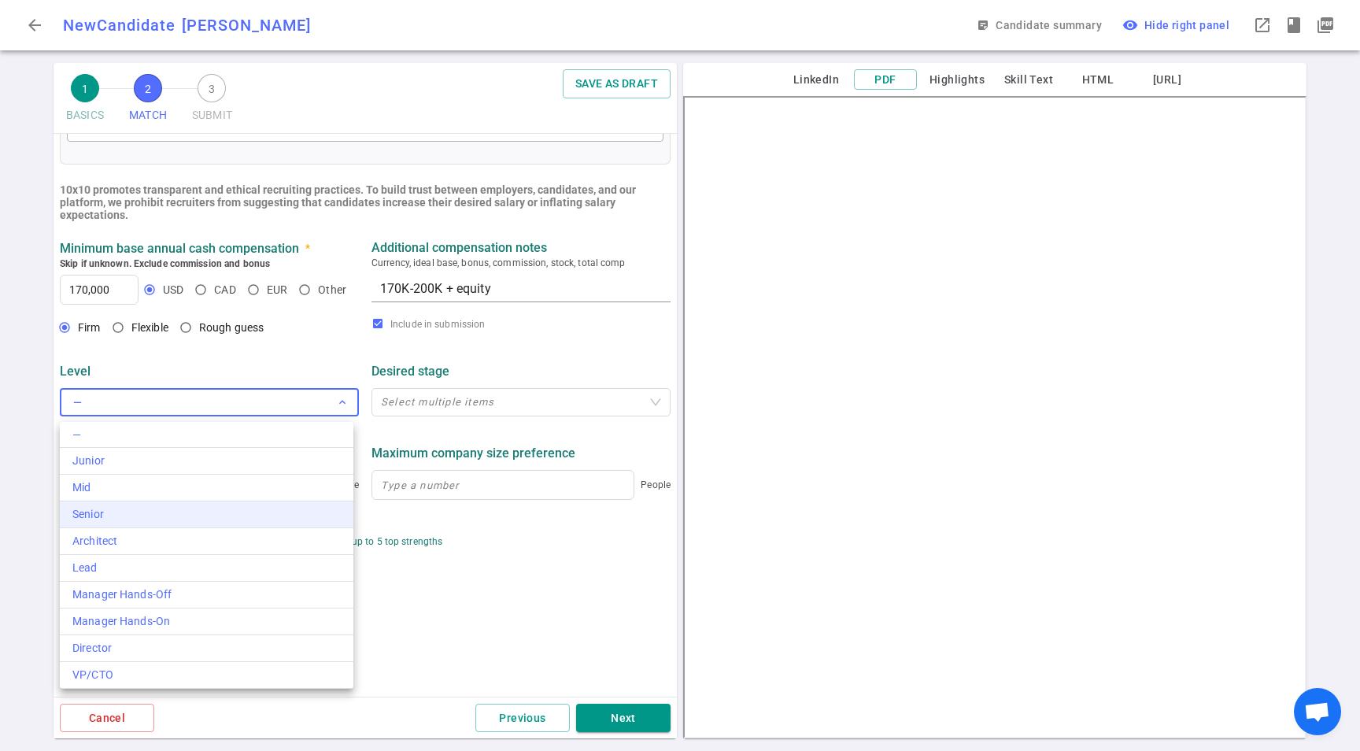
click at [128, 510] on div "Senior" at bounding box center [206, 514] width 268 height 17
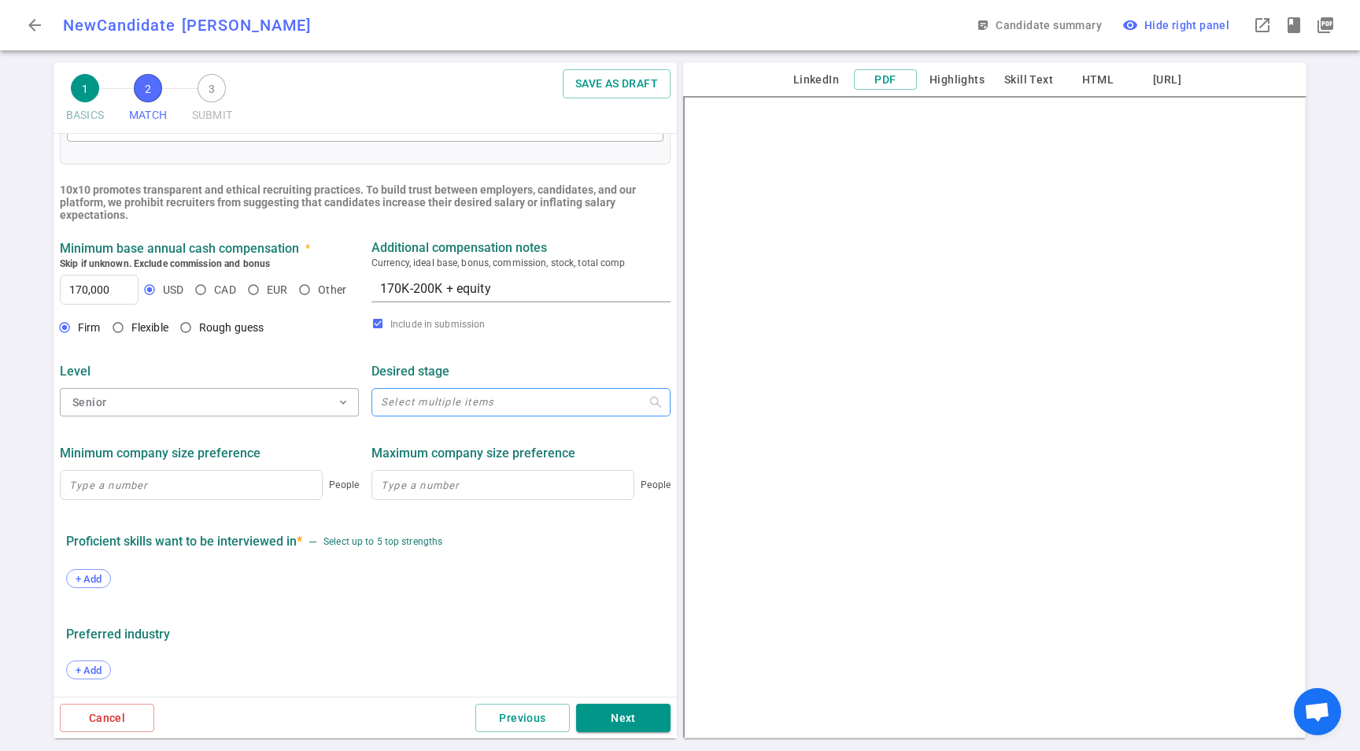
click at [439, 409] on div at bounding box center [513, 403] width 276 height 12
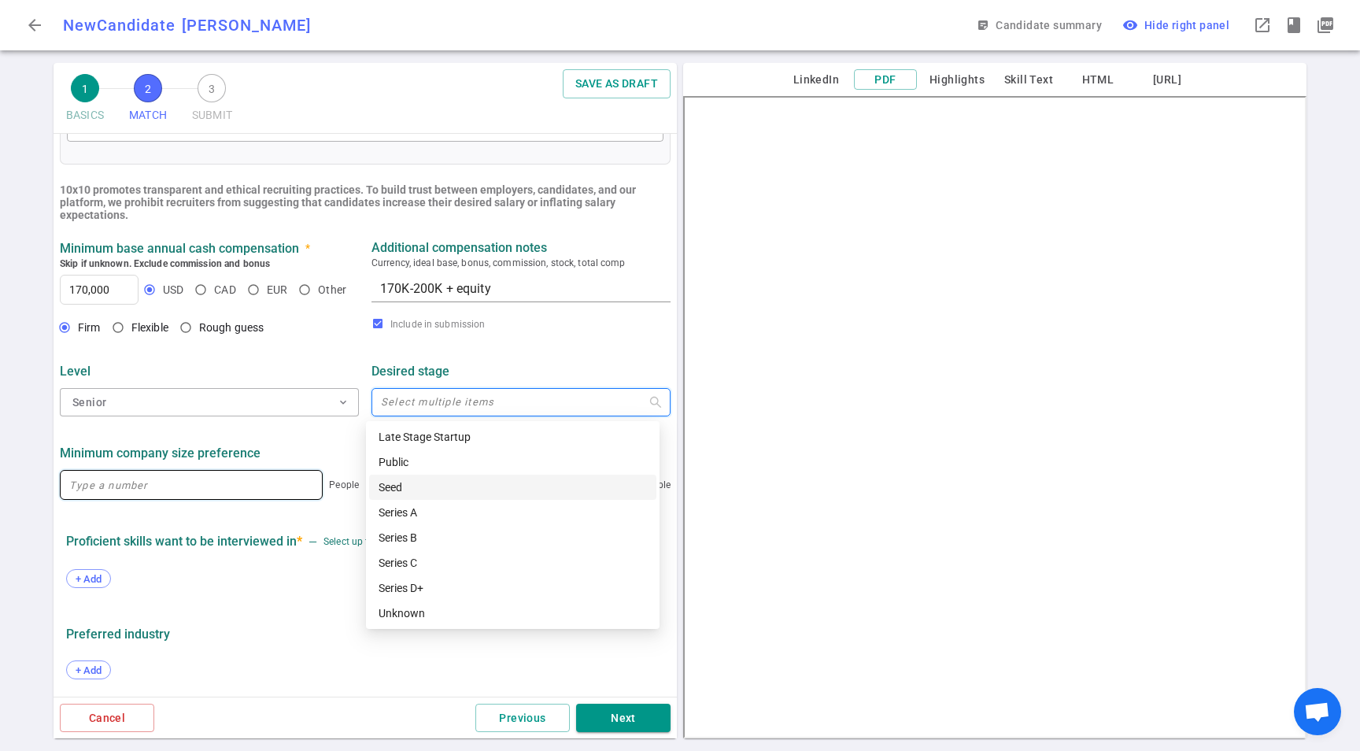
click at [189, 473] on input at bounding box center [191, 485] width 261 height 28
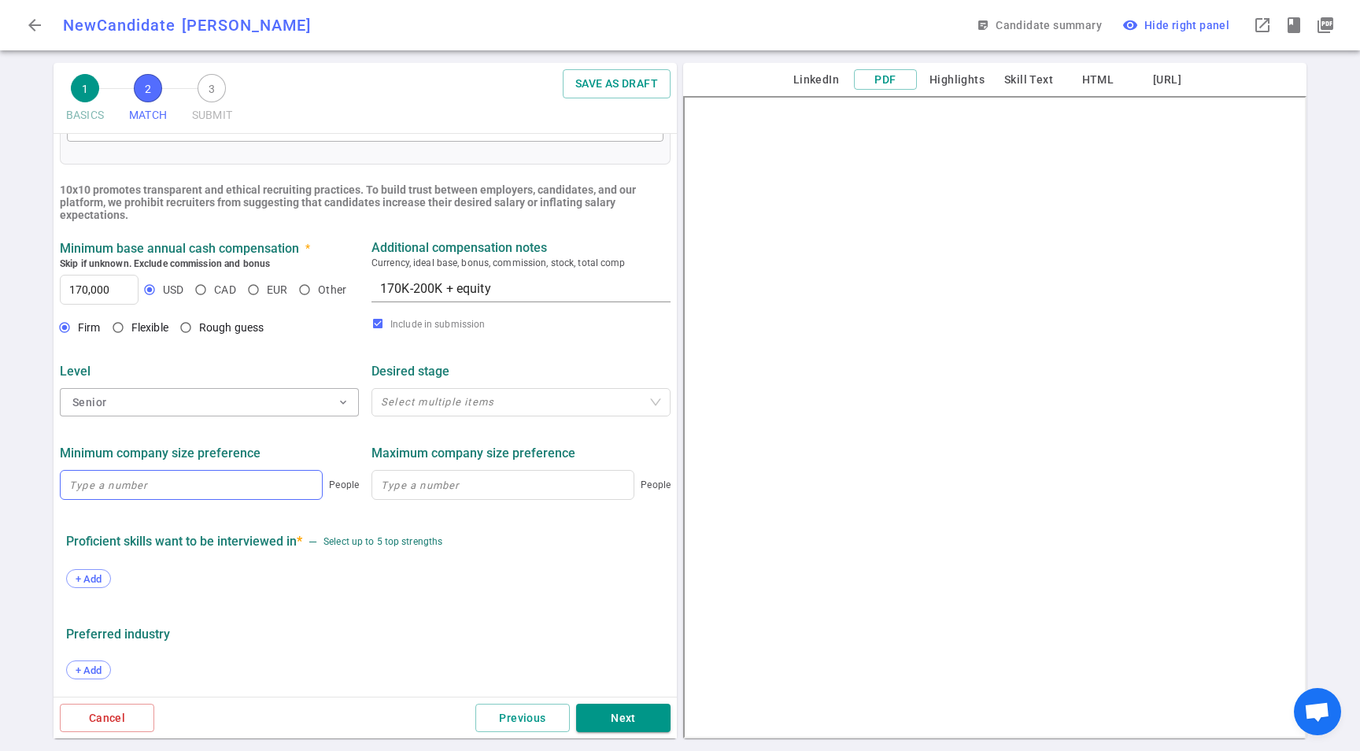
click at [202, 441] on div "Minimum company size preference" at bounding box center [209, 453] width 299 height 28
click at [81, 587] on div "+ Add" at bounding box center [365, 580] width 598 height 35
click at [83, 584] on span "+ Add" at bounding box center [88, 579] width 37 height 12
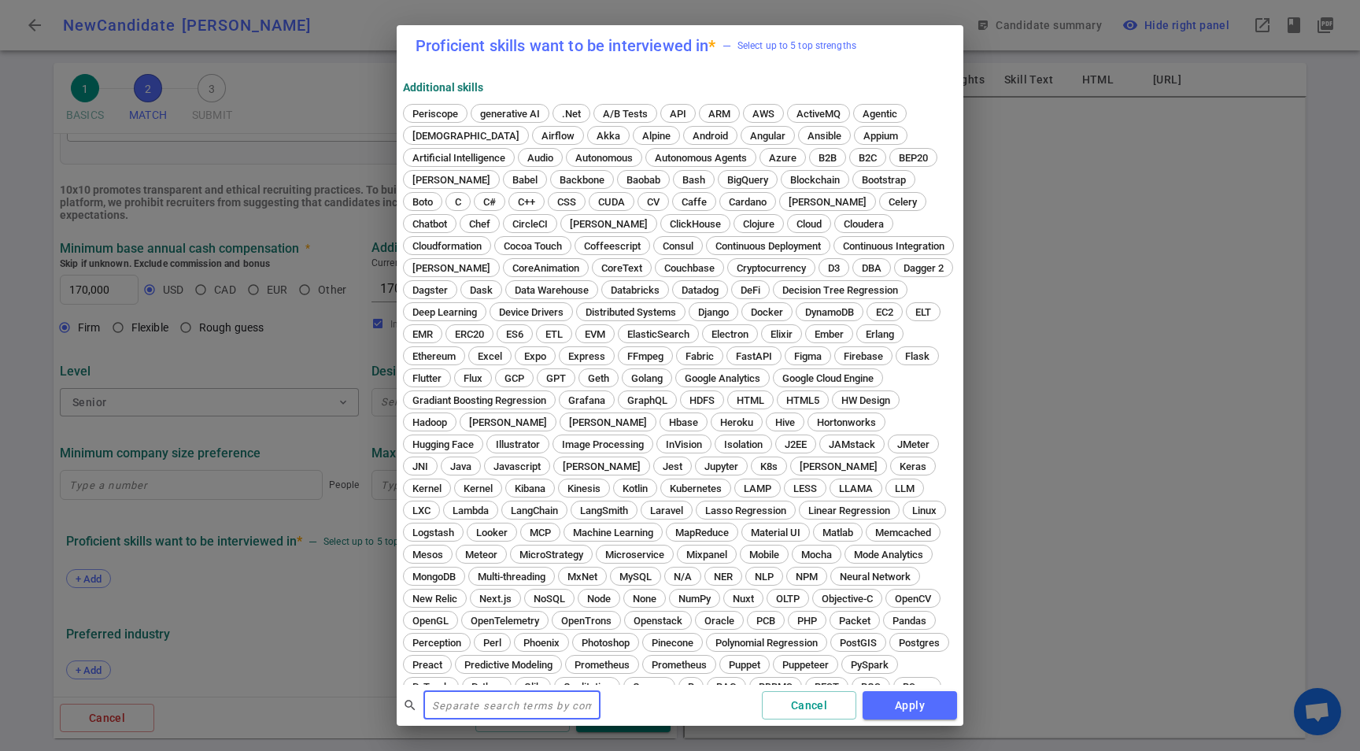
click at [519, 703] on input "text" at bounding box center [512, 705] width 177 height 25
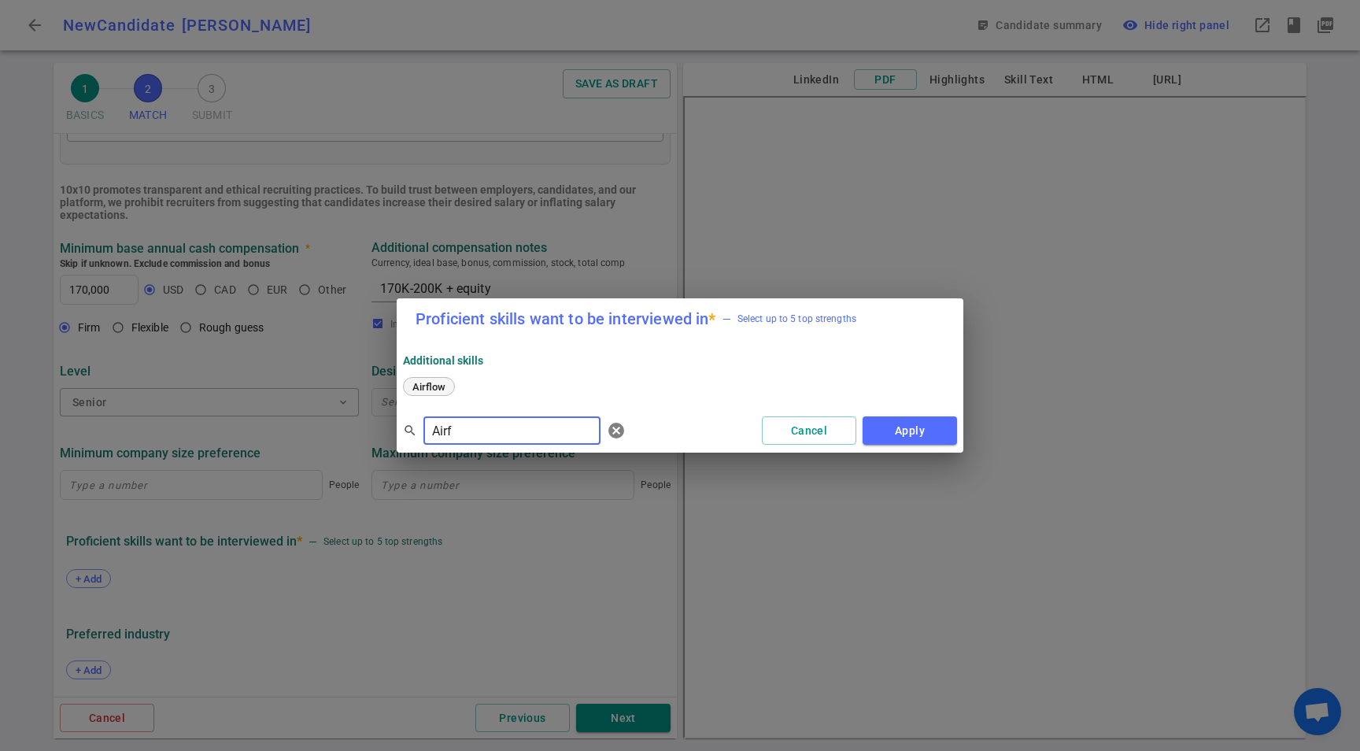
click at [420, 392] on div "Airflow" at bounding box center [429, 386] width 52 height 19
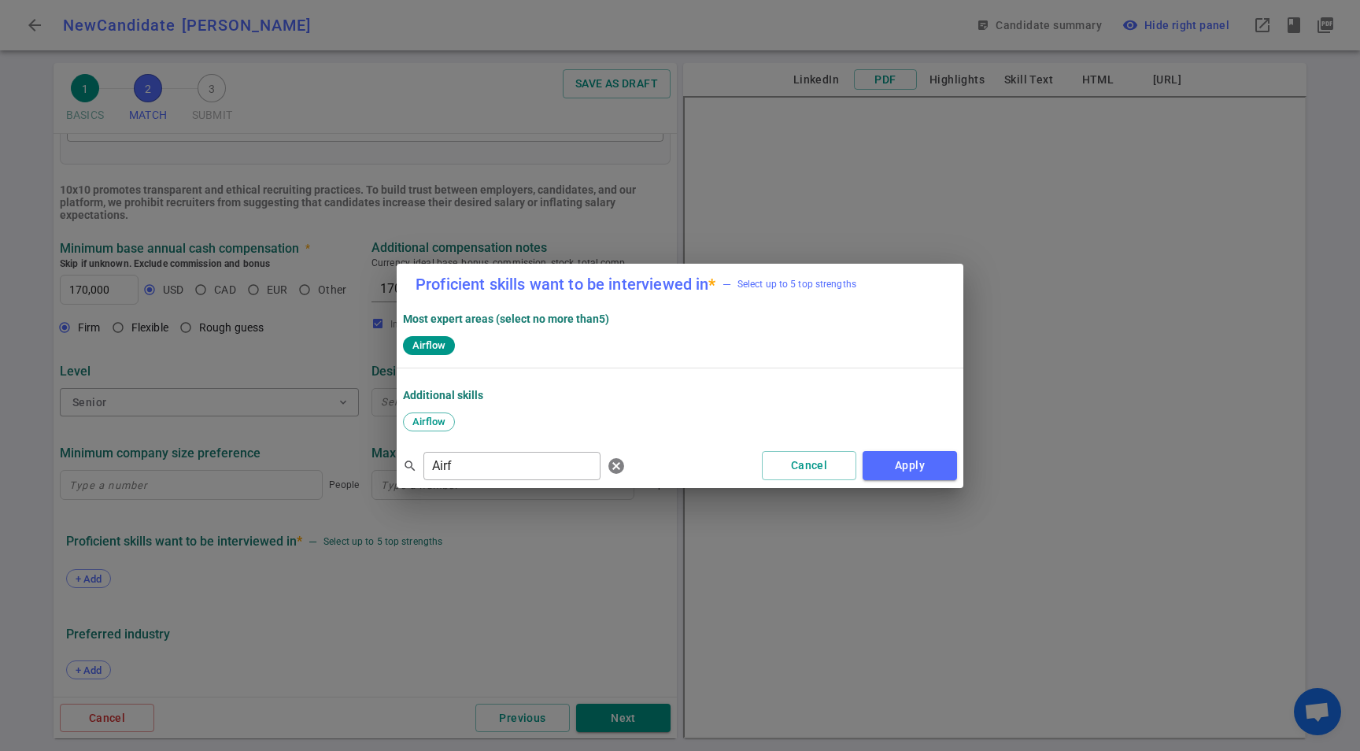
click at [421, 390] on strong "Additional Skills" at bounding box center [443, 395] width 80 height 13
click at [463, 468] on input "Airf" at bounding box center [512, 465] width 177 height 25
click at [462, 468] on input "Airf" at bounding box center [512, 465] width 177 height 25
click at [475, 422] on span "Python" at bounding box center [487, 422] width 42 height 12
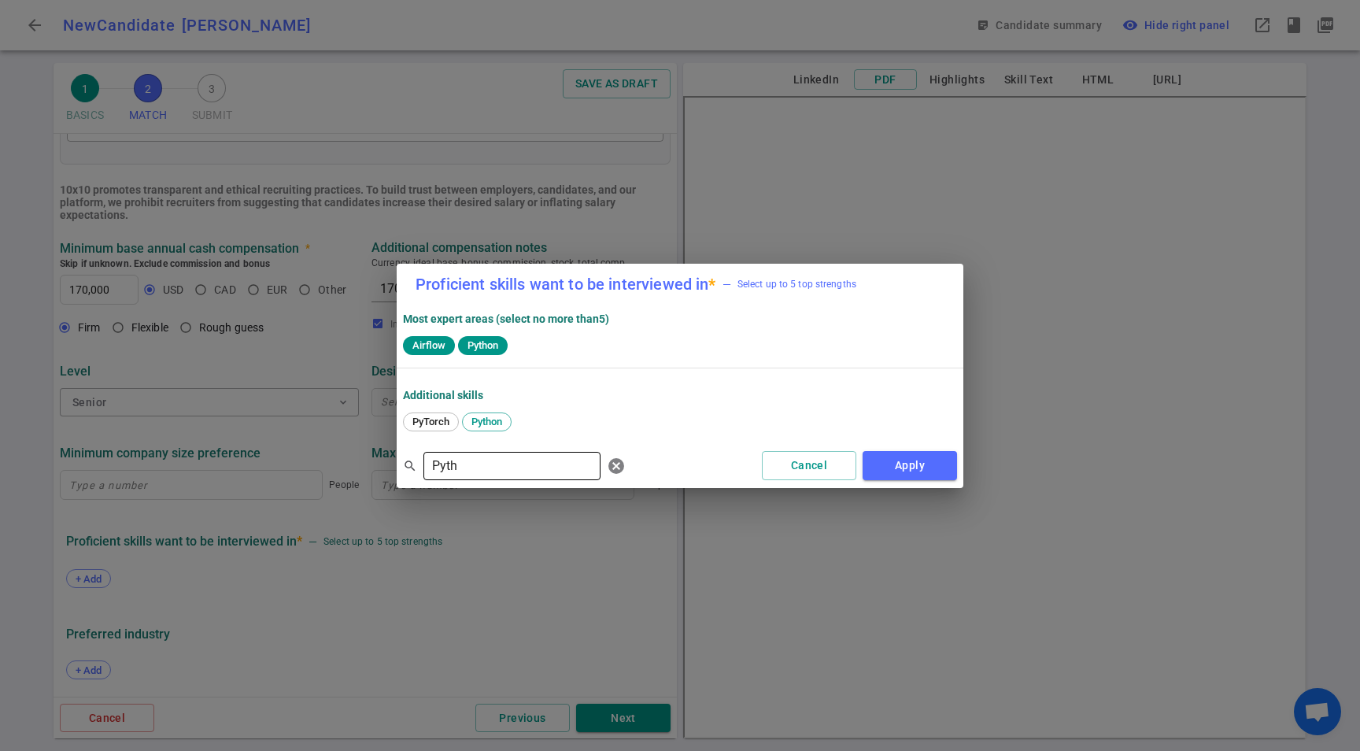
click at [493, 470] on input "Pyth" at bounding box center [512, 465] width 177 height 25
click at [521, 456] on input "Pyth" at bounding box center [512, 465] width 177 height 25
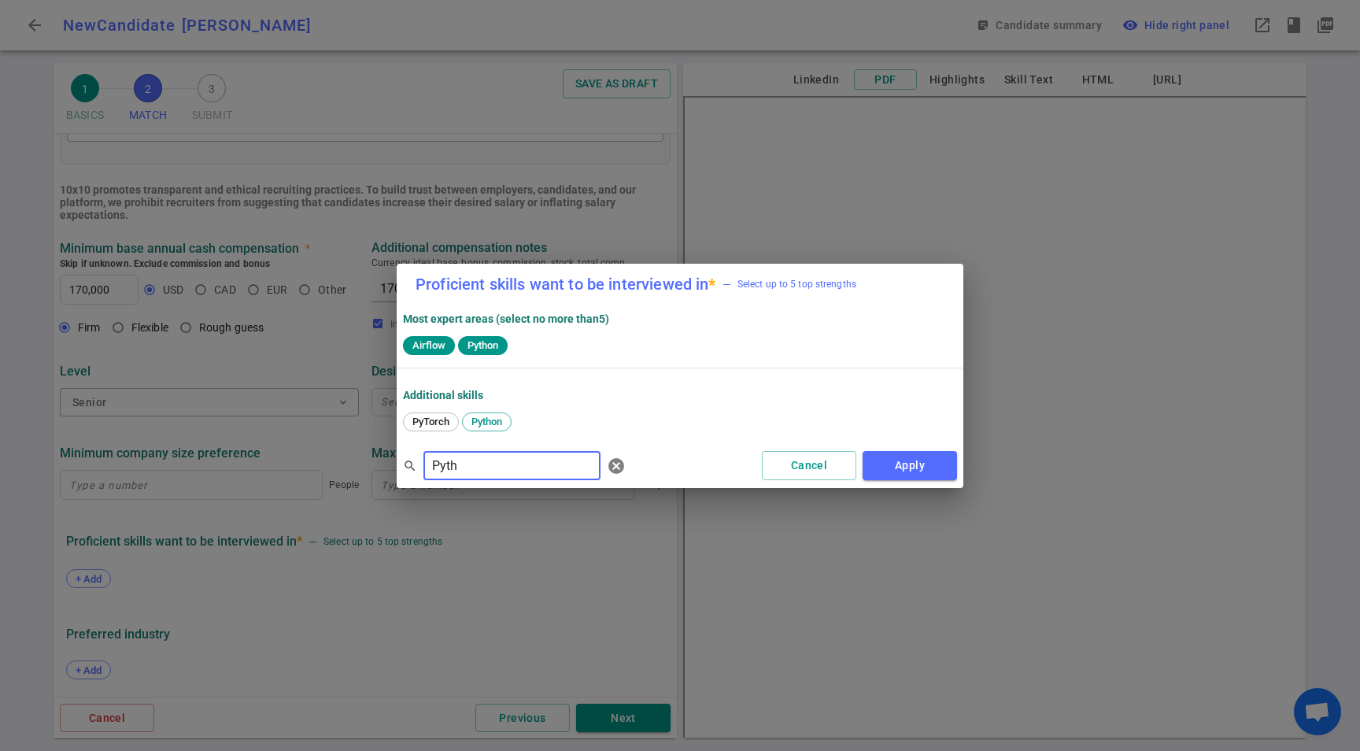
click at [521, 459] on input "Pyth" at bounding box center [512, 465] width 177 height 25
click at [525, 413] on div "SQL" at bounding box center [530, 422] width 38 height 19
click at [473, 472] on input "SQL" at bounding box center [512, 465] width 177 height 25
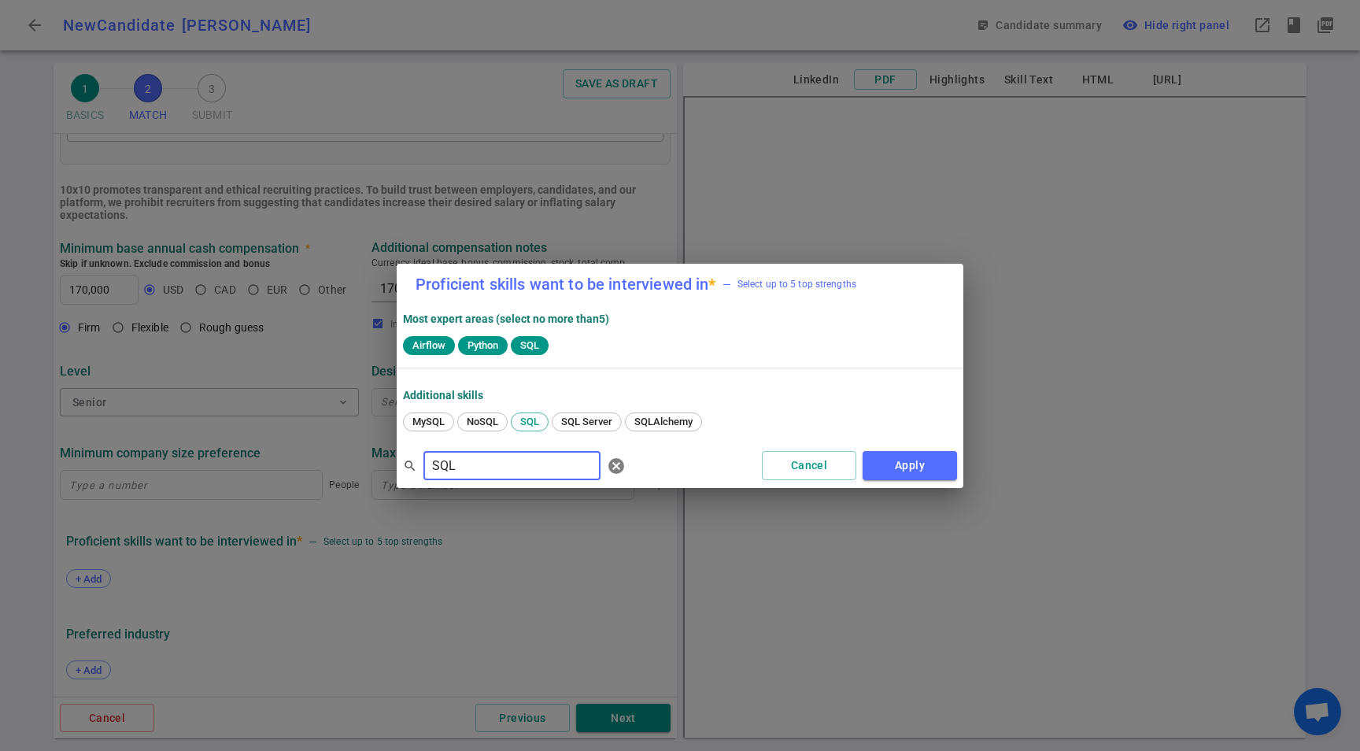
click at [473, 472] on input "SQL" at bounding box center [512, 465] width 177 height 25
type input "ETL"
click at [425, 423] on span "ETL" at bounding box center [421, 422] width 28 height 12
click at [887, 472] on button "Apply" at bounding box center [910, 465] width 94 height 29
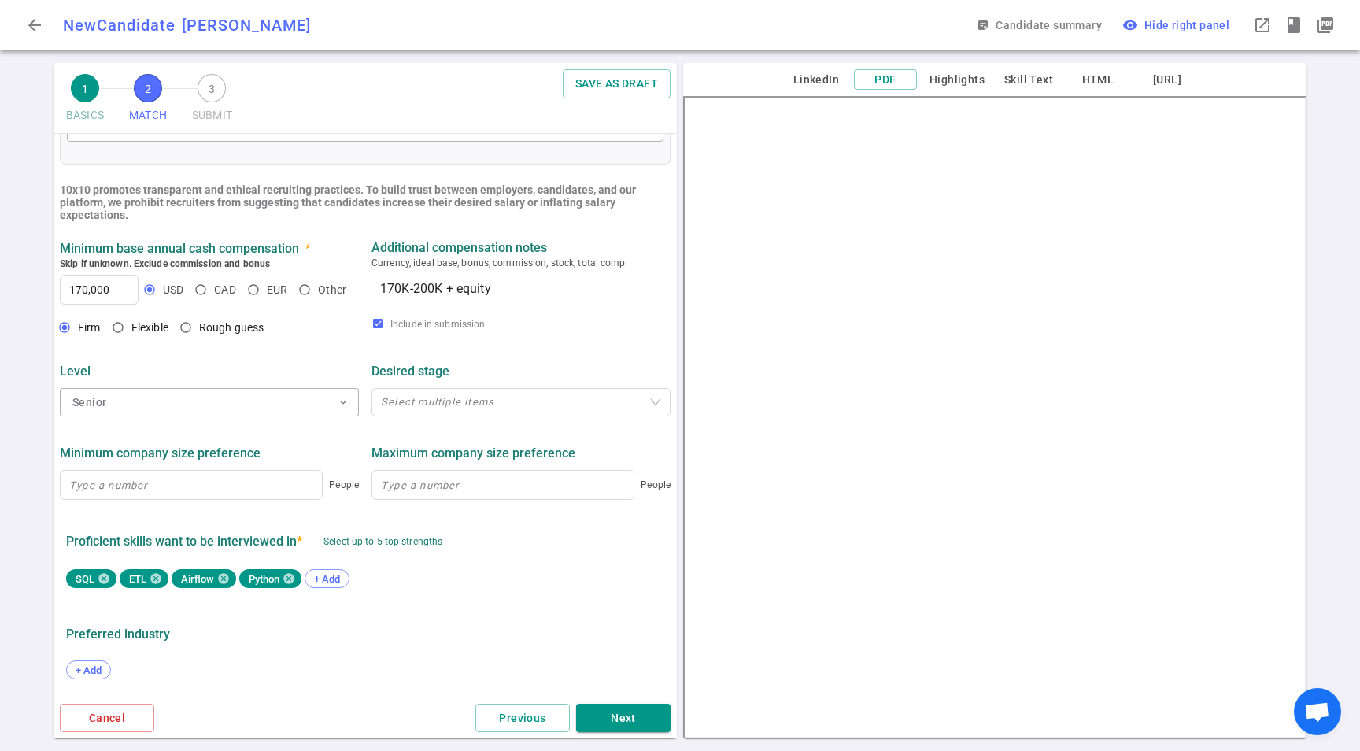
scroll to position [622, 0]
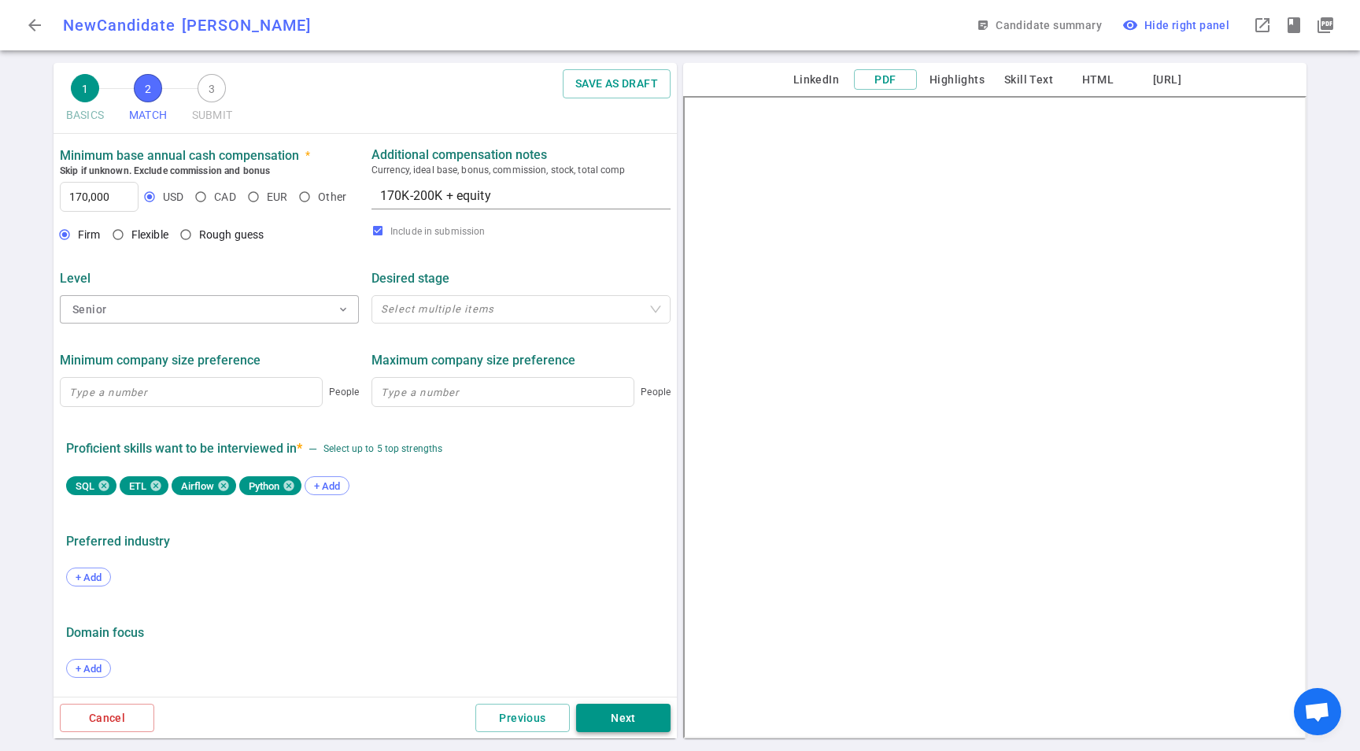
click at [668, 722] on button "Next" at bounding box center [623, 718] width 94 height 29
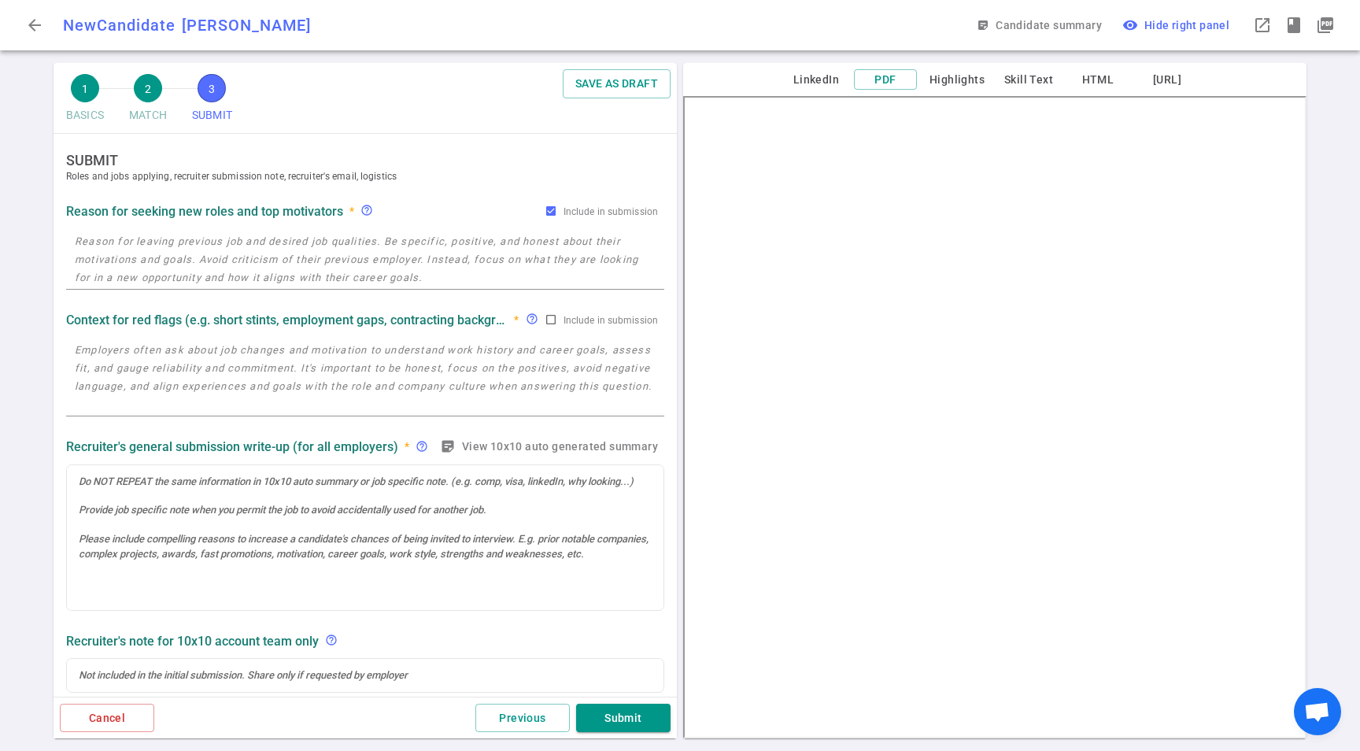
scroll to position [0, 0]
click at [315, 246] on textarea at bounding box center [365, 260] width 581 height 54
paste textarea "He founded strudel.ai, an AI tool that allows leaders to do organizational anal…"
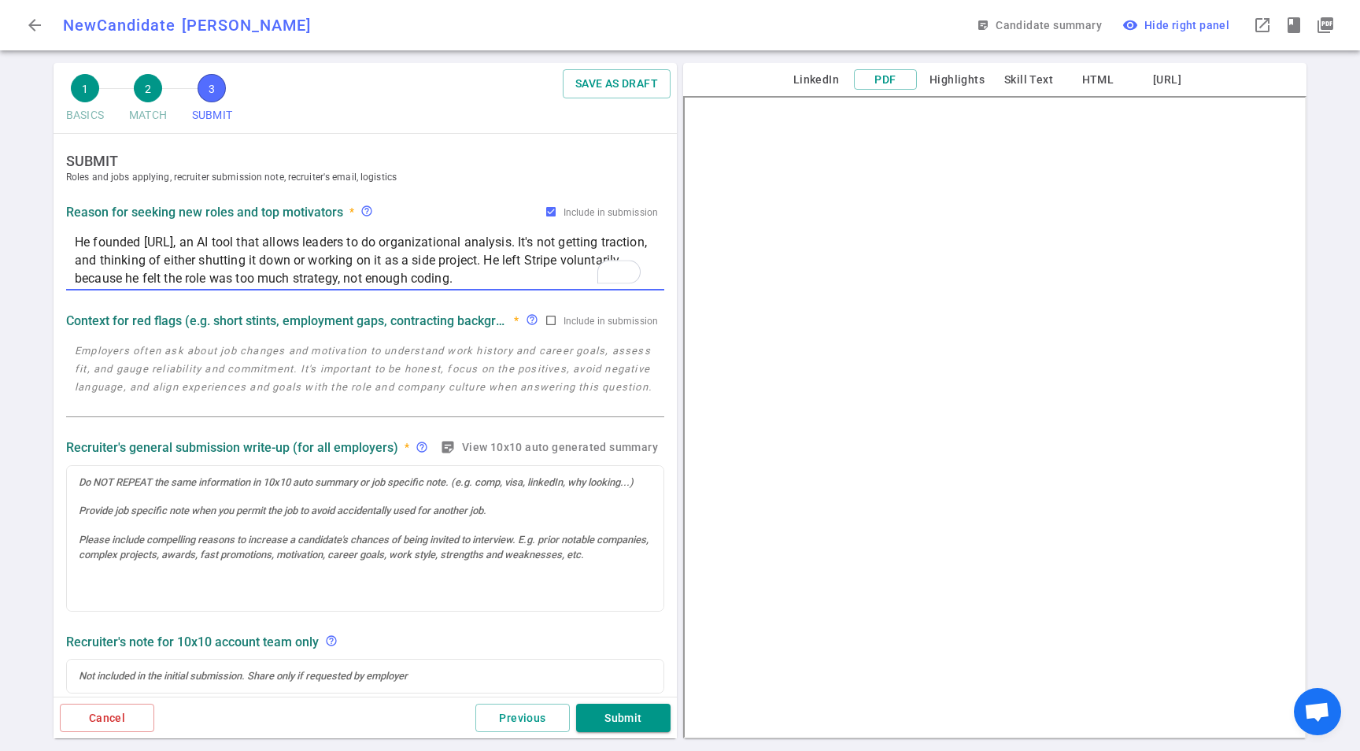
type textarea "He founded strudel.ai, an AI tool that allows leaders to do organizational anal…"
click at [336, 404] on textarea at bounding box center [365, 378] width 581 height 72
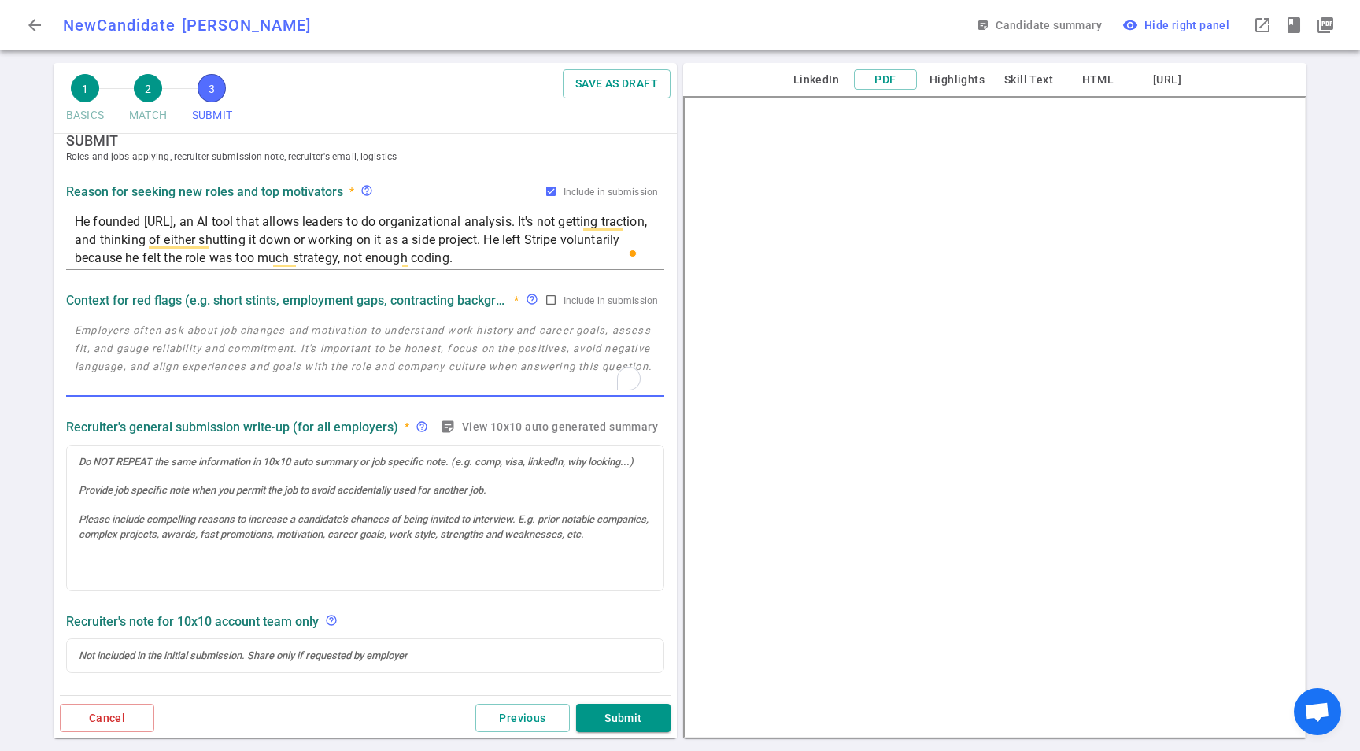
paste textarea "He founded strudel.ai, an AI tool that allows leaders to do organizational anal…"
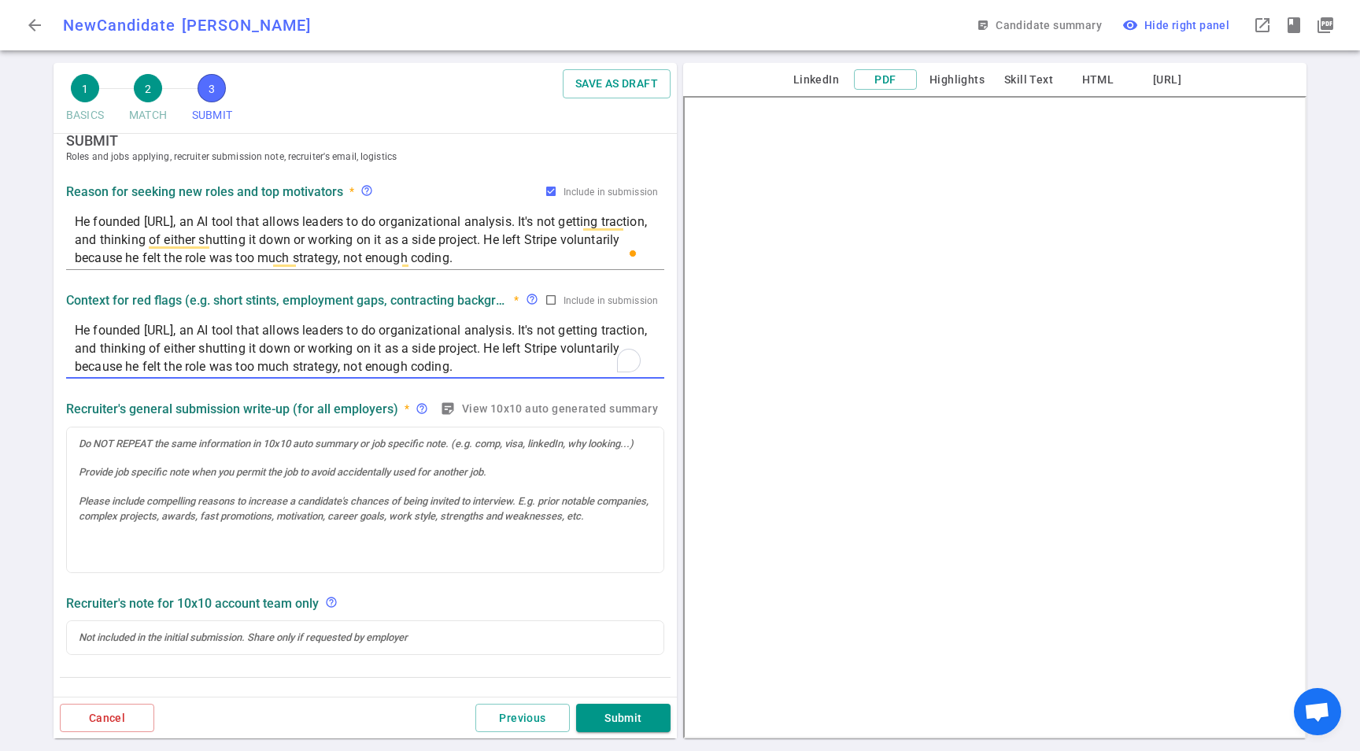
click at [356, 355] on textarea "He founded strudel.ai, an AI tool that allows leaders to do organizational anal…" at bounding box center [365, 348] width 581 height 54
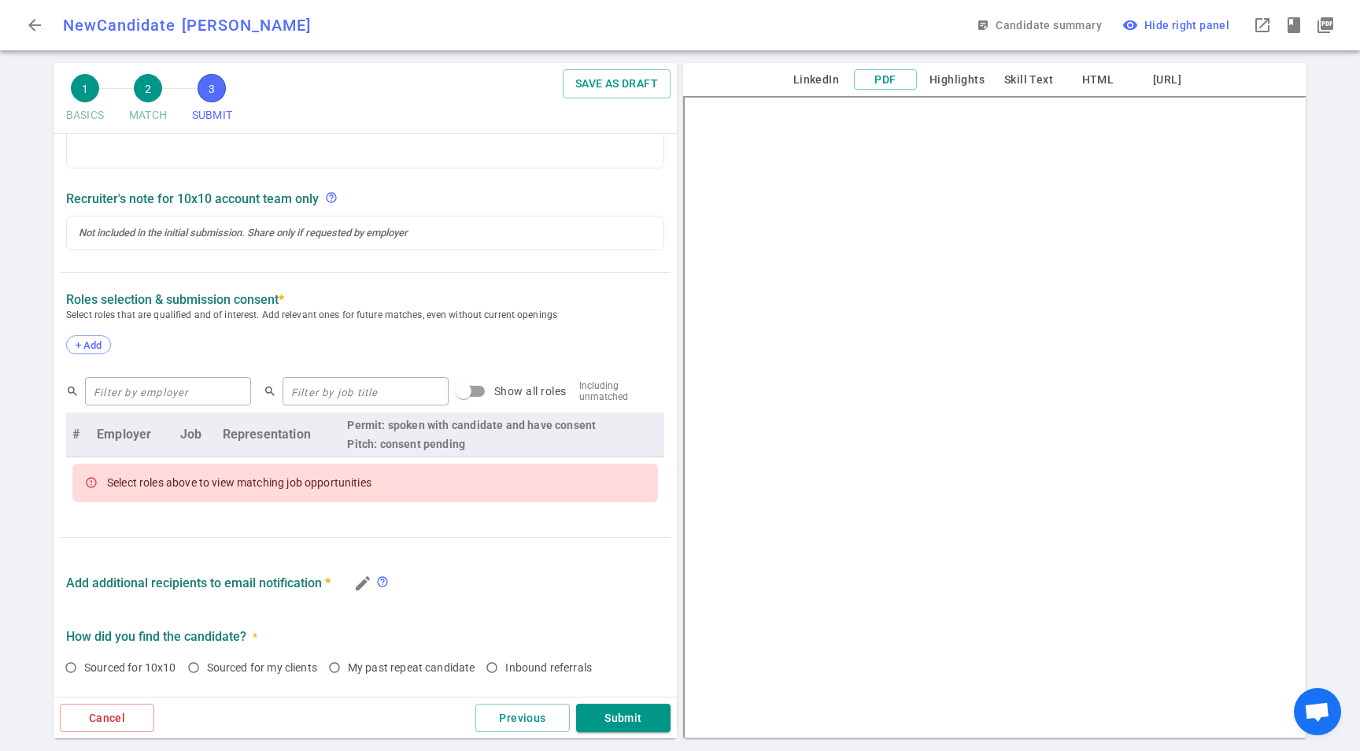
scroll to position [506, 0]
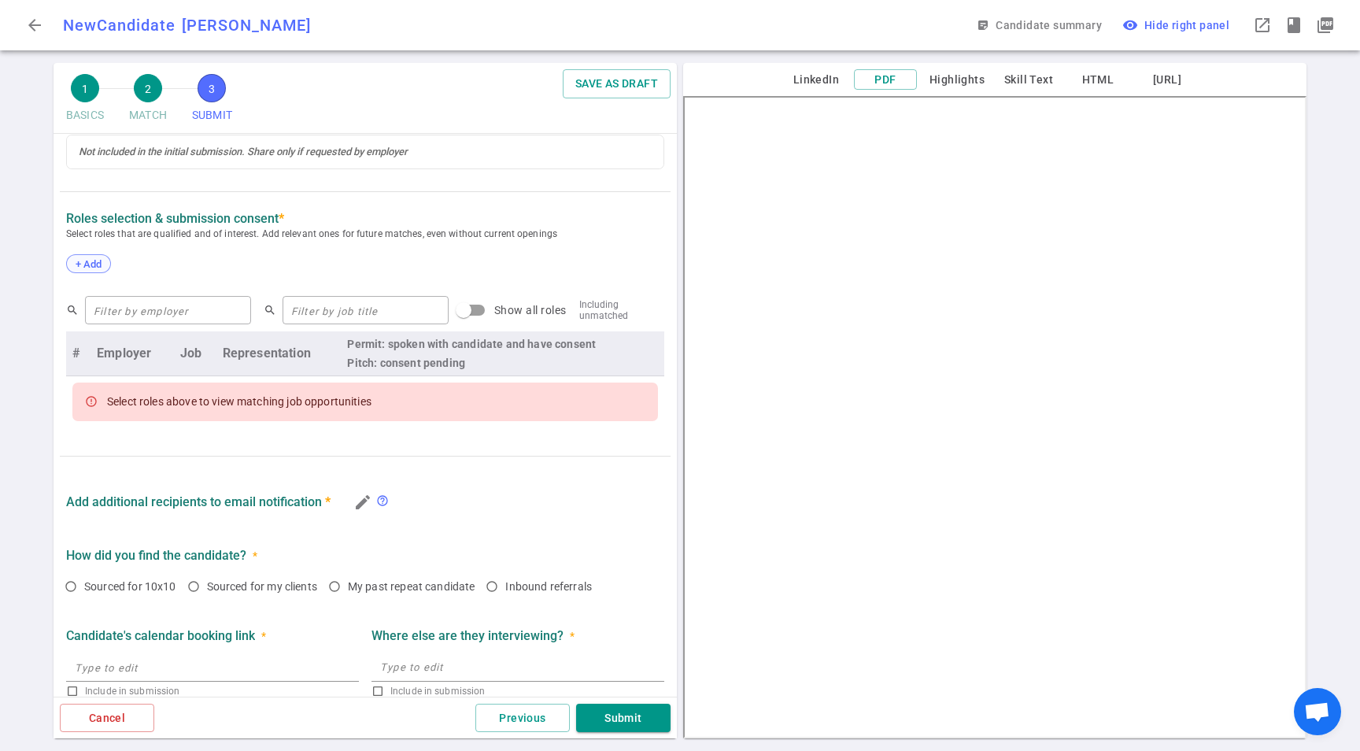
type textarea "He founded strudel.ai, an AI tool that allows leaders to do organizational anal…"
click at [86, 265] on span "+ Add" at bounding box center [88, 264] width 37 height 12
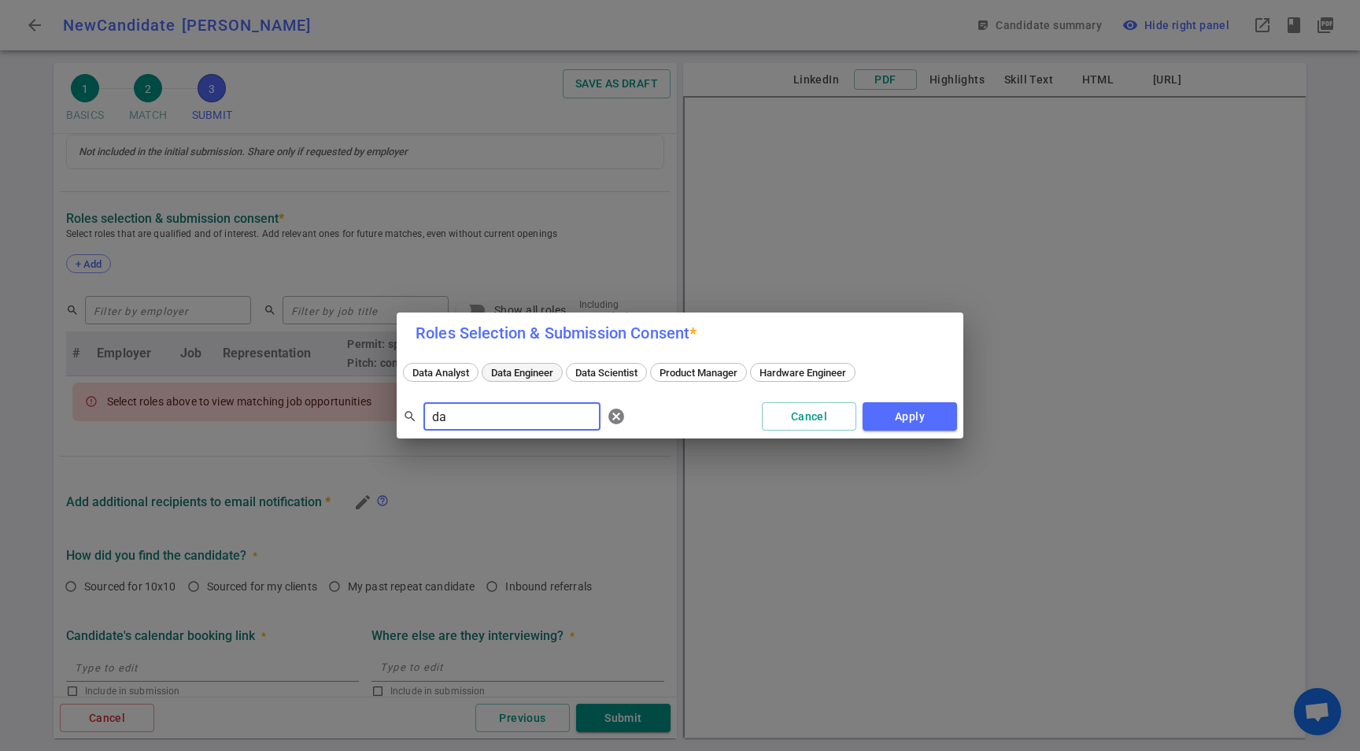
type input "da"
click at [532, 373] on span "Data Engineer" at bounding box center [522, 373] width 73 height 12
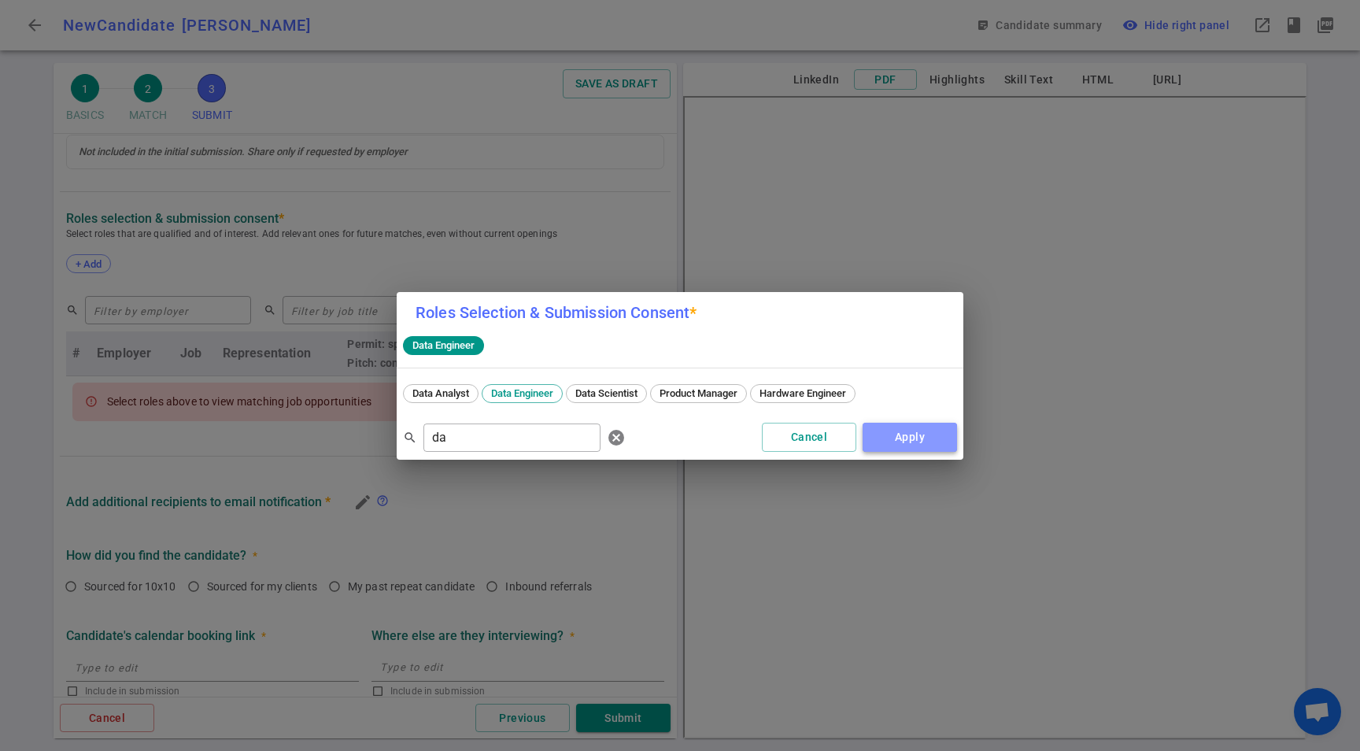
click at [895, 439] on button "Apply" at bounding box center [910, 437] width 94 height 29
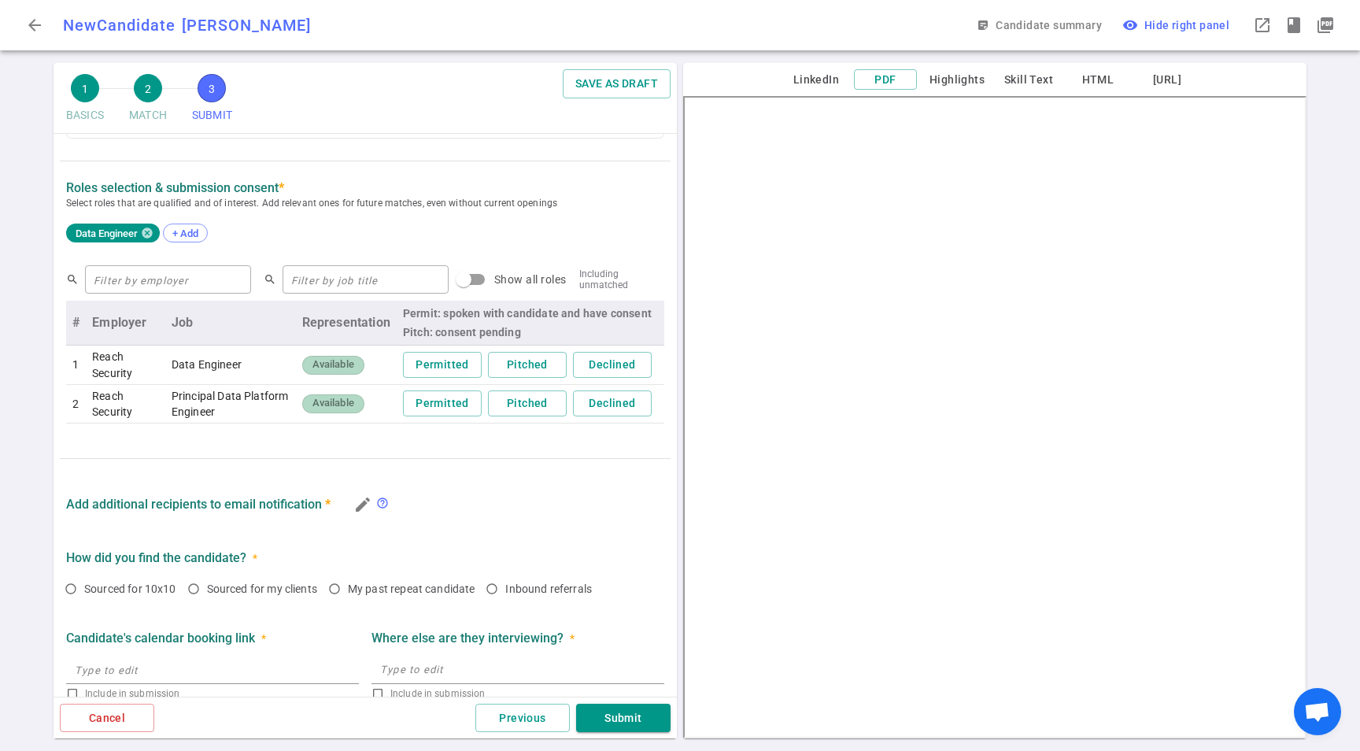
scroll to position [547, 0]
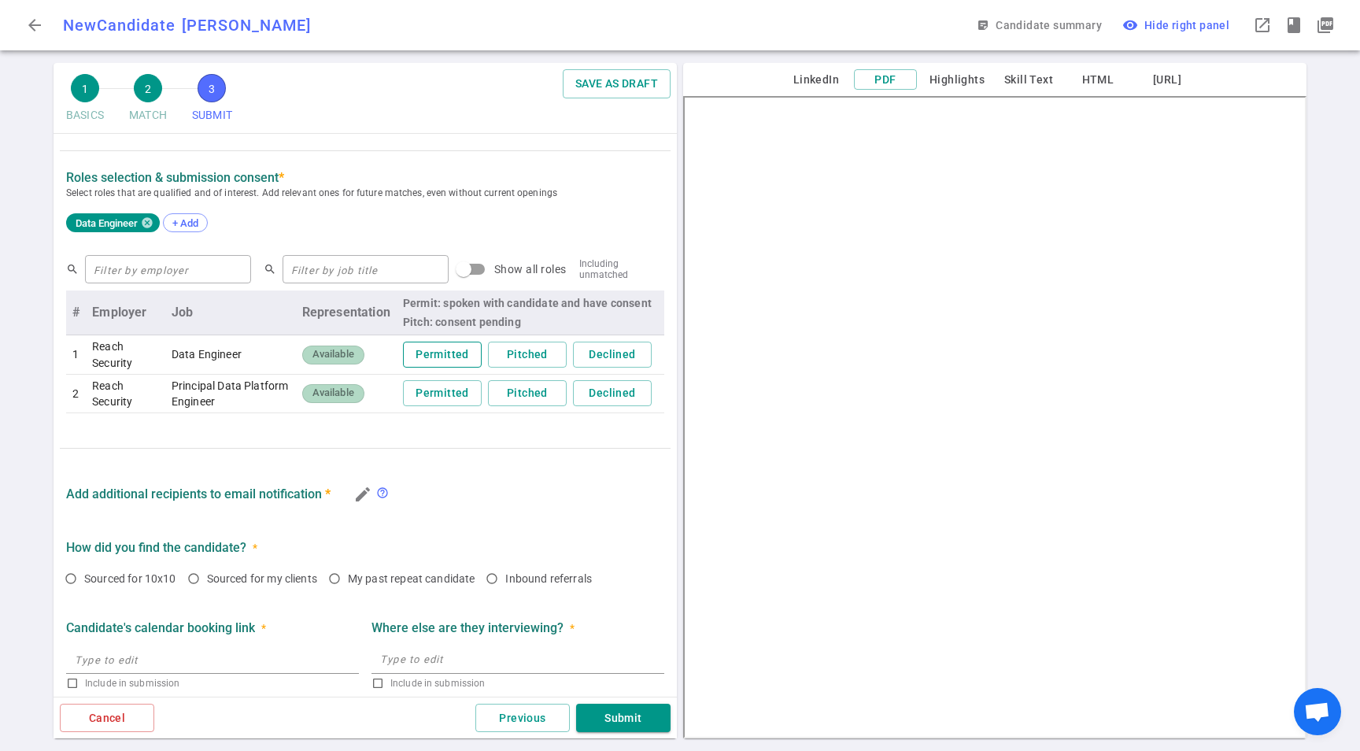
click at [434, 352] on button "Permitted" at bounding box center [442, 355] width 79 height 26
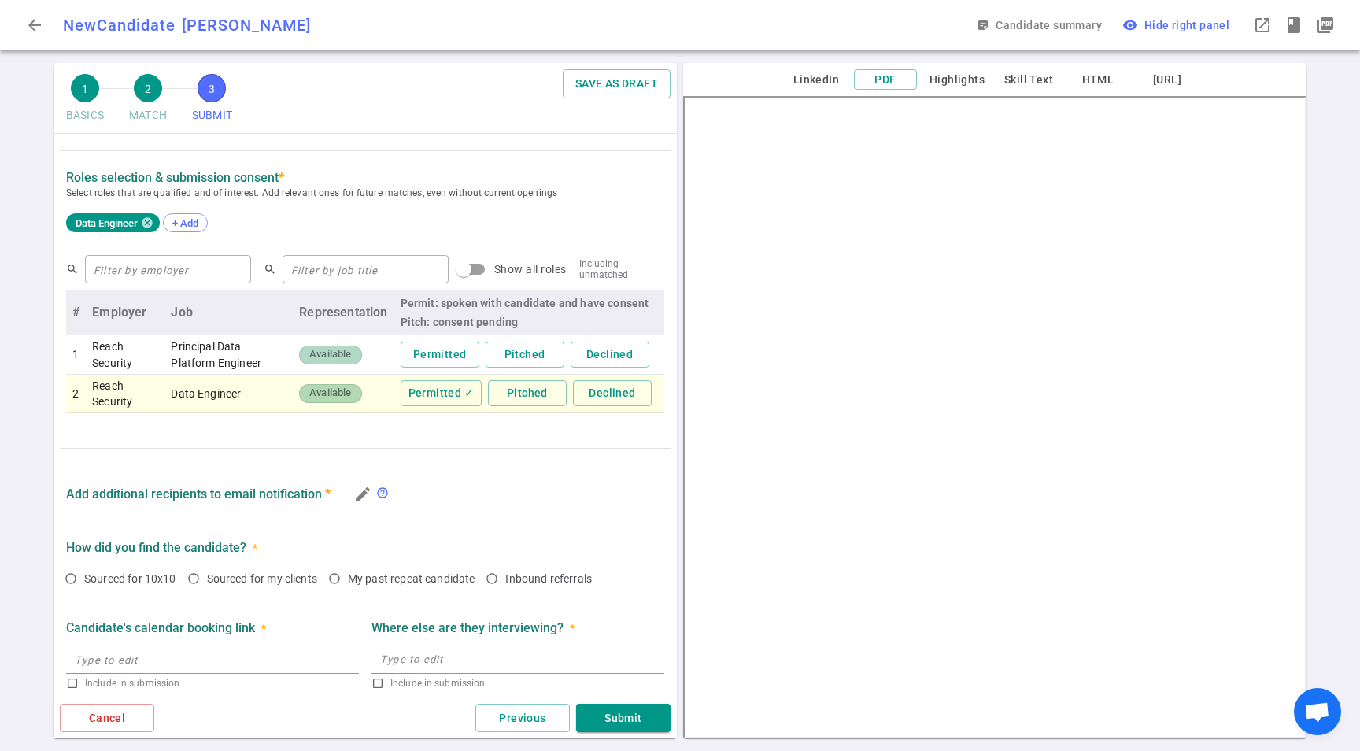
scroll to position [614, 0]
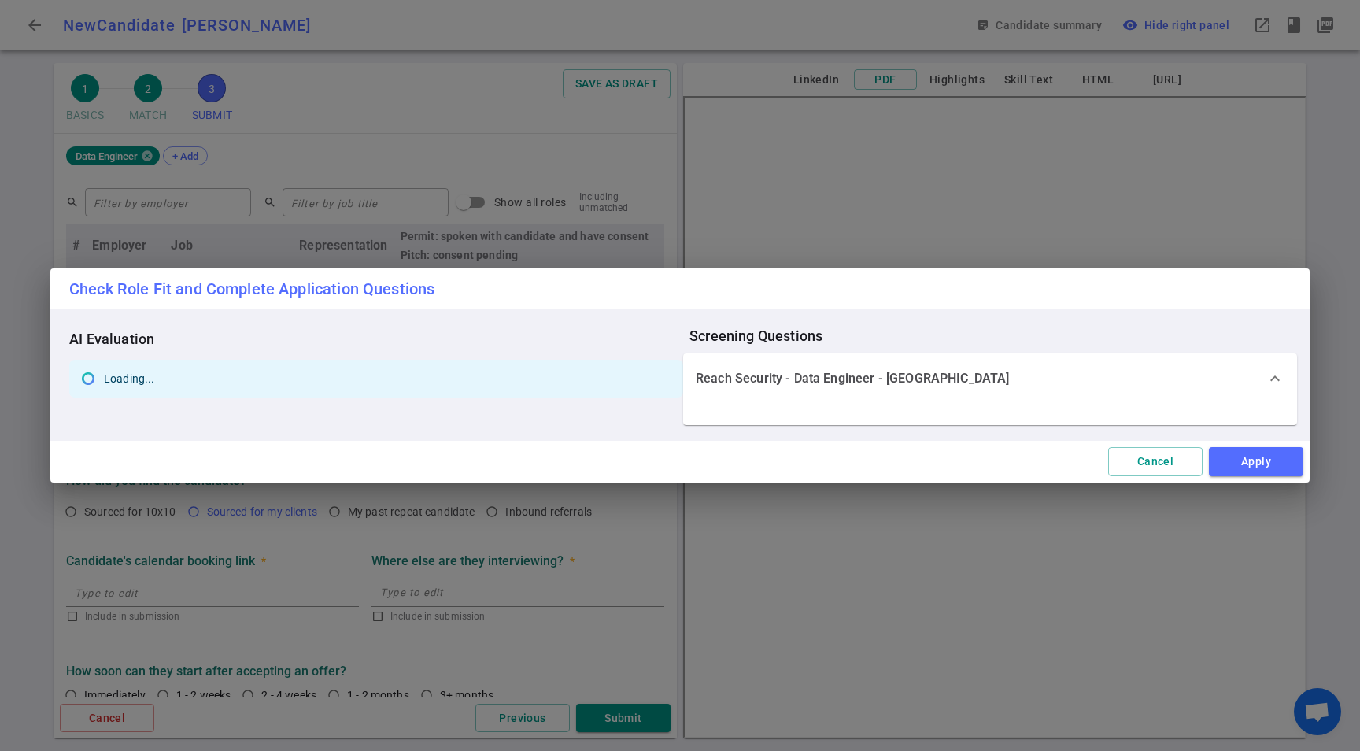
click at [265, 507] on div "Check Role Fit and Complete Application Questions AI Evaluation Loading... Scre…" at bounding box center [680, 375] width 1360 height 751
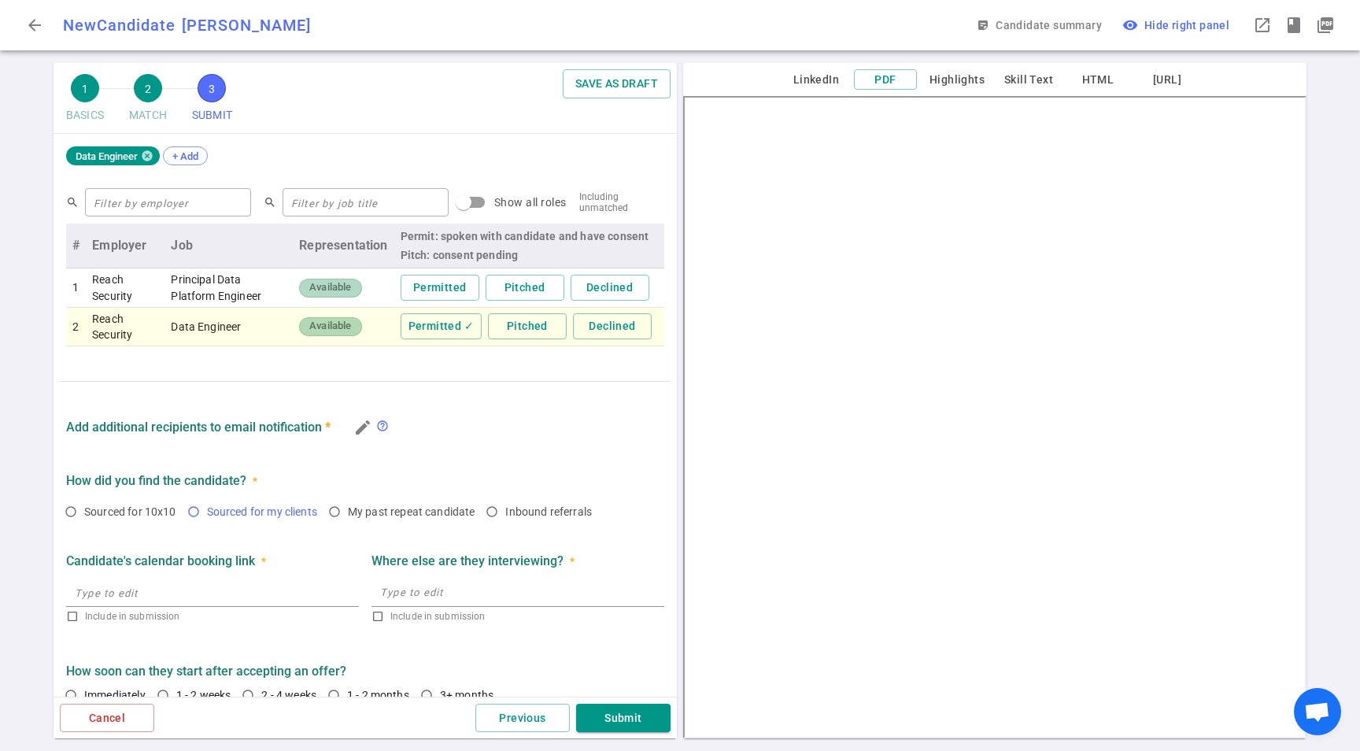
click at [321, 502] on label "Sourced for my clients" at bounding box center [251, 511] width 143 height 27
click at [207, 502] on input "Sourced for my clients" at bounding box center [193, 511] width 27 height 27
drag, startPoint x: 291, startPoint y: 504, endPoint x: 361, endPoint y: 493, distance: 70.9
click at [292, 504] on span "Sourced for my clients" at bounding box center [265, 512] width 117 height 16
click at [207, 503] on input "Sourced for my clients" at bounding box center [193, 511] width 27 height 27
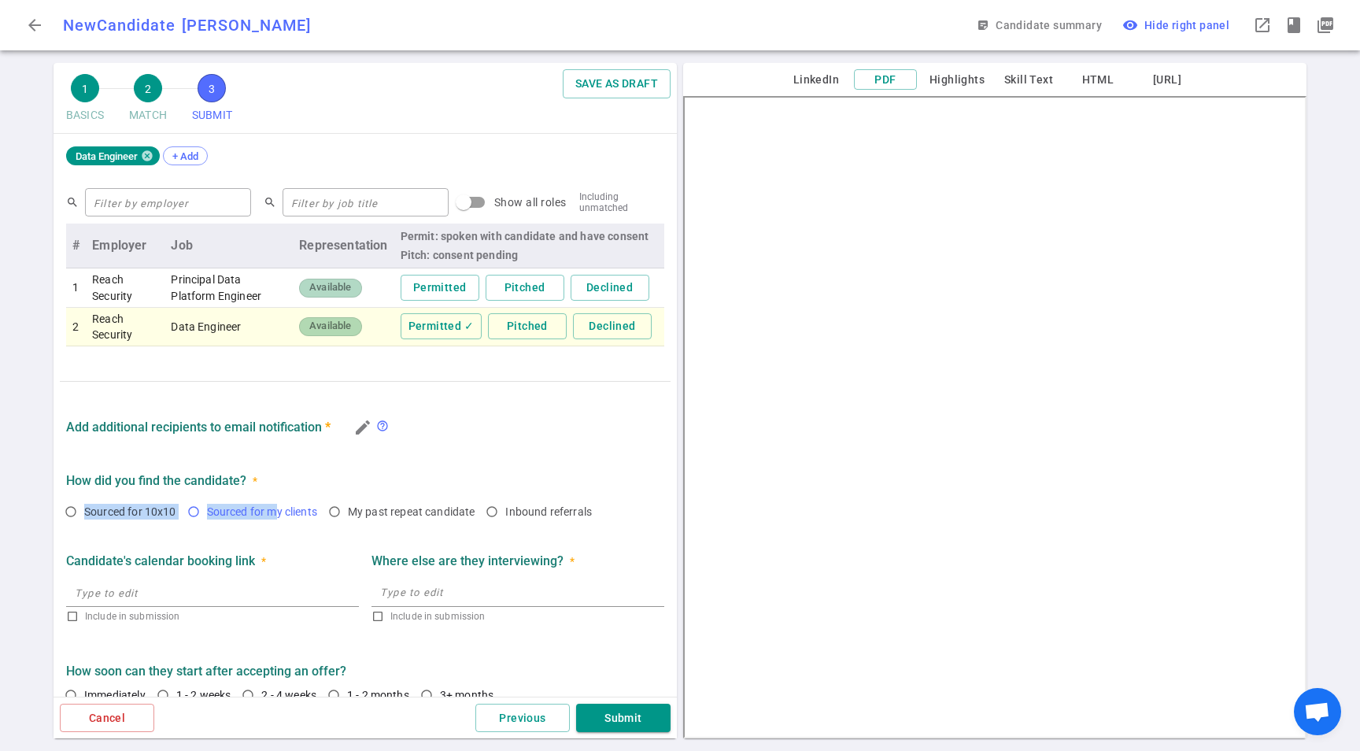
click at [274, 504] on div "How did you find the candidate? * Sourced for 10x10 Sourced for my clients My p…" at bounding box center [365, 497] width 611 height 61
drag, startPoint x: 271, startPoint y: 514, endPoint x: 289, endPoint y: 505, distance: 20.4
click at [271, 514] on span "Sourced for my clients" at bounding box center [262, 511] width 110 height 13
click at [207, 514] on input "Sourced for my clients" at bounding box center [193, 511] width 27 height 27
radio input "true"
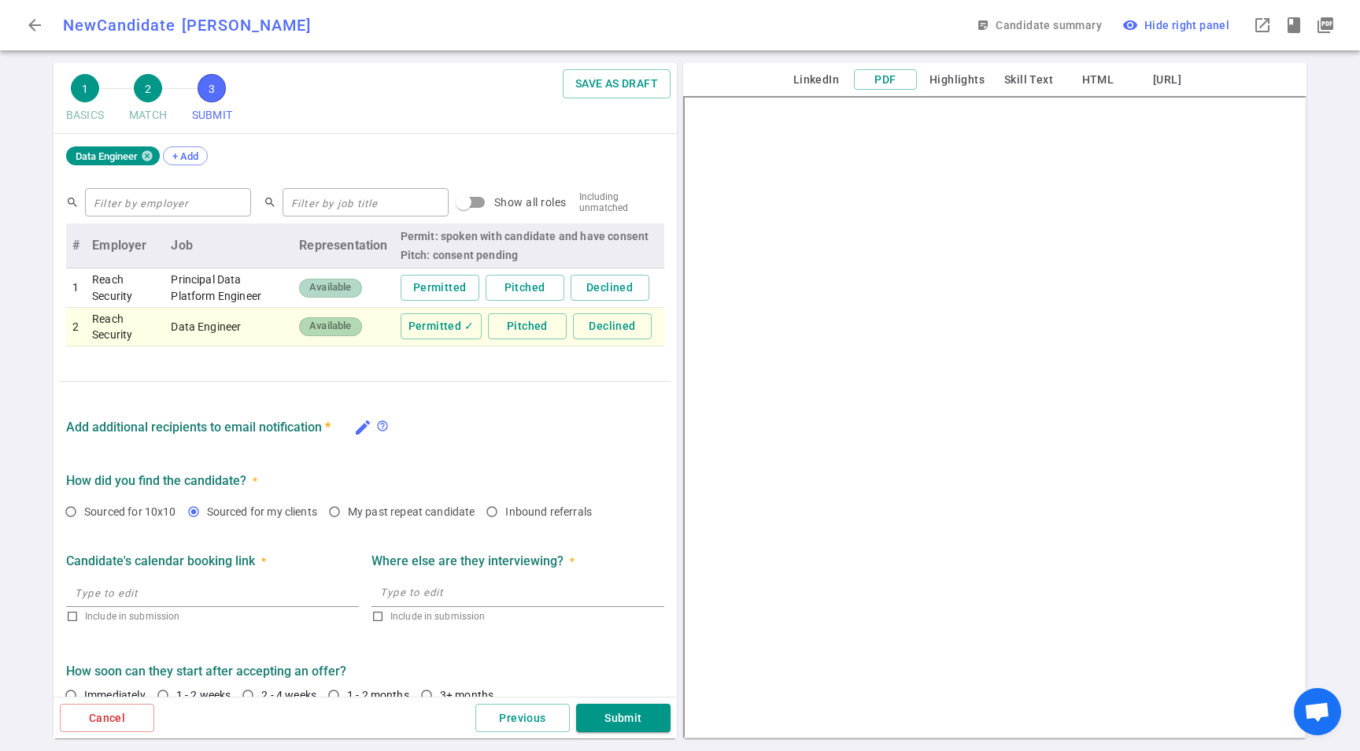
click at [362, 431] on icon "edit" at bounding box center [363, 427] width 19 height 19
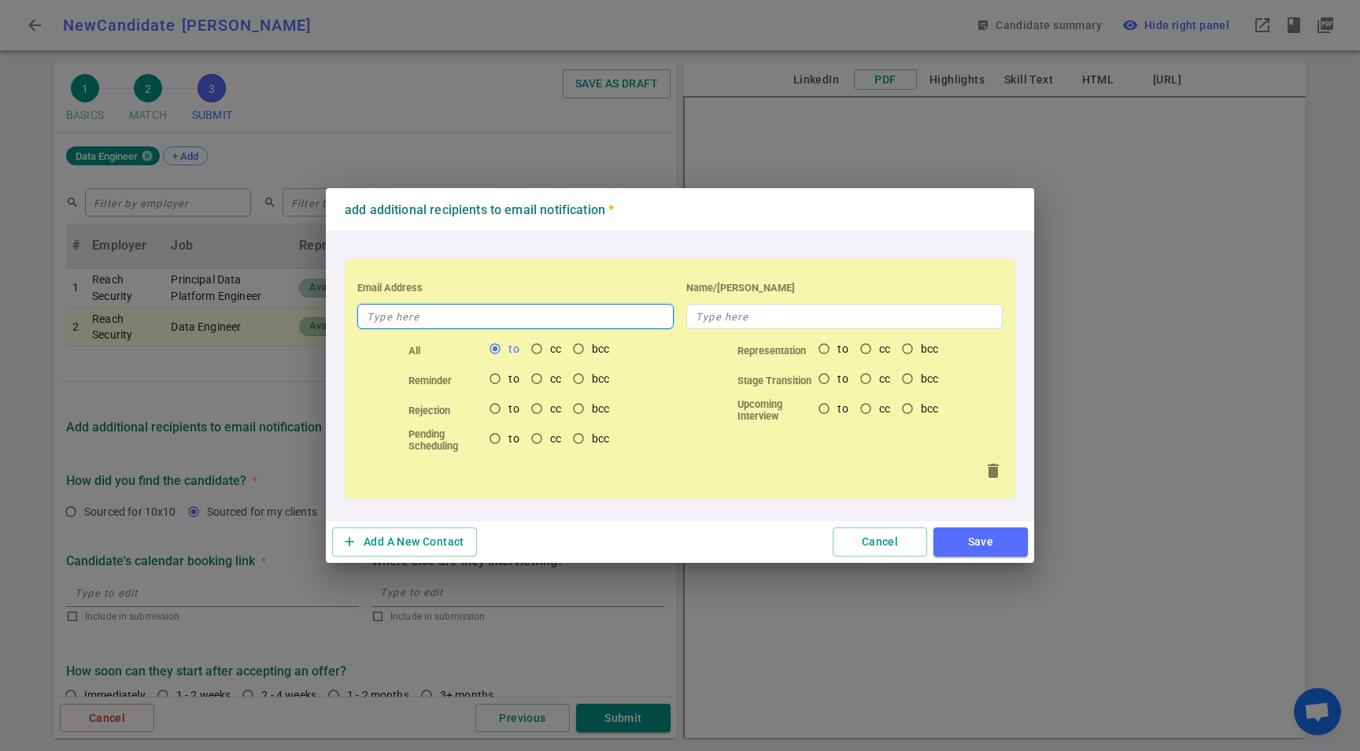
drag, startPoint x: 487, startPoint y: 318, endPoint x: 498, endPoint y: 342, distance: 26.1
click at [487, 318] on input "text" at bounding box center [515, 316] width 317 height 25
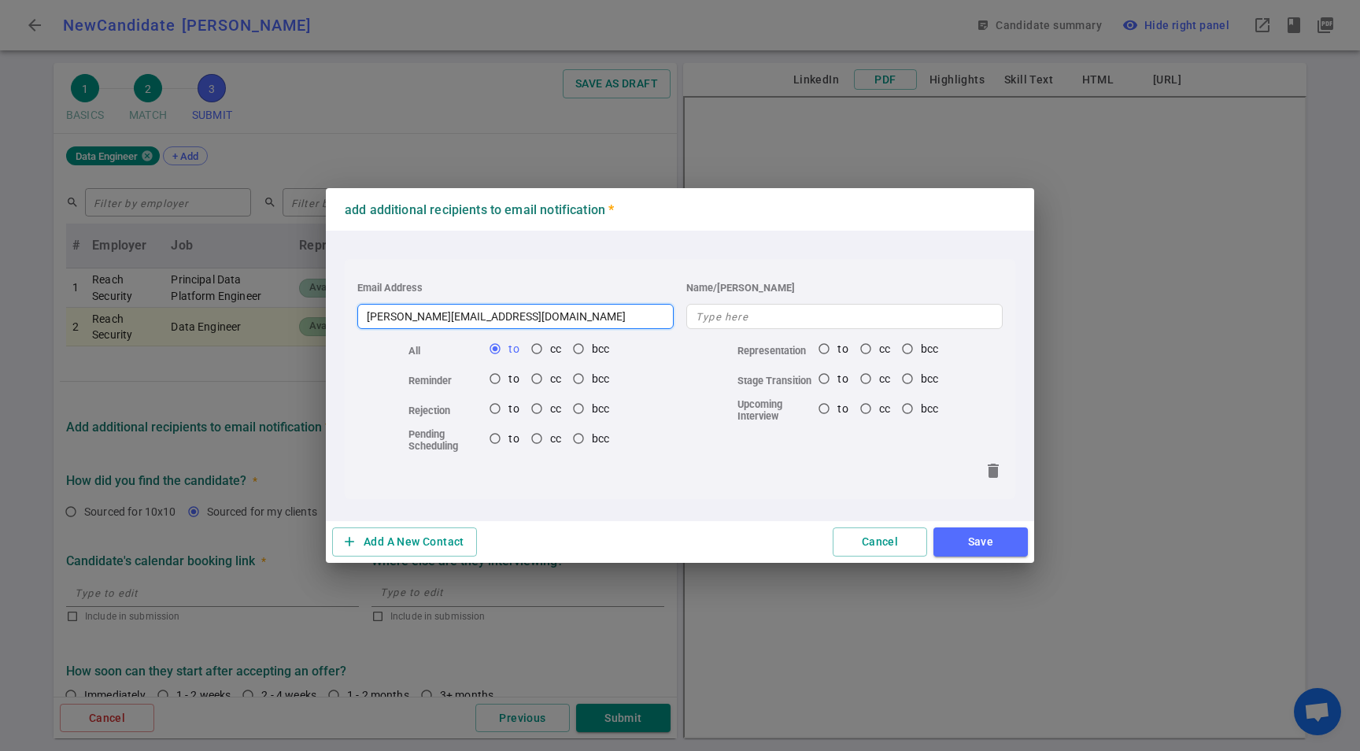
type input "jennifer@cpi-search.com"
type input "Jency"
click at [954, 544] on button "Save" at bounding box center [981, 542] width 94 height 29
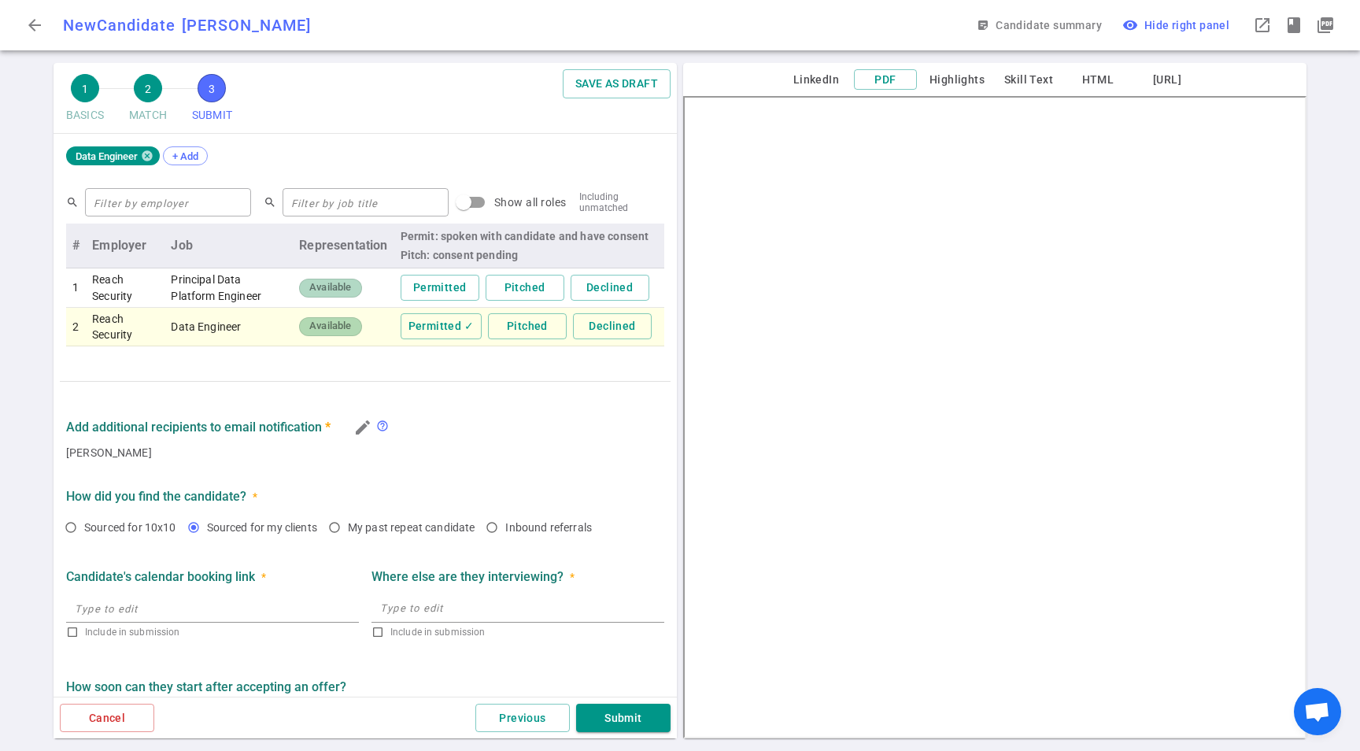
scroll to position [651, 0]
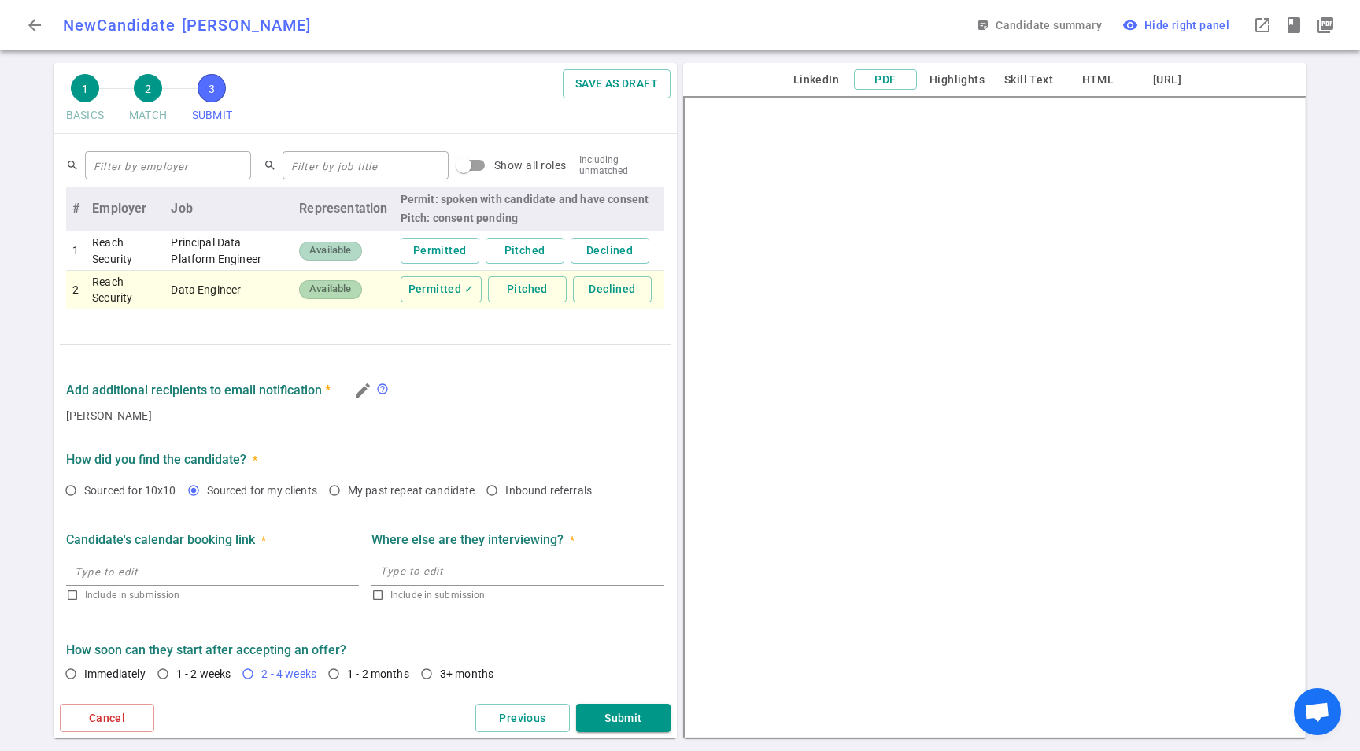
click at [238, 684] on input "2 - 4 weeks" at bounding box center [248, 674] width 27 height 27
radio input "true"
drag, startPoint x: 199, startPoint y: 674, endPoint x: 267, endPoint y: 682, distance: 68.2
click at [200, 674] on span "1 - 2 weeks" at bounding box center [203, 674] width 55 height 13
click at [618, 705] on button "Submit" at bounding box center [623, 718] width 94 height 29
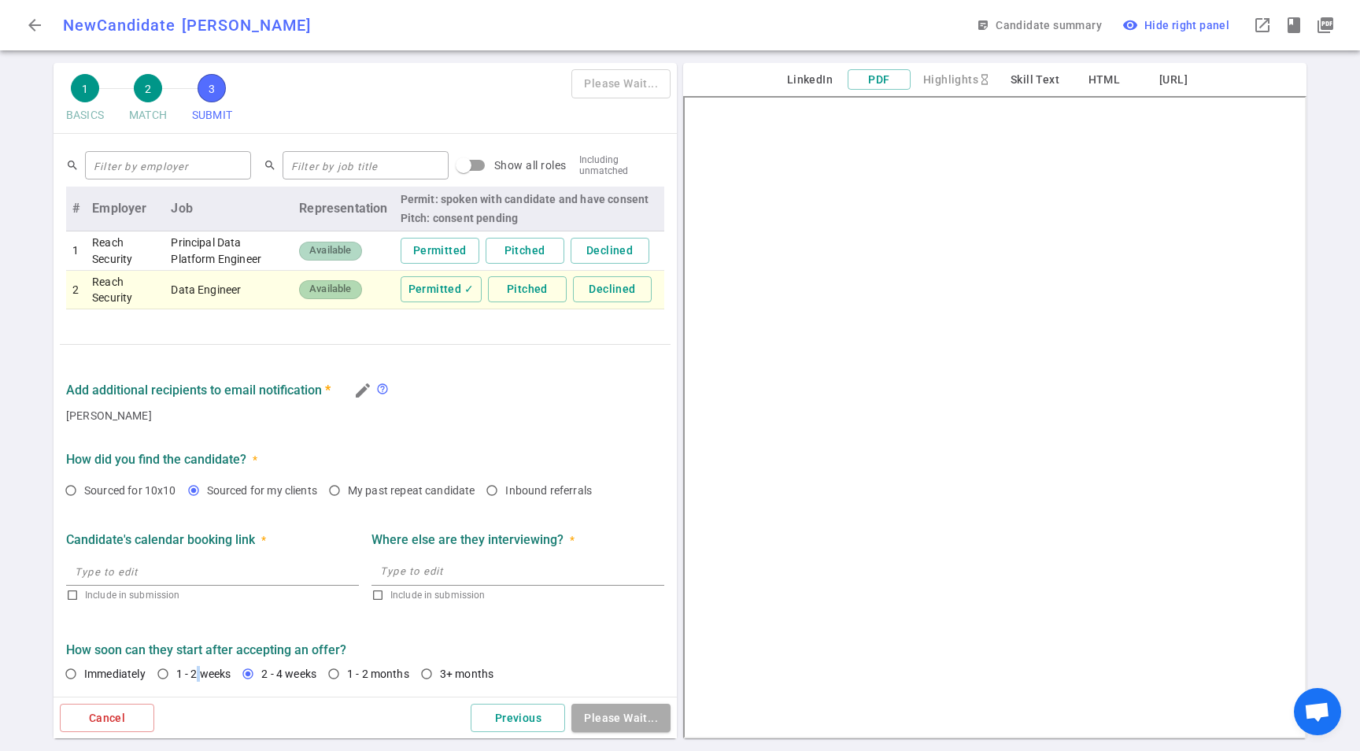
type textarea "He founded strudel.ai, an AI tool that allows leaders to do organizational anal…"
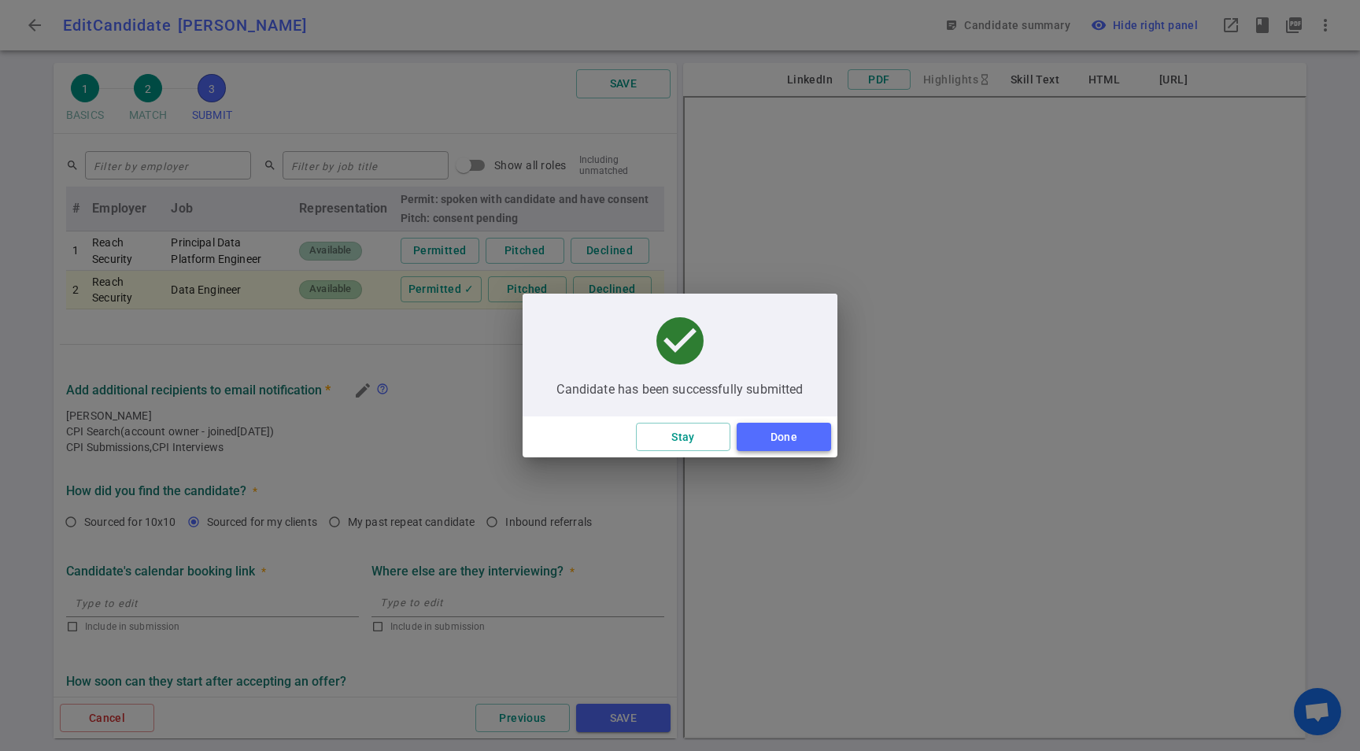
click at [787, 431] on button "Done" at bounding box center [784, 437] width 94 height 29
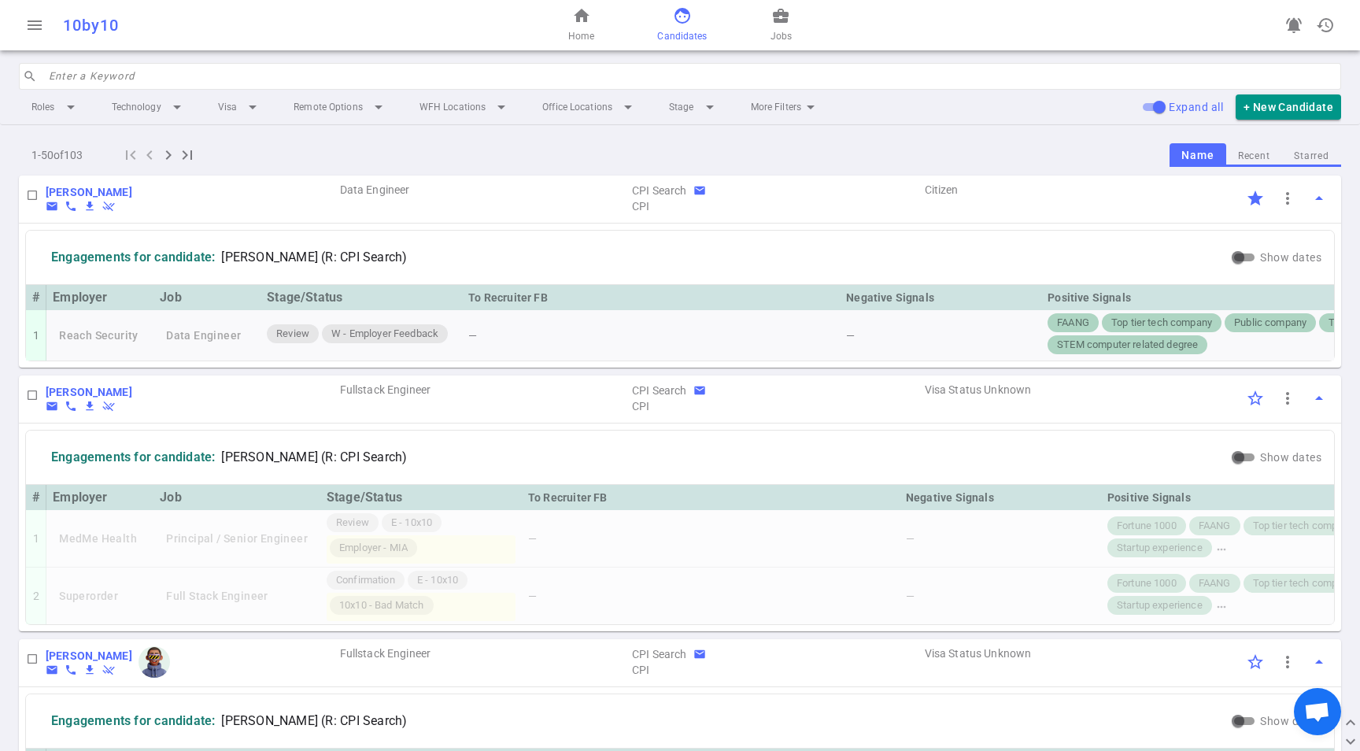
click at [201, 64] on input "search" at bounding box center [690, 76] width 1283 height 25
paste input "Abhishek Gupta"
type input "Abhishek Gupta"
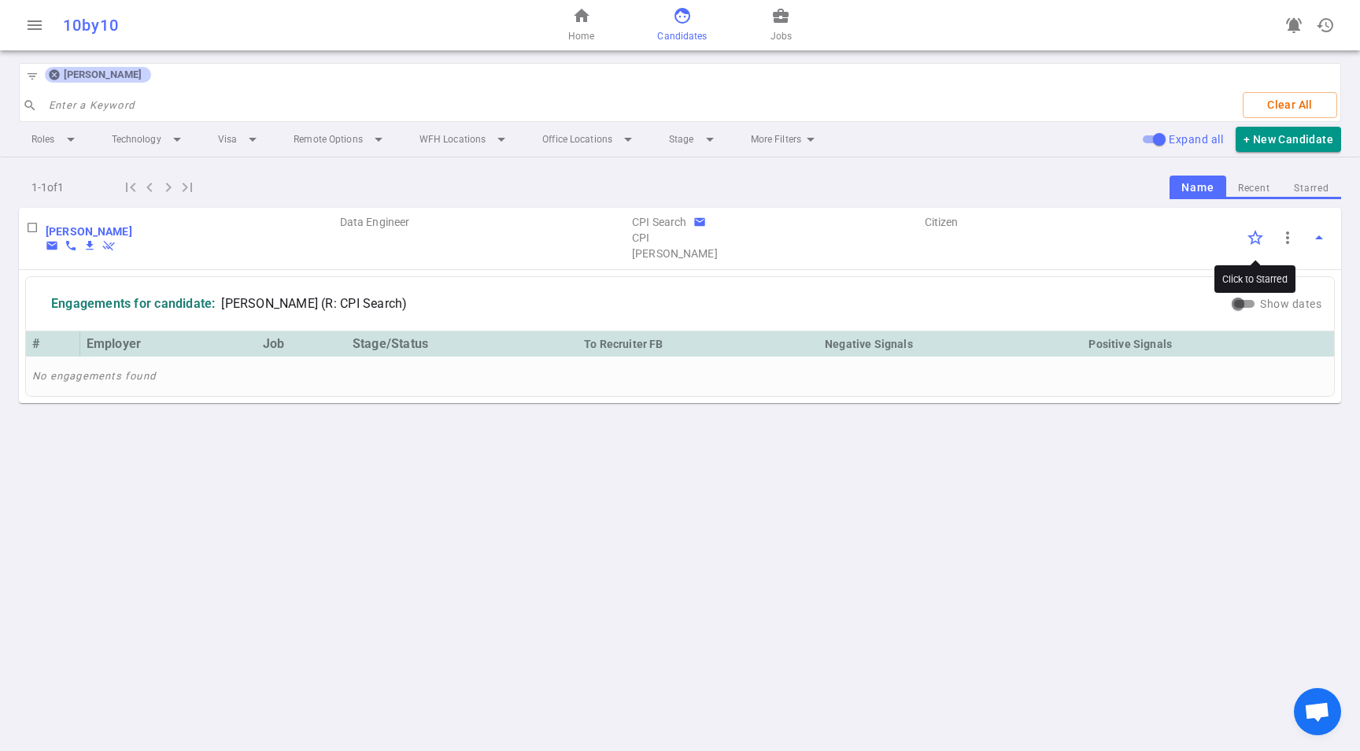
click at [1257, 235] on input "Click to Starred" at bounding box center [1255, 237] width 33 height 33
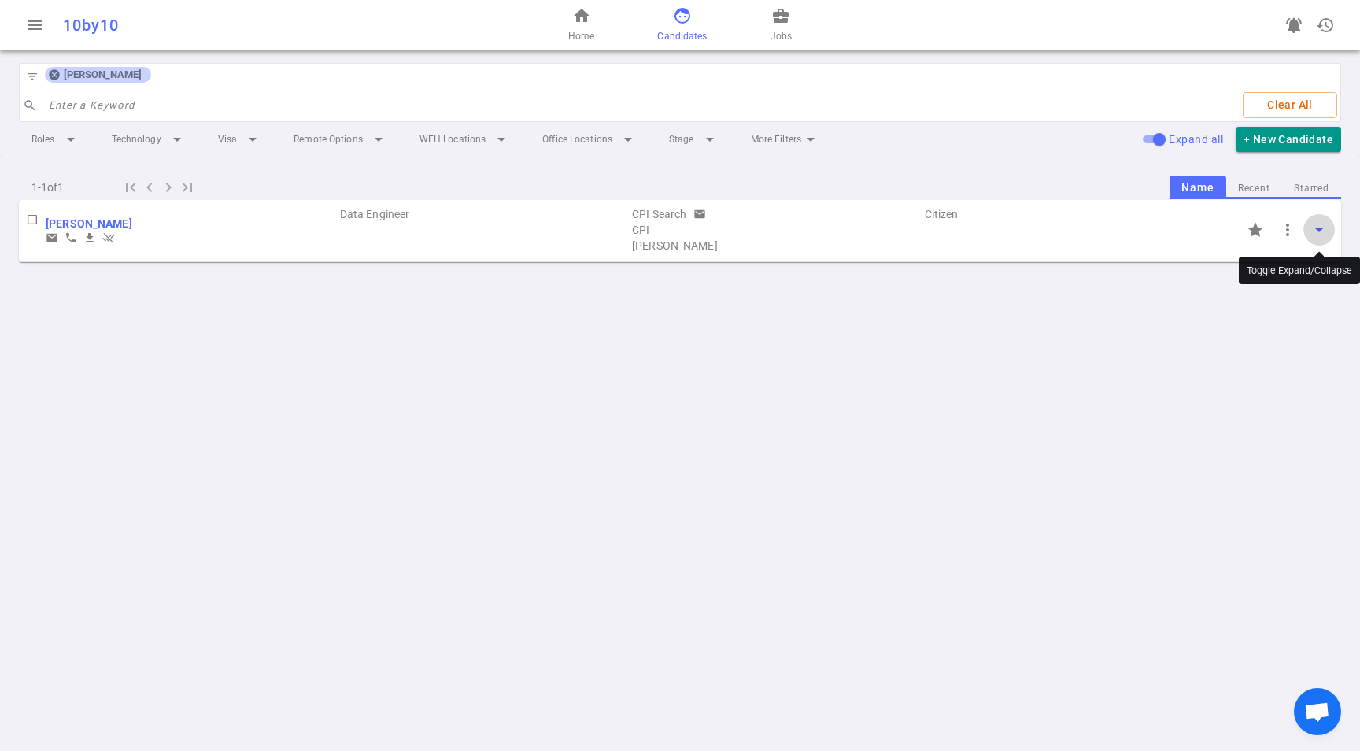
click at [1321, 232] on span "arrow_drop_down" at bounding box center [1319, 229] width 19 height 19
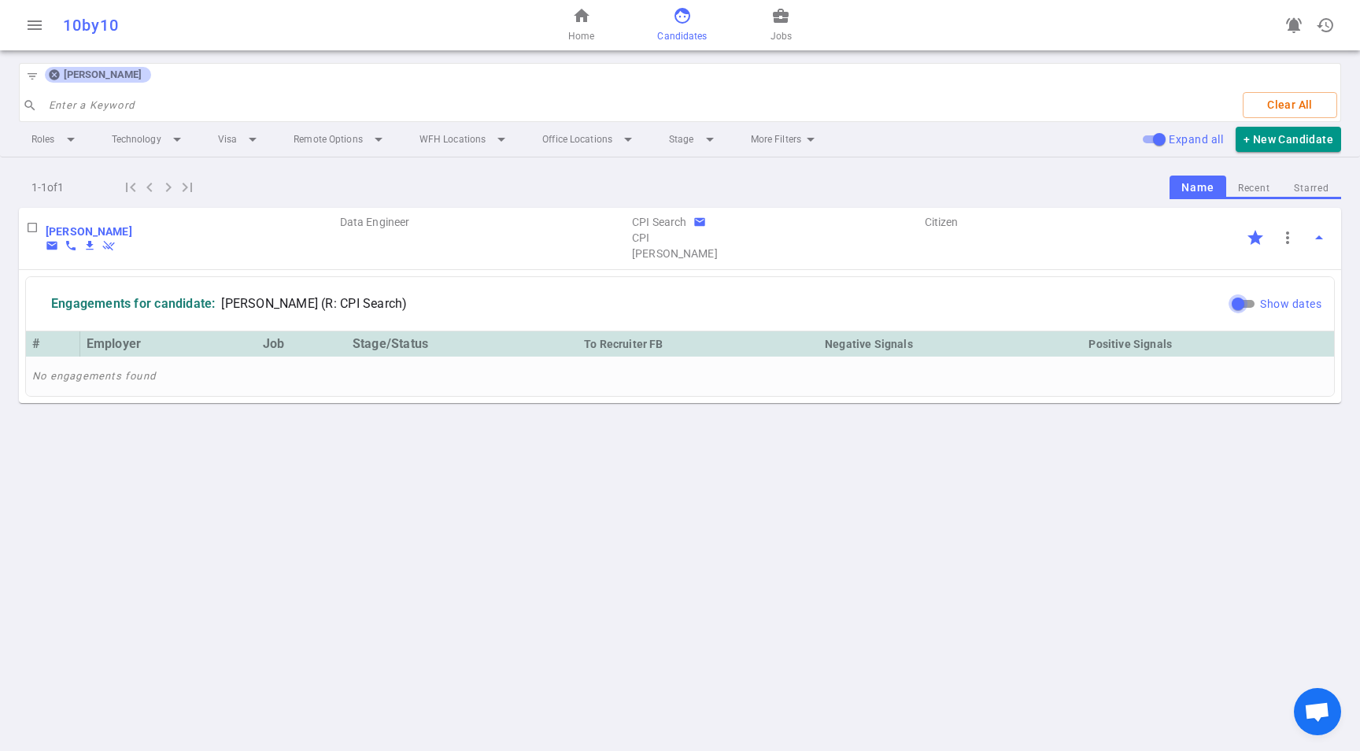
click at [1249, 308] on input "Show dates" at bounding box center [1238, 303] width 57 height 19
checkbox input "true"
click at [48, 69] on icon at bounding box center [54, 74] width 13 height 13
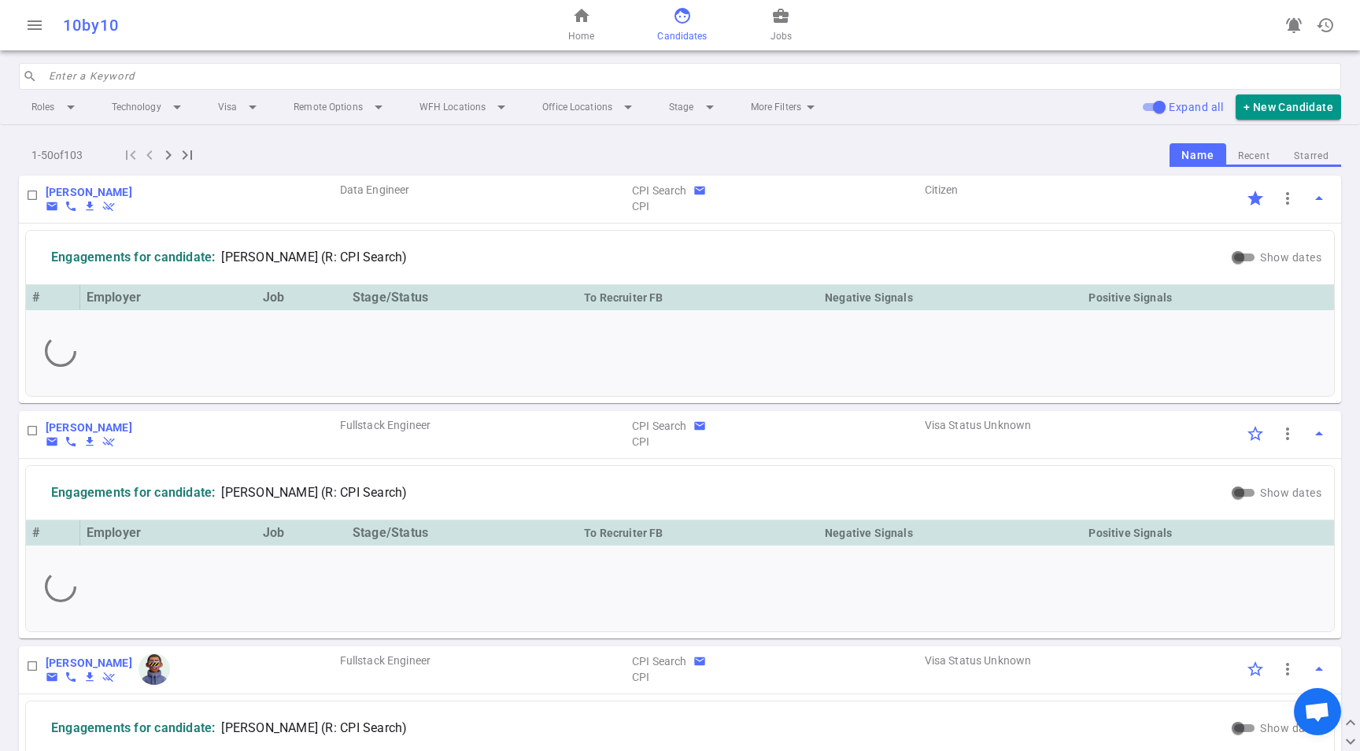
click at [170, 191] on div "Aleksandr Ayvazov email phone file_download remove_done AA" at bounding box center [192, 198] width 293 height 28
click at [1279, 197] on span "more_vert" at bounding box center [1288, 198] width 19 height 19
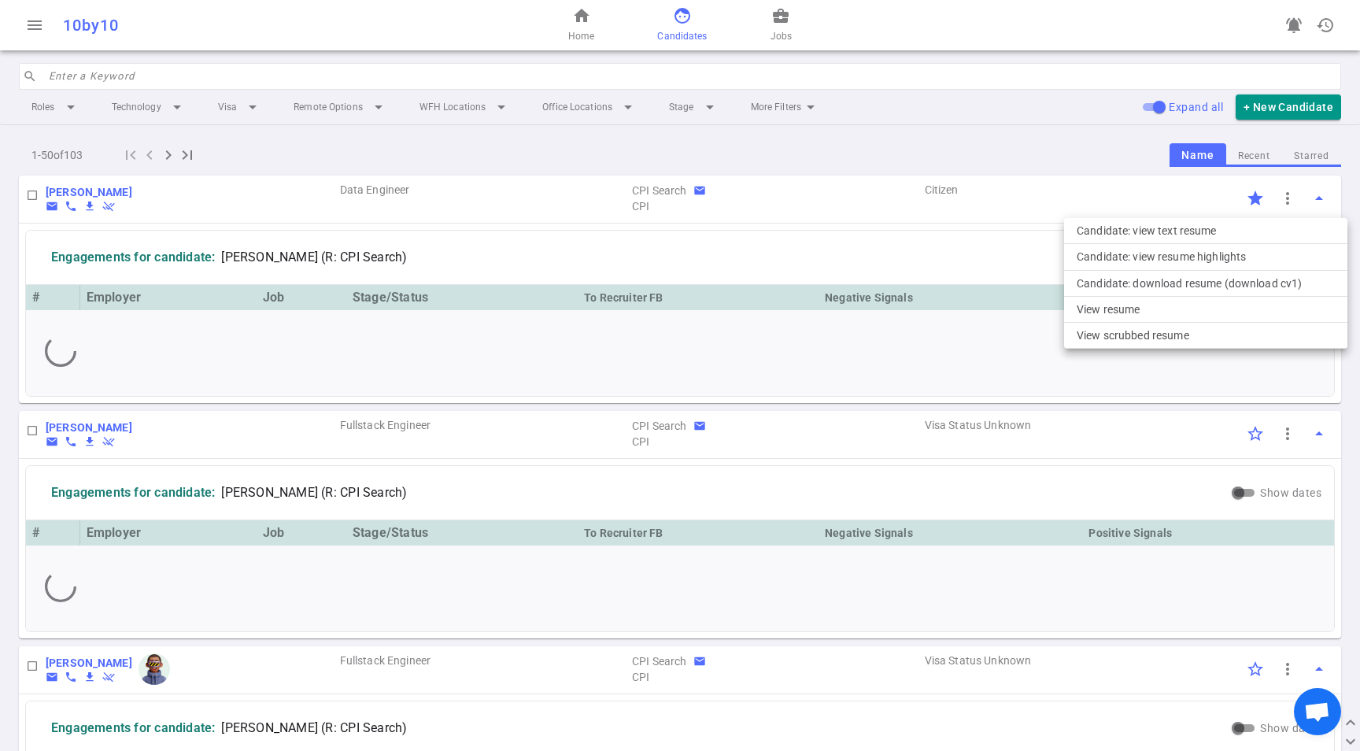
drag, startPoint x: 219, startPoint y: 193, endPoint x: 180, endPoint y: 198, distance: 39.8
click at [219, 193] on div at bounding box center [680, 375] width 1360 height 751
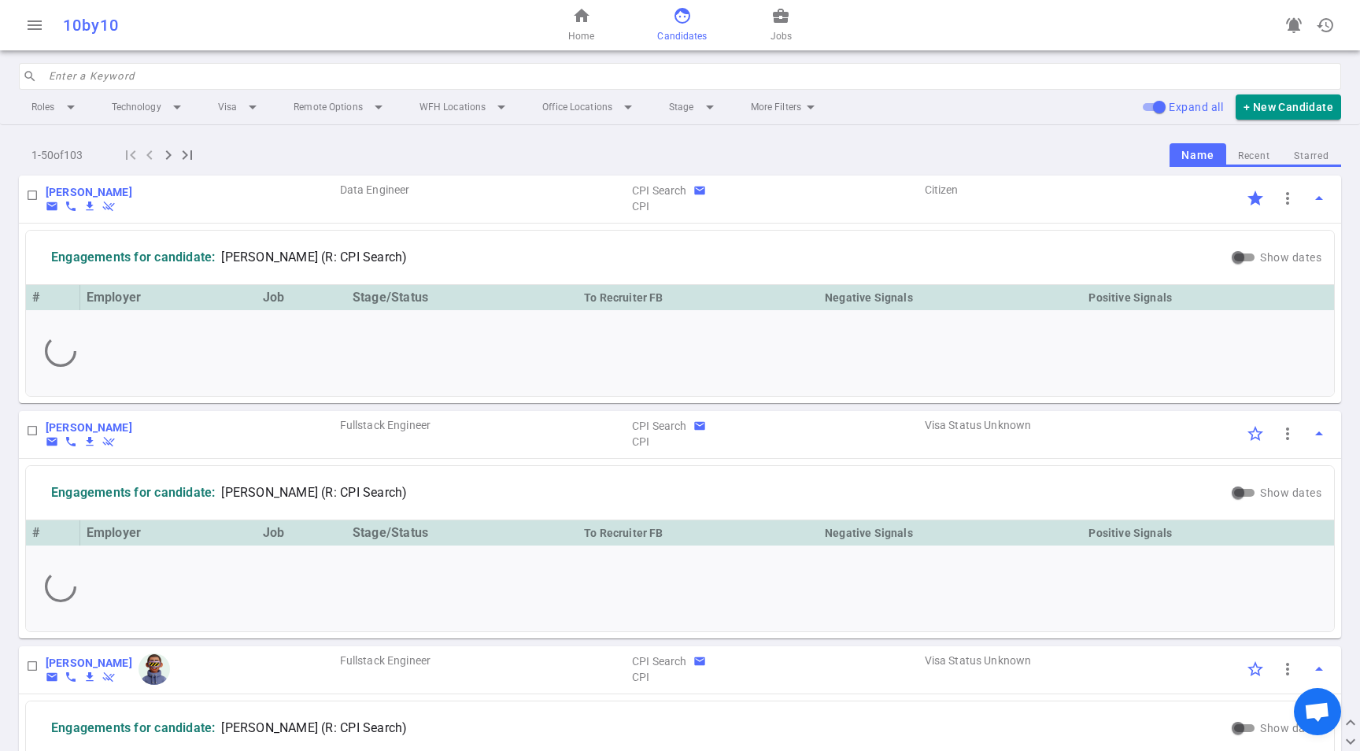
click at [132, 197] on b "Aleksandr Ayvazov" at bounding box center [89, 192] width 87 height 13
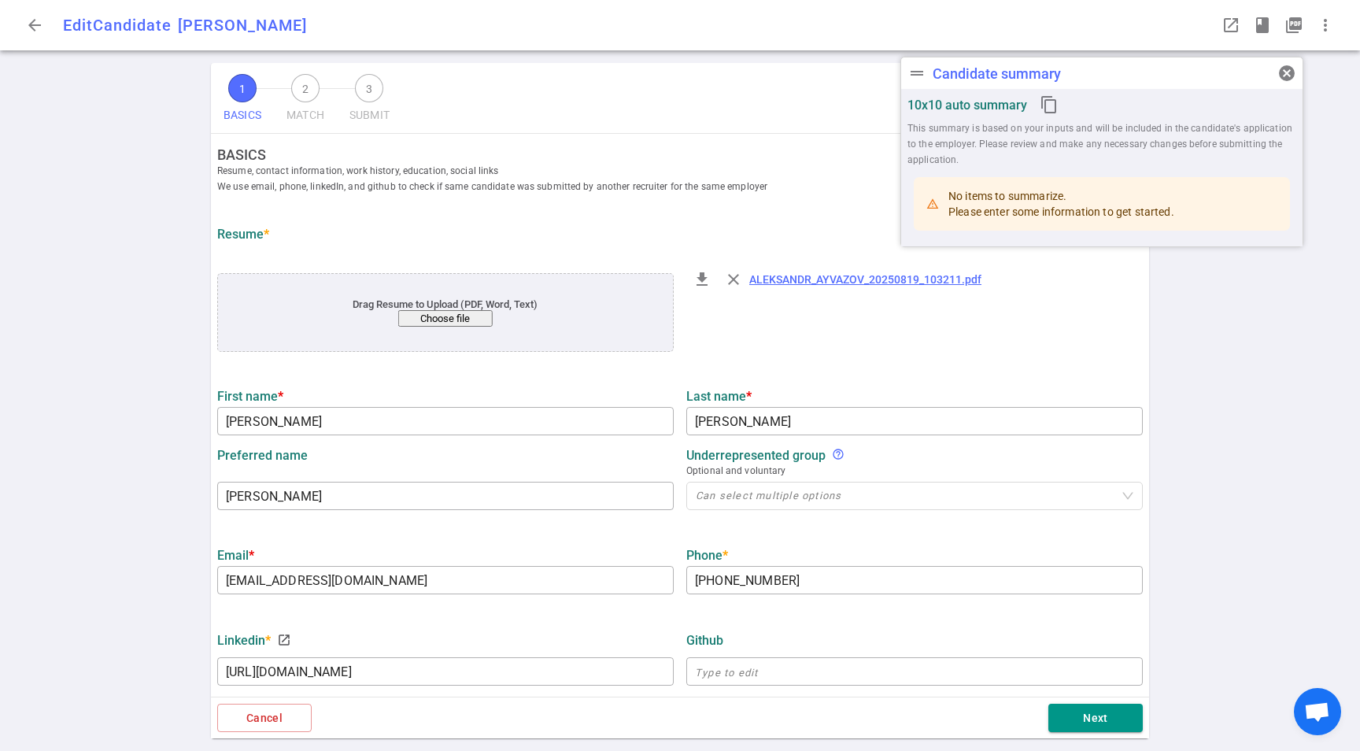
type input "Aleksandr"
type input "Ayvazov"
type input "Sasha"
type input "sayvazov@pm.me"
type input "+1 201-962-6267"
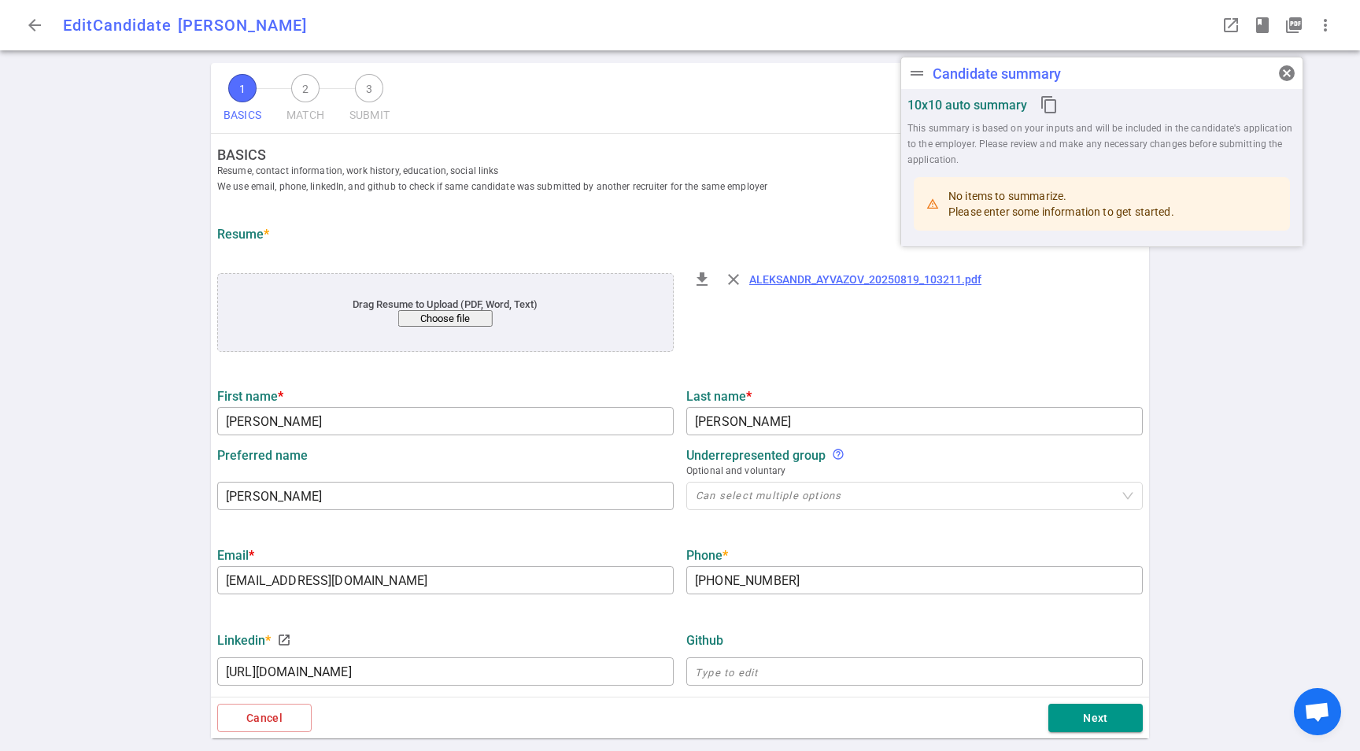
type input "https://www.linkedin.com/in/sasha-ayvazov"
type input "MethaneSAT"
type textarea "Senior Software Engineer - Data Platform"
type input "10"
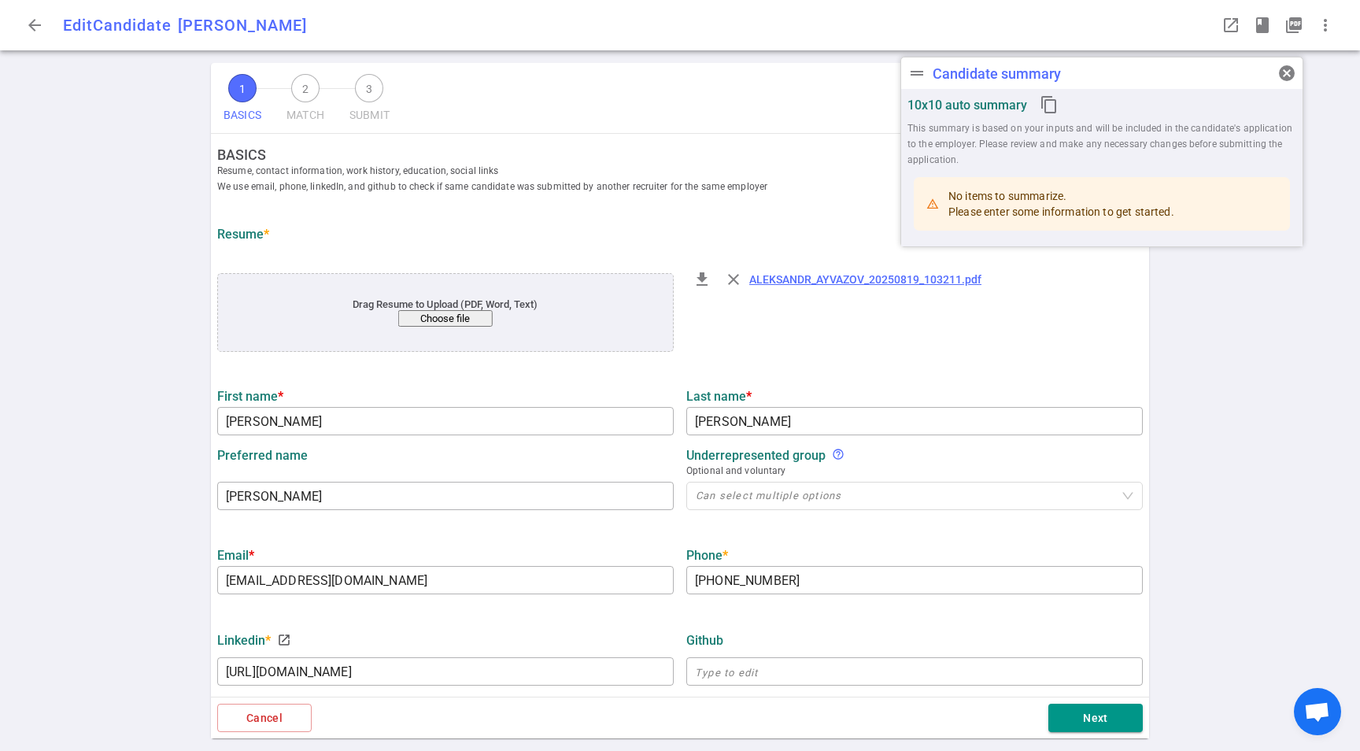
type input "UC San Diego"
type input "Applied Mathematics"
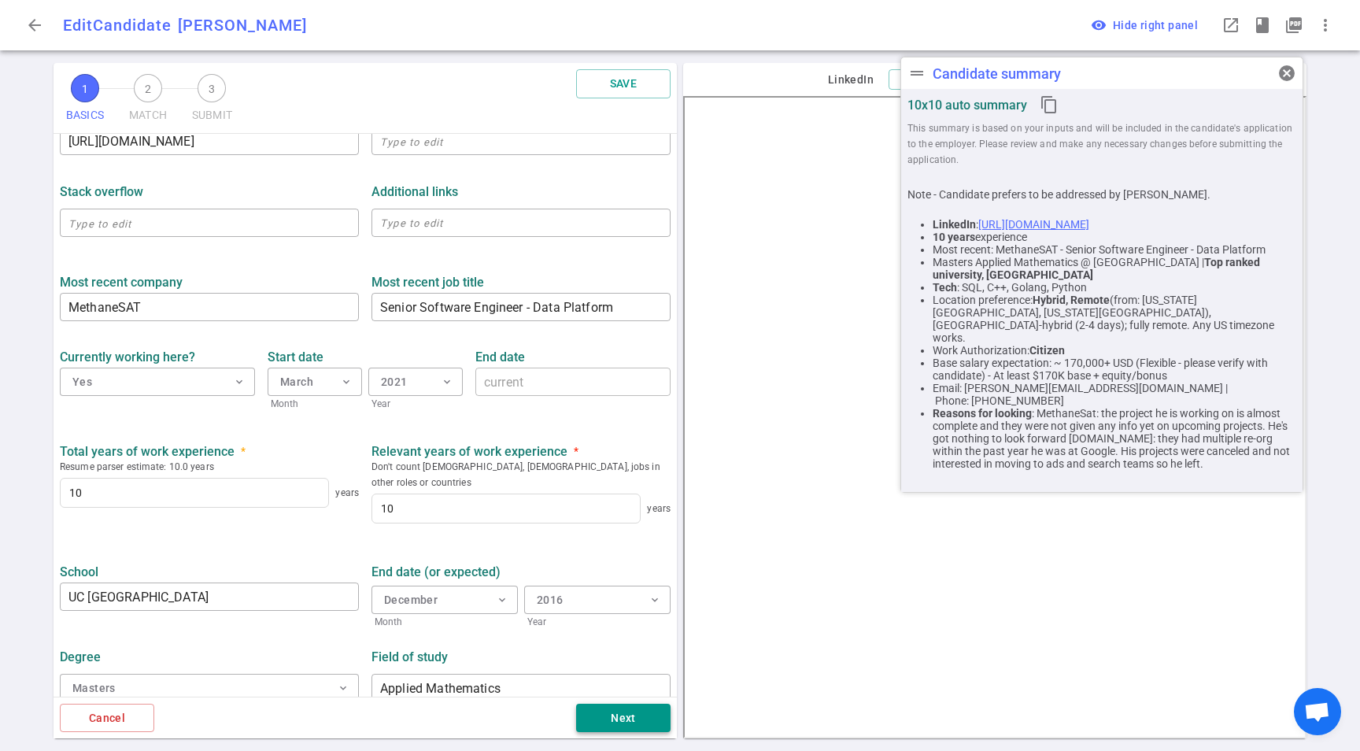
click at [605, 719] on button "Next" at bounding box center [623, 718] width 94 height 29
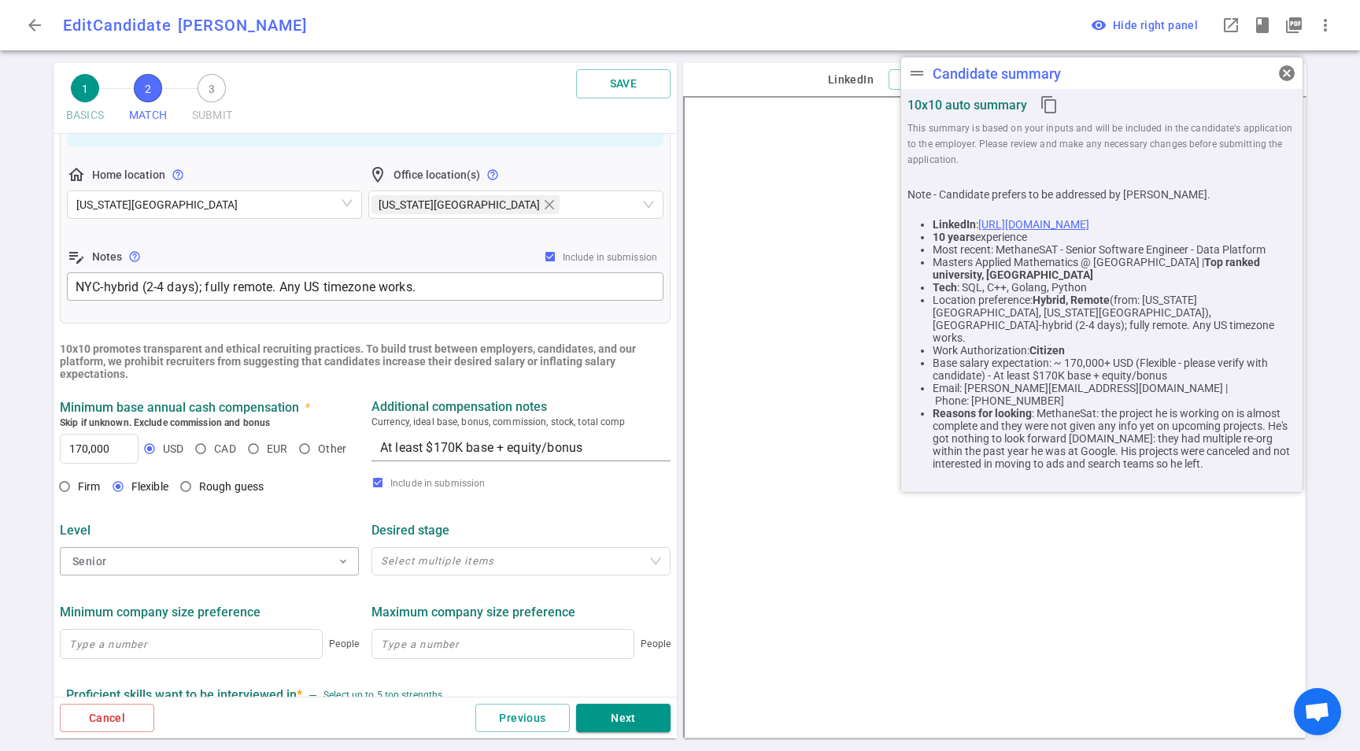
scroll to position [351, 0]
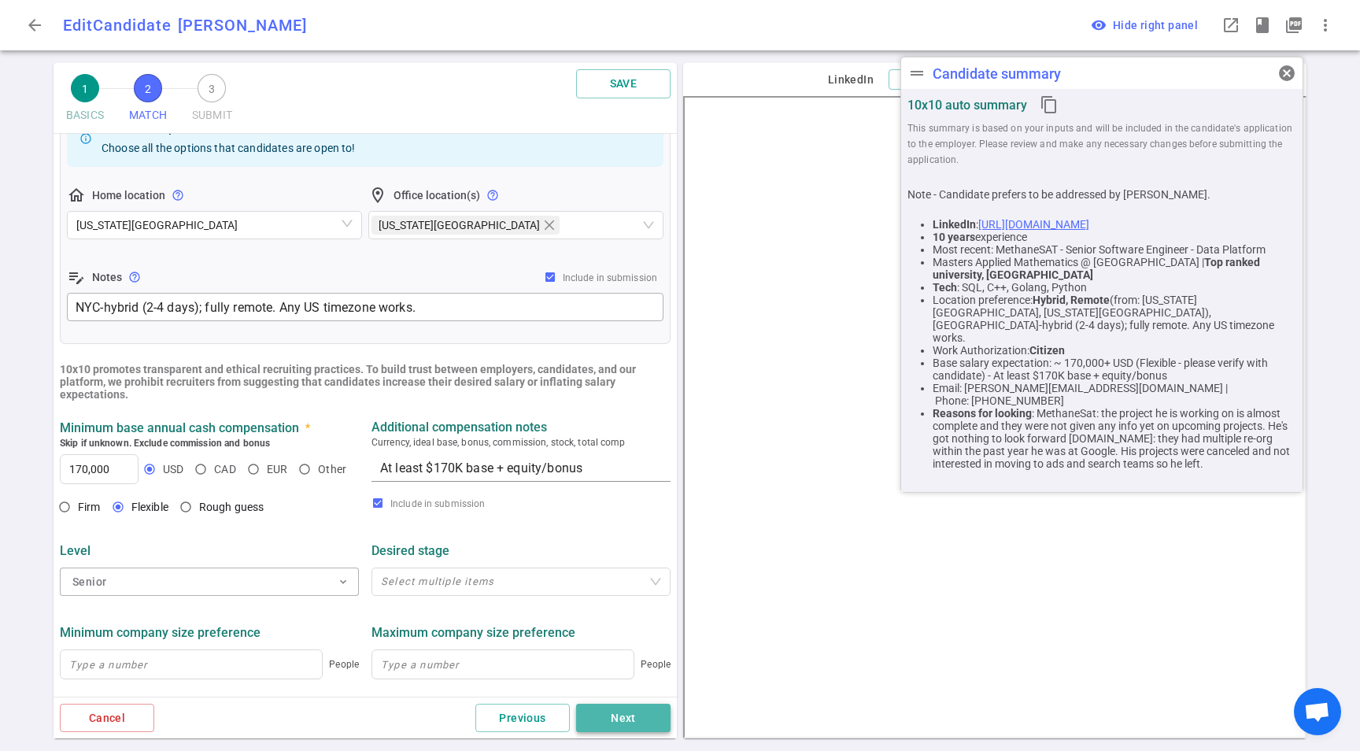
click at [631, 709] on button "Next" at bounding box center [623, 718] width 94 height 29
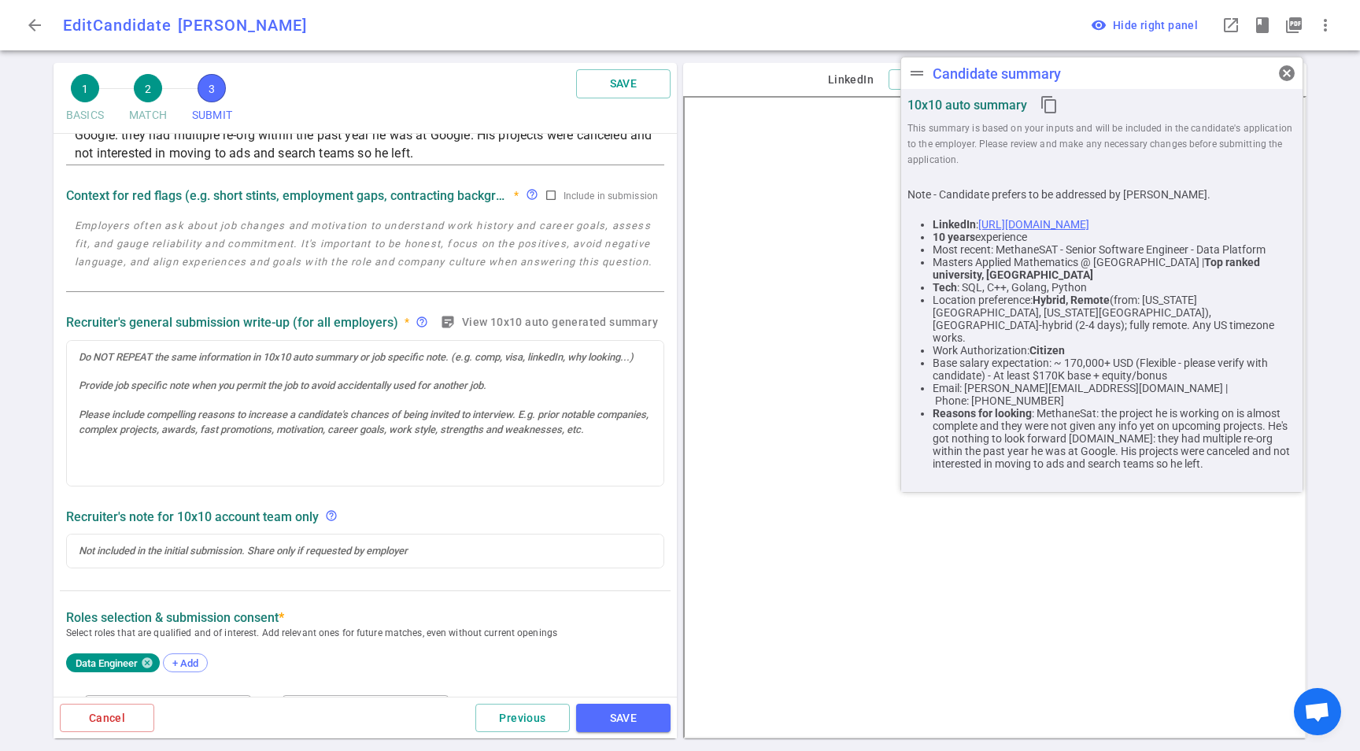
scroll to position [546, 0]
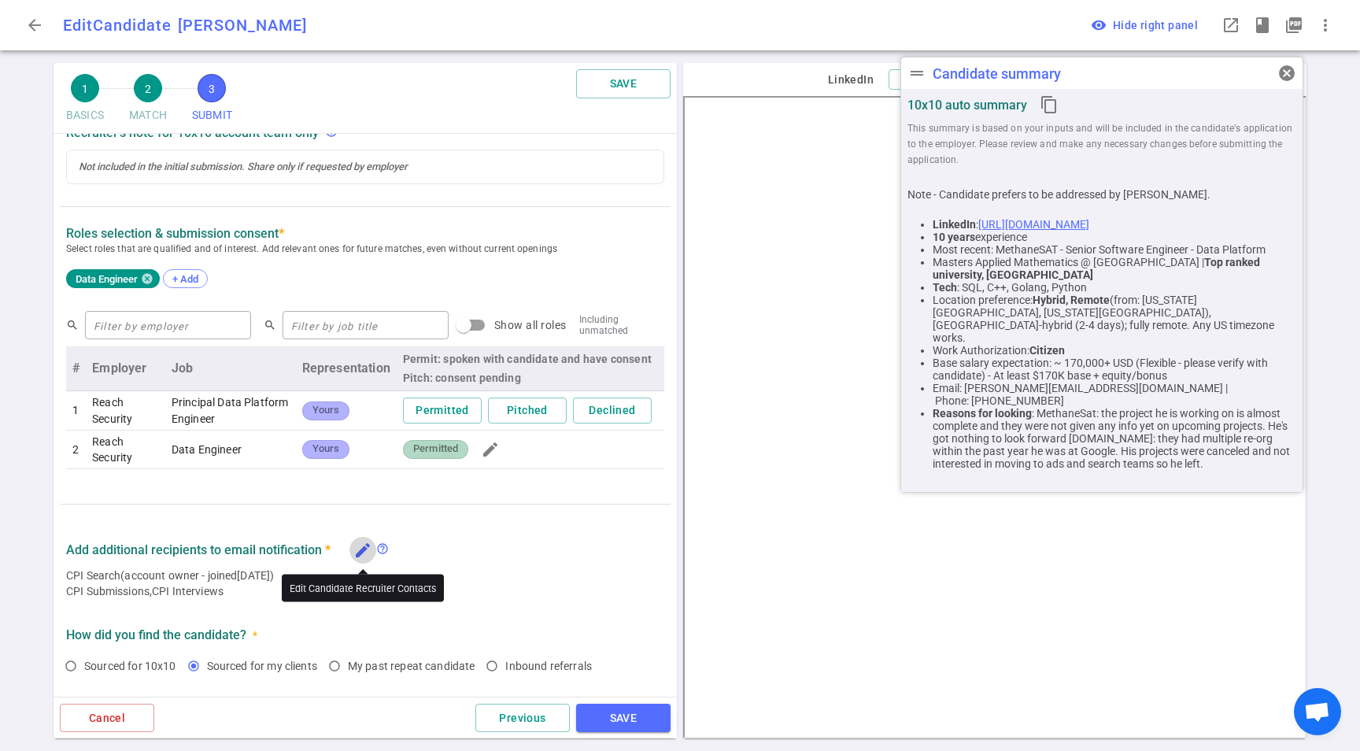
click at [370, 549] on icon "edit" at bounding box center [363, 550] width 19 height 19
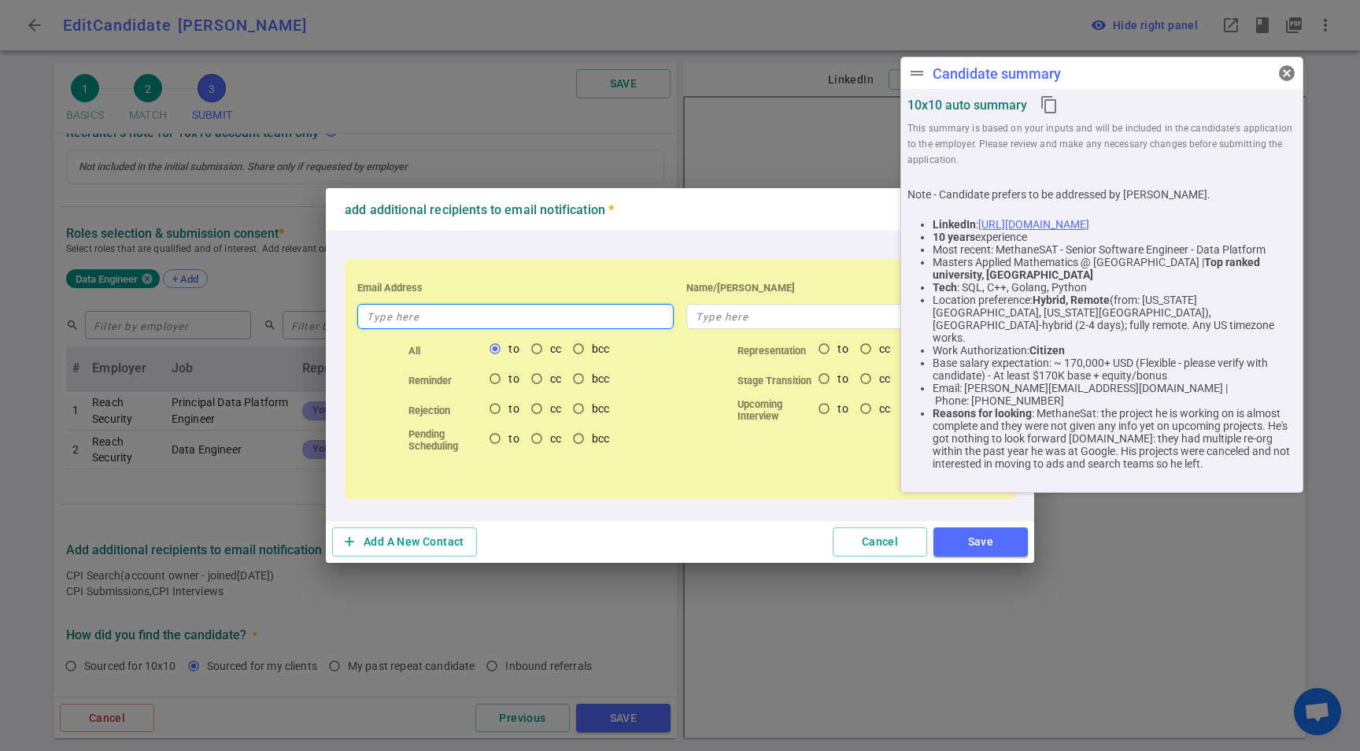
click at [448, 309] on input "text" at bounding box center [515, 316] width 317 height 25
click at [456, 313] on input "text" at bounding box center [515, 316] width 317 height 25
type input "jennifer@cpi-search.com"
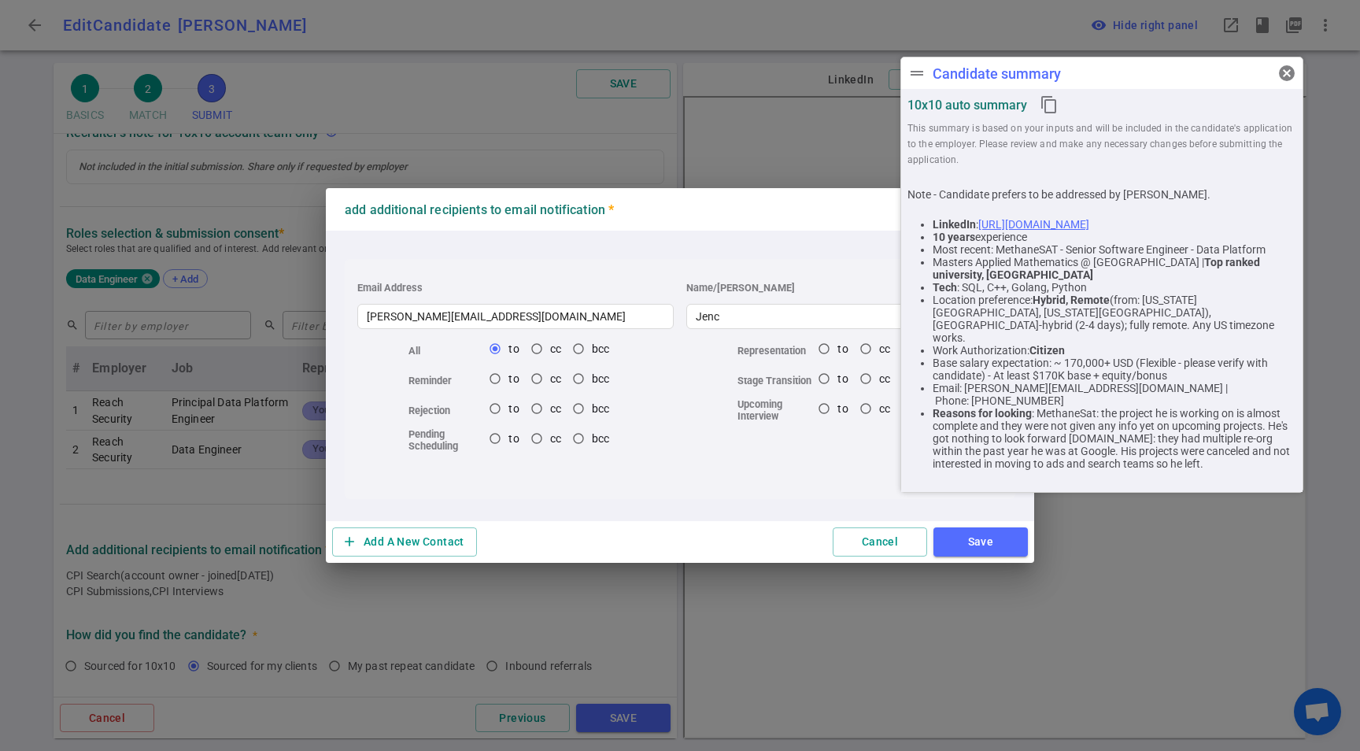
type input "Jency"
click at [1005, 531] on button "Save" at bounding box center [981, 542] width 94 height 29
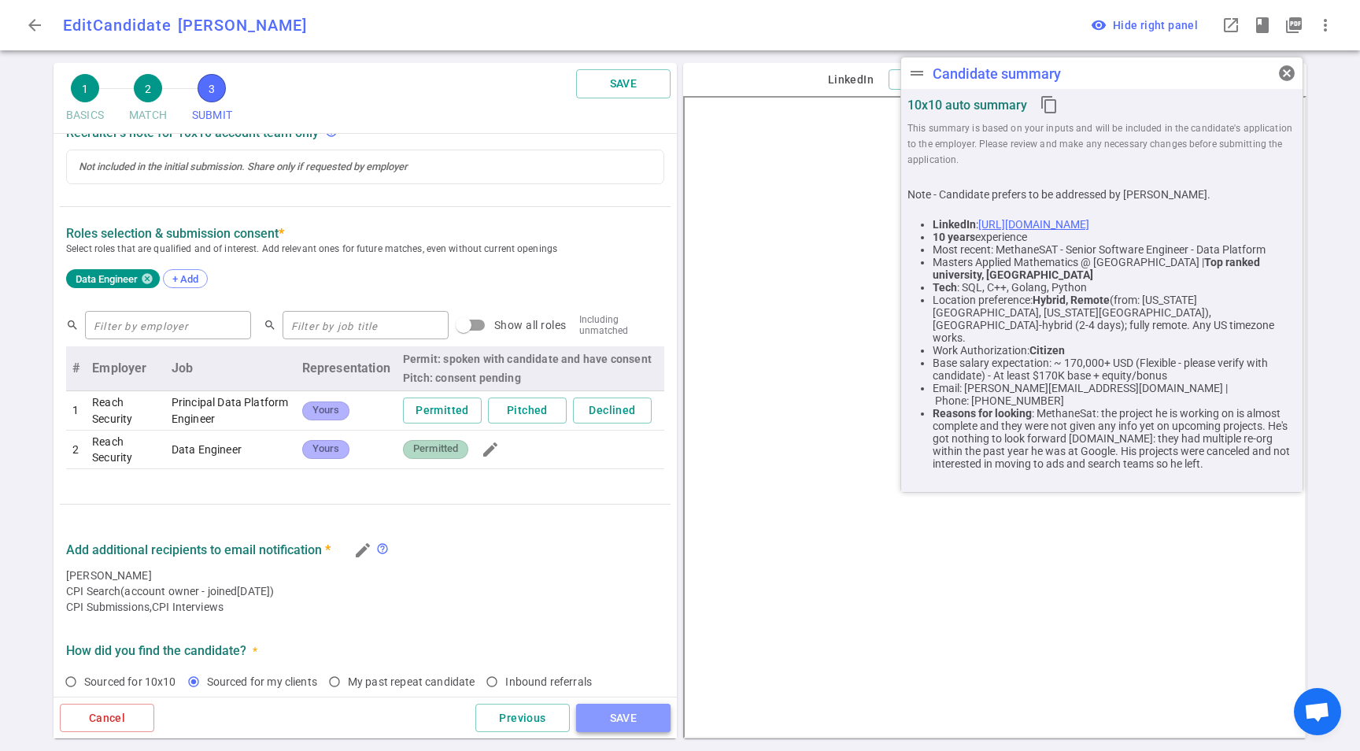
click at [644, 724] on button "SAVE" at bounding box center [623, 718] width 94 height 29
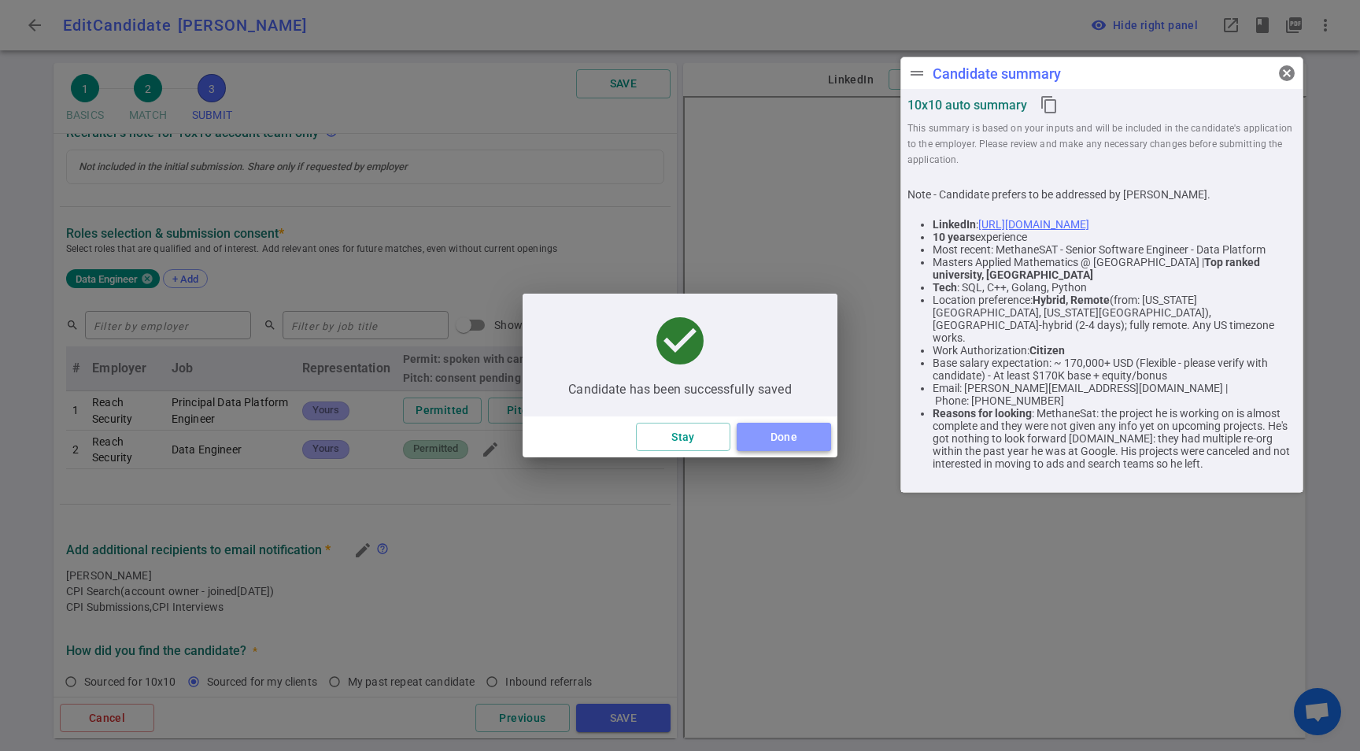
click at [790, 427] on button "Done" at bounding box center [784, 437] width 94 height 29
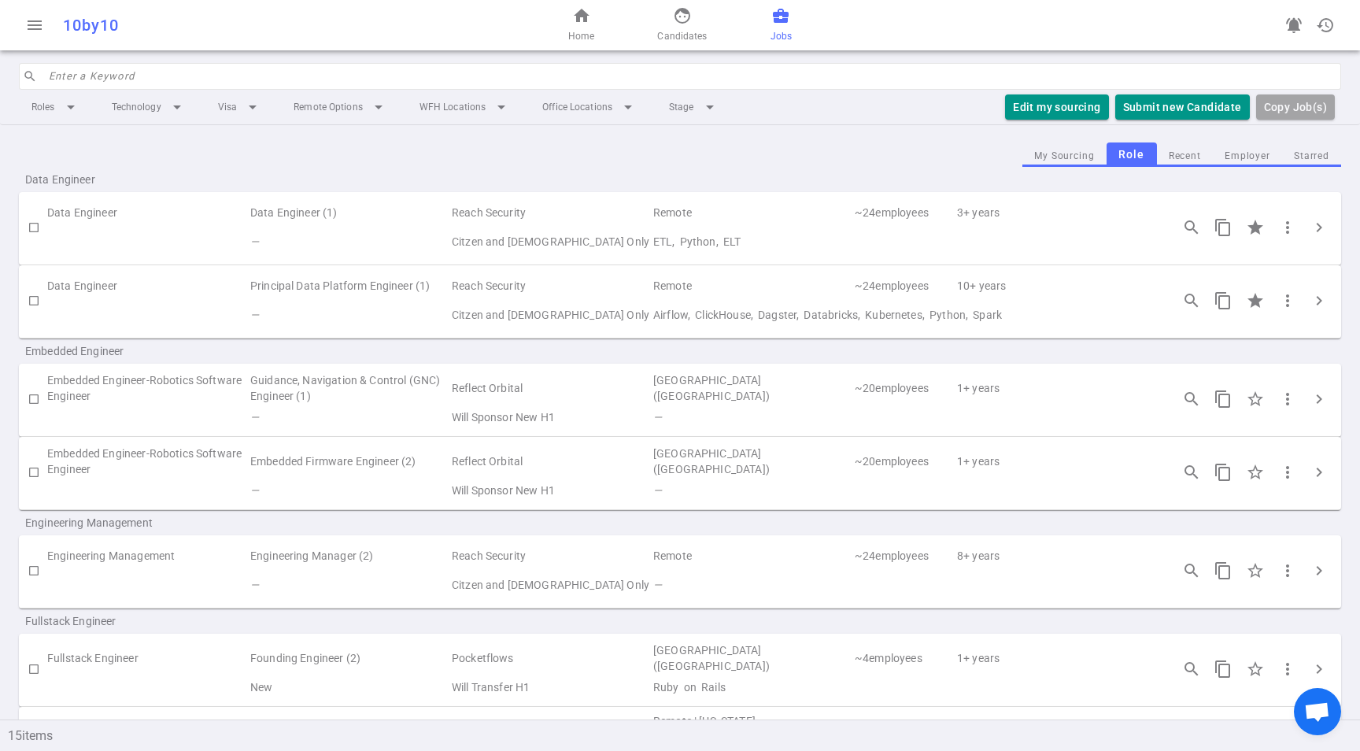
click at [772, 20] on span "business_center" at bounding box center [781, 15] width 19 height 19
click at [538, 229] on td "Citzen and [DEMOGRAPHIC_DATA] Only" at bounding box center [551, 242] width 202 height 29
click at [1310, 228] on span "chevron_right" at bounding box center [1319, 227] width 19 height 19
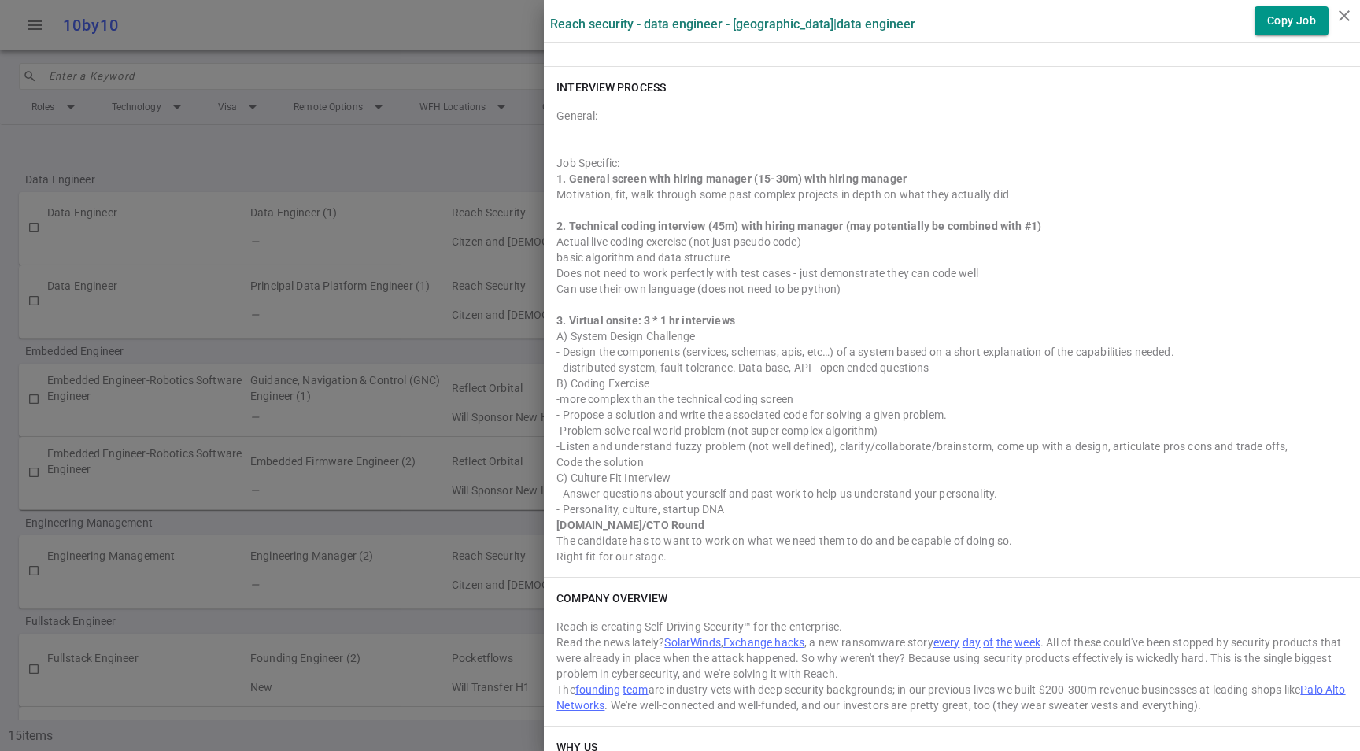
scroll to position [1533, 0]
